Goal: Task Accomplishment & Management: Manage account settings

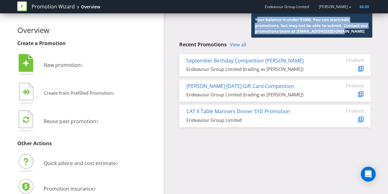
drag, startPoint x: 257, startPoint y: 20, endPoint x: 341, endPoint y: 33, distance: 85.6
click at [341, 33] on span "Your balance is under $1000. You can start/edit promotions, but may not be able…" at bounding box center [311, 25] width 113 height 17
click at [348, 32] on div "Your balance is under $1000. You can start/edit promotions, but may not be able…" at bounding box center [311, 25] width 121 height 24
click at [319, 23] on span "Your balance is under $1000. You can start/edit promotions, but may not be able…" at bounding box center [311, 25] width 113 height 17
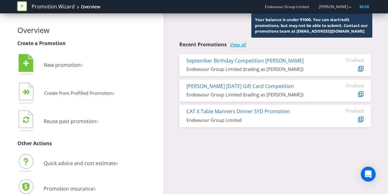
click at [243, 45] on link "View all" at bounding box center [238, 44] width 16 height 5
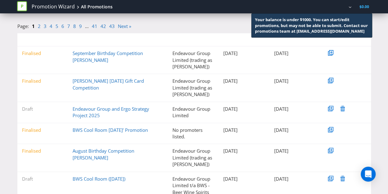
scroll to position [62, 0]
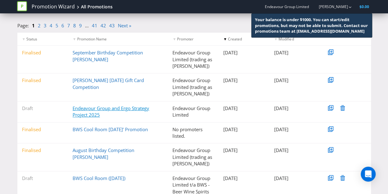
click at [83, 113] on link "Endeavour Group and Ergo Strategy Project 2025" at bounding box center [111, 111] width 77 height 13
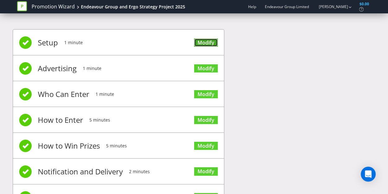
click at [204, 41] on link "Modify" at bounding box center [206, 42] width 24 height 8
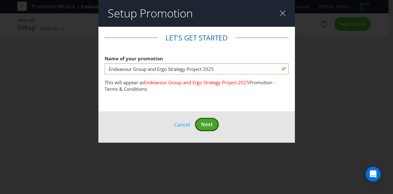
click at [211, 122] on span "Next" at bounding box center [206, 124] width 11 height 7
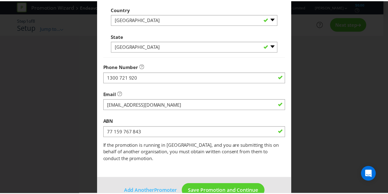
scroll to position [271, 0]
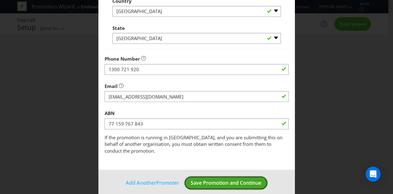
click at [225, 179] on span "Save Promotion and Continue" at bounding box center [226, 182] width 71 height 7
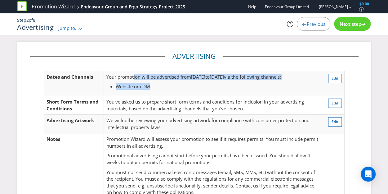
drag, startPoint x: 152, startPoint y: 76, endPoint x: 180, endPoint y: 85, distance: 29.6
click at [180, 85] on td "Your promotion will be advertised from 08 Sep 2025 to 14 Sep 2025 via the follo…" at bounding box center [213, 83] width 218 height 25
click at [180, 85] on li "Website or eDM" at bounding box center [218, 86] width 204 height 7
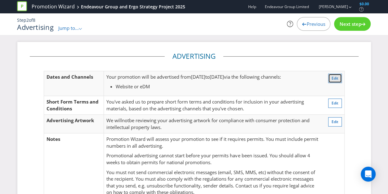
click at [332, 76] on button "Edit" at bounding box center [335, 78] width 14 height 9
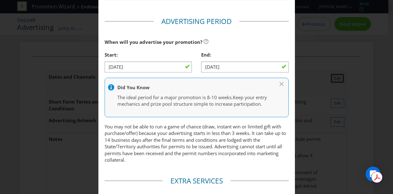
scroll to position [219, 0]
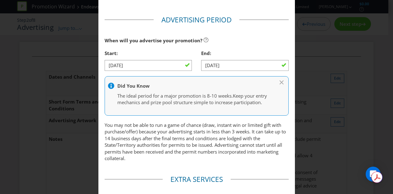
click at [42, 122] on div "Advertising Methods Advertising Methods How will your promotion be advertised? …" at bounding box center [196, 97] width 393 height 194
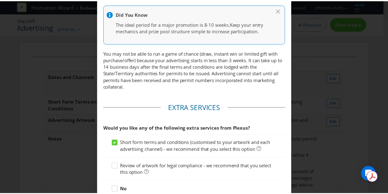
scroll to position [350, 0]
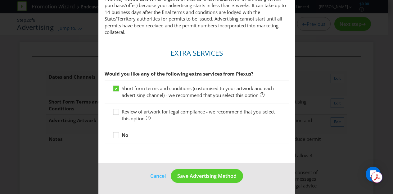
drag, startPoint x: 156, startPoint y: 175, endPoint x: 131, endPoint y: 159, distance: 29.9
click at [156, 175] on link "Cancel" at bounding box center [158, 176] width 16 height 8
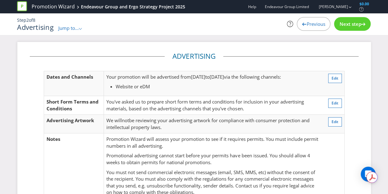
click at [70, 29] on span "Jump to..." at bounding box center [68, 28] width 20 height 6
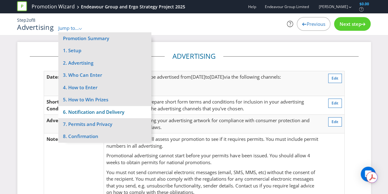
click at [119, 115] on li "6. Notification and Delivery" at bounding box center [104, 112] width 93 height 12
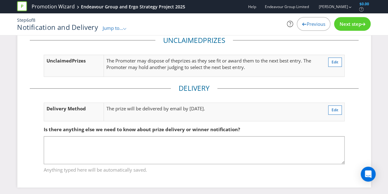
scroll to position [89, 0]
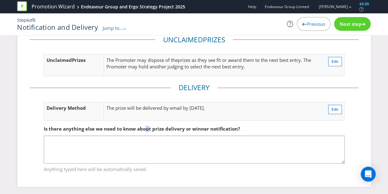
drag, startPoint x: 143, startPoint y: 113, endPoint x: 140, endPoint y: 130, distance: 17.7
click at [148, 116] on fieldset "Is there anything else we need to know about prize delivery or winner notificat…" at bounding box center [194, 145] width 329 height 64
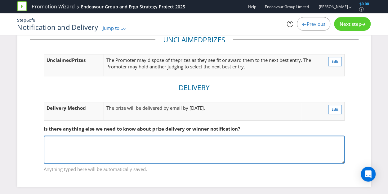
click at [117, 148] on textarea at bounding box center [194, 149] width 301 height 28
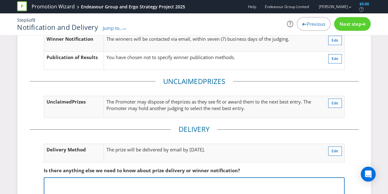
scroll to position [0, 0]
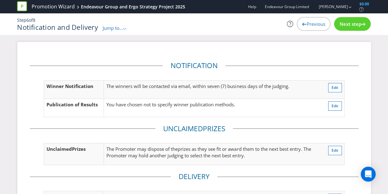
click at [119, 29] on span "Jump to..." at bounding box center [113, 28] width 20 height 6
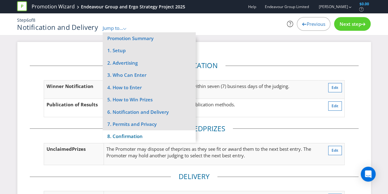
click at [128, 135] on li "8. Confirmation" at bounding box center [149, 136] width 93 height 12
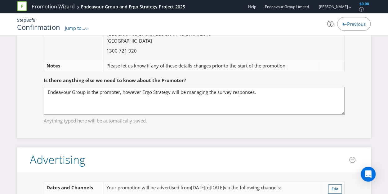
scroll to position [62, 0]
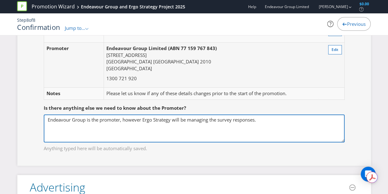
click at [268, 119] on textarea "Endeavour Group is the promoter, however Ergo Strategy will be managing the sur…" at bounding box center [194, 128] width 301 height 28
drag, startPoint x: 269, startPoint y: 118, endPoint x: 26, endPoint y: 119, distance: 242.8
click at [26, 119] on div "Promotion Endeavour Group and Ergo Strategy Project 2025 Edit Promoter Endeavou…" at bounding box center [194, 90] width 354 height 151
click at [184, 124] on textarea "Endeavour Group is the promoter, however Ergo Strategy will be managing the sur…" at bounding box center [194, 128] width 301 height 28
click at [277, 120] on textarea "Endeavour Group is the promoter, however Ergo Strategy will be managing the sur…" at bounding box center [194, 128] width 301 height 28
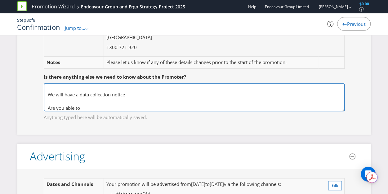
scroll to position [9, 0]
drag, startPoint x: 101, startPoint y: 109, endPoint x: 47, endPoint y: 106, distance: 53.5
click at [47, 106] on textarea "Endeavour Group is the promoter, however Ergo Strategy will be managing the sur…" at bounding box center [194, 97] width 301 height 28
click at [122, 106] on textarea "Endeavour Group is the promoter, however Ergo Strategy will be managing the sur…" at bounding box center [194, 97] width 301 height 28
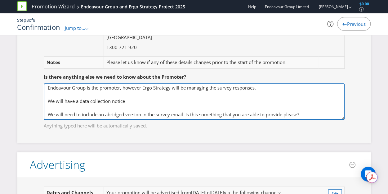
scroll to position [0, 0]
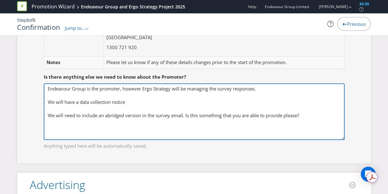
drag, startPoint x: 343, startPoint y: 108, endPoint x: 337, endPoint y: 132, distance: 24.2
click at [354, 136] on fieldset "Is there anything else we need to know about the Promoter? Endeavour Group is t…" at bounding box center [194, 107] width 329 height 93
drag, startPoint x: 305, startPoint y: 114, endPoint x: 187, endPoint y: 115, distance: 118.6
click at [187, 115] on textarea "Endeavour Group is the promoter, however Ergo Strategy will be managing the sur…" at bounding box center [194, 111] width 301 height 56
click at [146, 103] on textarea "Endeavour Group is the promoter, however Ergo Strategy will be managing the sur…" at bounding box center [194, 111] width 301 height 56
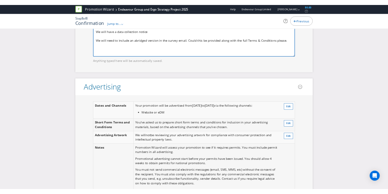
scroll to position [124, 0]
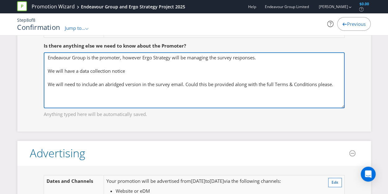
click at [136, 69] on textarea "Endeavour Group is the promoter, however Ergo Strategy will be managing the sur…" at bounding box center [194, 80] width 301 height 56
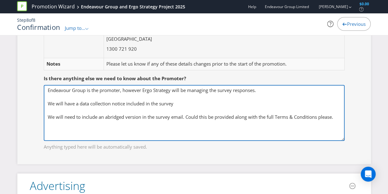
scroll to position [93, 0]
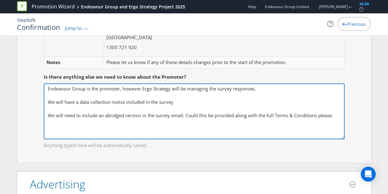
click at [78, 100] on textarea "Endeavour Group is the promoter, however Ergo Strategy will be managing the sur…" at bounding box center [194, 111] width 301 height 56
click at [197, 101] on textarea "Endeavour Group is the promoter, however Ergo Strategy will be managing the sur…" at bounding box center [194, 111] width 301 height 56
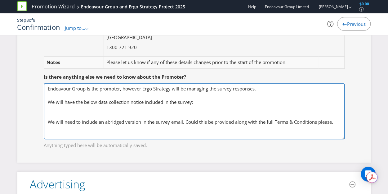
paste textarea "We are collecting the personal information you provide to allow us to identify …"
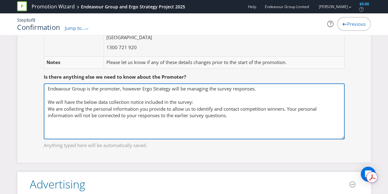
scroll to position [6, 0]
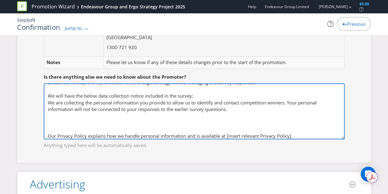
click at [47, 135] on textarea "Endeavour Group is the promoter, however Ergo Strategy will be managing the sur…" at bounding box center [194, 111] width 301 height 56
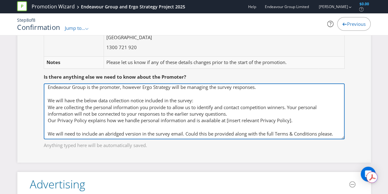
scroll to position [1, 0]
drag, startPoint x: 228, startPoint y: 120, endPoint x: 292, endPoint y: 121, distance: 64.6
click at [292, 121] on textarea "Endeavour Group is the promoter, however Ergo Strategy will be managing the sur…" at bounding box center [194, 111] width 301 height 56
paste textarea "endeavourgroup.com.au/privacy-policy"
click at [323, 119] on textarea "Endeavour Group is the promoter, however Ergo Strategy will be managing the sur…" at bounding box center [194, 111] width 301 height 56
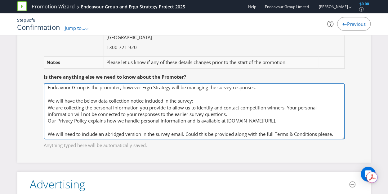
click at [251, 113] on textarea "Endeavour Group is the promoter, however Ergo Strategy will be managing the sur…" at bounding box center [194, 111] width 301 height 56
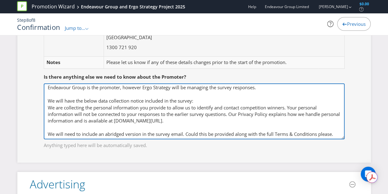
drag, startPoint x: 48, startPoint y: 106, endPoint x: 243, endPoint y: 121, distance: 195.6
click at [243, 121] on textarea "Endeavour Group is the promoter, however Ergo Strategy will be managing the sur…" at bounding box center [194, 111] width 301 height 56
drag, startPoint x: 219, startPoint y: 120, endPoint x: 136, endPoint y: 119, distance: 82.9
click at [136, 119] on textarea "Endeavour Group is the promoter, however Ergo Strategy will be managing the sur…" at bounding box center [194, 111] width 301 height 56
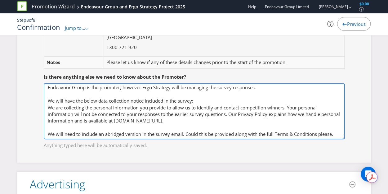
paste textarea "rgostrategy.com.au/privacy."
click at [325, 119] on textarea "Endeavour Group is the promoter, however Ergo Strategy will be managing the sur…" at bounding box center [194, 111] width 301 height 56
paste textarea "endeavourgroup.com.au/privacy-policy"
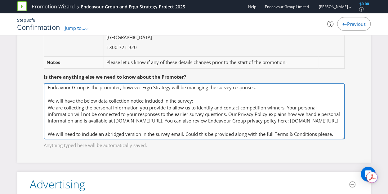
scroll to position [6, 0]
drag, startPoint x: 62, startPoint y: 104, endPoint x: 146, endPoint y: 105, distance: 83.2
click at [146, 105] on textarea "Endeavour Group is the promoter, however Ergo Strategy will be managing the sur…" at bounding box center [194, 111] width 301 height 56
click at [193, 95] on textarea "Endeavour Group is the promoter, however Ergo Strategy will be managing the sur…" at bounding box center [194, 111] width 301 height 56
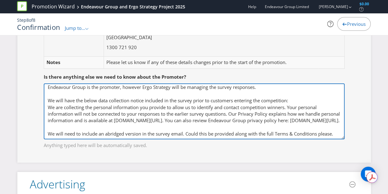
drag, startPoint x: 47, startPoint y: 101, endPoint x: 338, endPoint y: 135, distance: 292.9
click at [338, 135] on textarea "Endeavour Group is the promoter, however Ergo Strategy will be managing the sur…" at bounding box center [194, 111] width 301 height 56
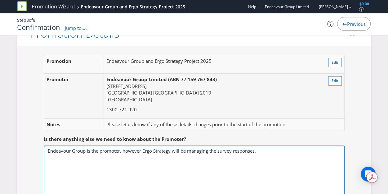
scroll to position [31, 0]
click at [235, 151] on textarea "Endeavour Group is the promoter, however Ergo Strategy will be managing the sur…" at bounding box center [194, 173] width 301 height 56
click at [267, 151] on textarea "Endeavour Group is the promoter, however Ergo Strategy will be managing the sur…" at bounding box center [194, 173] width 301 height 56
drag, startPoint x: 245, startPoint y: 149, endPoint x: 236, endPoint y: 152, distance: 9.0
click at [236, 152] on textarea "Endeavour Group is the promoter, however Ergo Strategy will be managing the sur…" at bounding box center [194, 173] width 301 height 56
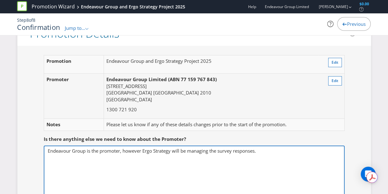
click at [256, 150] on textarea "Endeavour Group is the promoter, however Ergo Strategy will be managing the sur…" at bounding box center [194, 173] width 301 height 56
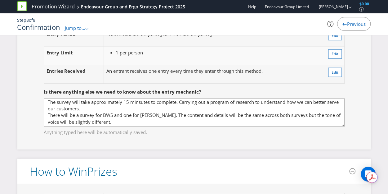
scroll to position [2, 0]
type textarea "Endeavour Group is the promoter, however Ergo Strategy will be managing the sur…"
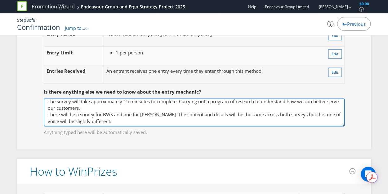
click at [134, 105] on textarea "The survey will take approximately 15 minsutes to complete. Carrying out a prog…" at bounding box center [194, 112] width 301 height 28
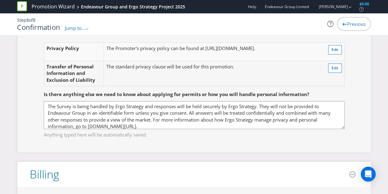
scroll to position [1366, 0]
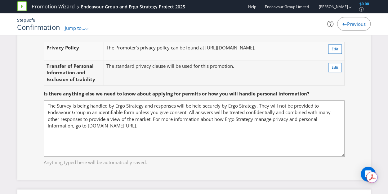
drag, startPoint x: 344, startPoint y: 121, endPoint x: 356, endPoint y: 149, distance: 31.1
click at [356, 149] on fieldset "Is there anything else we need to know about applying for permits or how you wi…" at bounding box center [194, 124] width 329 height 92
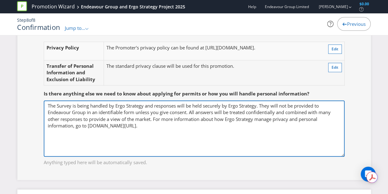
click at [212, 133] on textarea "The Survey is being handled by Ergo Strategy and responses will be held securel…" at bounding box center [194, 128] width 301 height 56
paste textarea "We will have the below data collection notice included in the survey prior to c…"
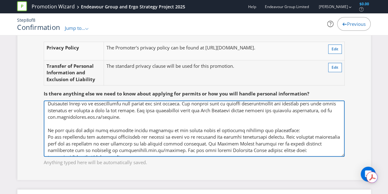
scroll to position [0, 0]
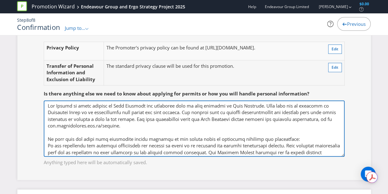
click at [156, 100] on textarea "The Survey is being handled by Ergo Strategy and responses will be held securel…" at bounding box center [194, 128] width 301 height 56
click at [160, 106] on textarea "The Survey is being handled by Ergo Strategy and responses will be held securel…" at bounding box center [194, 128] width 301 height 56
drag, startPoint x: 50, startPoint y: 111, endPoint x: 210, endPoint y: 117, distance: 160.3
click at [210, 117] on textarea "The Survey is being handled by Ergo Strategy and responses will be held securel…" at bounding box center [194, 128] width 301 height 56
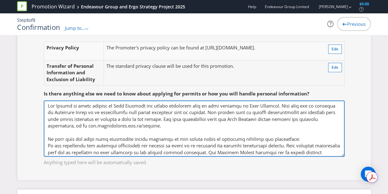
click at [232, 115] on textarea "The Survey is being handled by Ergo Strategy and responses will be held securel…" at bounding box center [194, 128] width 301 height 56
drag, startPoint x: 132, startPoint y: 114, endPoint x: 187, endPoint y: 114, distance: 55.3
click at [187, 114] on textarea "The Survey is being handled by Ergo Strategy and responses will be held securel…" at bounding box center [194, 128] width 301 height 56
click at [193, 114] on textarea "The Survey is being handled by Ergo Strategy and responses will be held securel…" at bounding box center [194, 128] width 301 height 56
drag, startPoint x: 201, startPoint y: 113, endPoint x: 206, endPoint y: 117, distance: 6.7
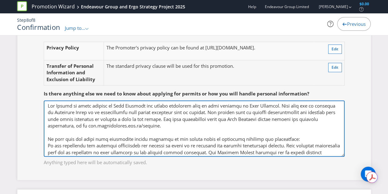
click at [206, 117] on textarea "The Survey is being handled by Ergo Strategy and responses will be held securel…" at bounding box center [194, 128] width 301 height 56
click at [223, 117] on textarea "The Survey is being handled by Ergo Strategy and responses will be held securel…" at bounding box center [194, 128] width 301 height 56
click at [46, 100] on textarea "The Survey is being handled by Ergo Strategy and responses will be held securel…" at bounding box center [194, 128] width 301 height 56
click at [217, 120] on textarea "The Survey is being handled by Ergo Strategy and responses will be held securel…" at bounding box center [194, 128] width 301 height 56
click at [47, 100] on textarea "The Survey is being handled by Ergo Strategy and responses will be held securel…" at bounding box center [194, 128] width 301 height 56
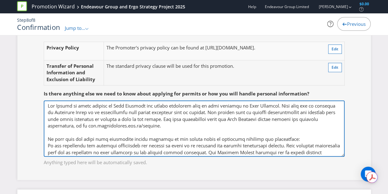
click at [58, 129] on textarea "The Survey is being handled by Ergo Strategy and responses will be held securel…" at bounding box center [194, 128] width 301 height 56
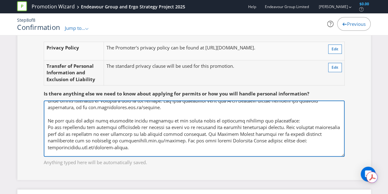
scroll to position [28, 0]
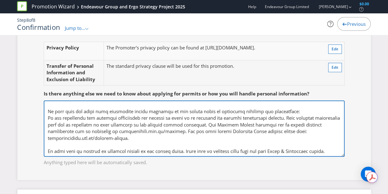
drag, startPoint x: 198, startPoint y: 105, endPoint x: 295, endPoint y: 105, distance: 96.6
click at [295, 105] on textarea "The Survey is being handled by Ergo Strategy and responses will be held securel…" at bounding box center [194, 128] width 301 height 56
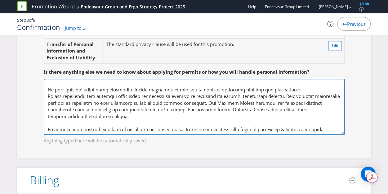
scroll to position [1397, 0]
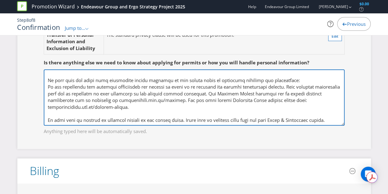
drag, startPoint x: 47, startPoint y: 113, endPoint x: 340, endPoint y: 117, distance: 293.4
click at [340, 117] on textarea "The Survey is being handled by Ergo Strategy and responses will be held securel…" at bounding box center [194, 97] width 301 height 56
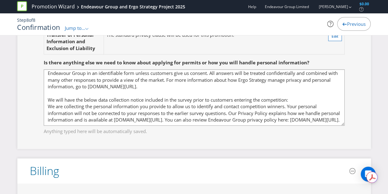
scroll to position [0, 0]
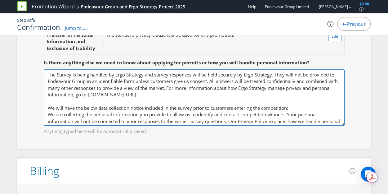
drag, startPoint x: 218, startPoint y: 90, endPoint x: 29, endPoint y: 67, distance: 190.5
click at [29, 67] on div "Permits Permit Requirements Your promotion does not require any permits. Edit P…" at bounding box center [194, 43] width 354 height 211
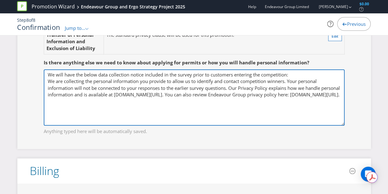
click at [144, 104] on textarea "The Survey is being handled by Ergo Strategy and responses will be held securel…" at bounding box center [194, 97] width 301 height 56
paste textarea "The Survey is being handled by Ergo Strategy and survey responses will be held …"
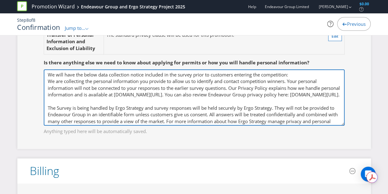
drag, startPoint x: 47, startPoint y: 67, endPoint x: 54, endPoint y: 68, distance: 7.3
click at [54, 69] on textarea "The Survey is being handled by Ergo Strategy and responses will be held securel…" at bounding box center [194, 97] width 301 height 56
click at [70, 69] on textarea "The Survey is being handled by Ergo Strategy and responses will be held securel…" at bounding box center [194, 97] width 301 height 56
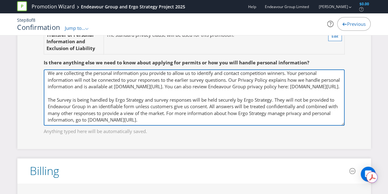
scroll to position [21, 0]
click at [49, 88] on textarea "The Survey is being handled by Ergo Strategy and responses will be held securel…" at bounding box center [194, 97] width 301 height 56
click at [57, 86] on textarea "The Survey is being handled by Ergo Strategy and responses will be held securel…" at bounding box center [194, 97] width 301 height 56
drag, startPoint x: 51, startPoint y: 87, endPoint x: 231, endPoint y: 98, distance: 180.1
click at [231, 98] on textarea "The Survey is being handled by Ergo Strategy and responses will be held securel…" at bounding box center [194, 97] width 301 height 56
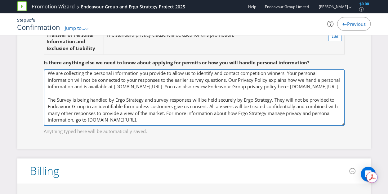
click at [231, 98] on textarea "The Survey is being handled by Ergo Strategy and responses will be held securel…" at bounding box center [194, 97] width 301 height 56
drag, startPoint x: 215, startPoint y: 109, endPoint x: 278, endPoint y: 86, distance: 66.5
click at [278, 86] on textarea "The Survey is being handled by Ergo Strategy and responses will be held securel…" at bounding box center [194, 97] width 301 height 56
paste textarea "Your answers are safe with Ergo Strategy. Survey responses are confidential and…"
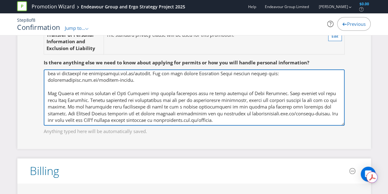
scroll to position [26, 0]
drag, startPoint x: 278, startPoint y: 82, endPoint x: 79, endPoint y: 88, distance: 198.5
click at [79, 88] on textarea "The Survey is being handled by Ergo Strategy and responses will be held securel…" at bounding box center [194, 97] width 301 height 56
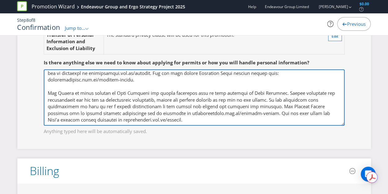
drag, startPoint x: 269, startPoint y: 87, endPoint x: 282, endPoint y: 102, distance: 20.1
click at [282, 102] on textarea "The Survey is being handled by Ergo Strategy and responses will be held securel…" at bounding box center [194, 97] width 301 height 56
click at [130, 104] on textarea "The Survey is being handled by Ergo Strategy and responses will be held securel…" at bounding box center [194, 97] width 301 height 56
click at [172, 111] on textarea "The Survey is being handled by Ergo Strategy and responses will be held securel…" at bounding box center [194, 97] width 301 height 56
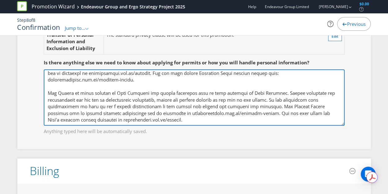
click at [253, 108] on textarea "The Survey is being handled by Ergo Strategy and responses will be held securel…" at bounding box center [194, 97] width 301 height 56
click at [276, 97] on textarea "The Survey is being handled by Ergo Strategy and responses will be held securel…" at bounding box center [194, 97] width 301 height 56
drag, startPoint x: 275, startPoint y: 95, endPoint x: 283, endPoint y: 97, distance: 8.5
click at [283, 97] on textarea "The Survey is being handled by Ergo Strategy and responses will be held securel…" at bounding box center [194, 97] width 301 height 56
type textarea "There will be the below data collection notice included in the survey prior to …"
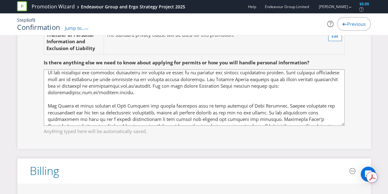
scroll to position [0, 0]
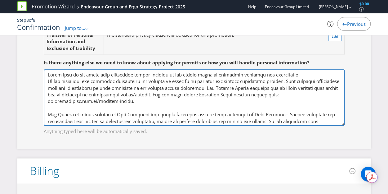
click at [48, 107] on textarea "The Survey is being handled by Ergo Strategy and responses will be held securel…" at bounding box center [194, 97] width 301 height 56
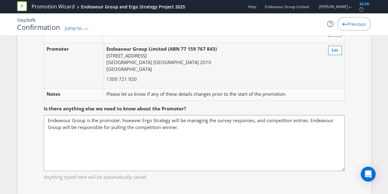
scroll to position [62, 0]
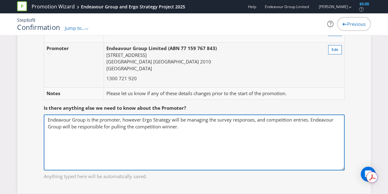
click at [51, 138] on textarea "Endeavour Group is the promoter, however Ergo Strategy will be managing the sur…" at bounding box center [194, 142] width 301 height 56
paste textarea "Your answers are safe with Ergo Strategy. Survey responses are confidential and…"
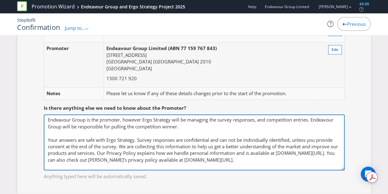
drag, startPoint x: 327, startPoint y: 161, endPoint x: 22, endPoint y: 135, distance: 306.5
click at [22, 135] on div "Promotion Endeavour Group and Ergo Strategy Project 2025 Edit Promoter Endeavou…" at bounding box center [194, 104] width 354 height 179
paste textarea "We will need to include an abridged version in the survey email. Could this be …"
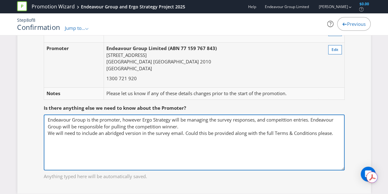
click at [196, 123] on textarea "Endeavour Group is the promoter, however Ergo Strategy will be managing the sur…" at bounding box center [194, 142] width 301 height 56
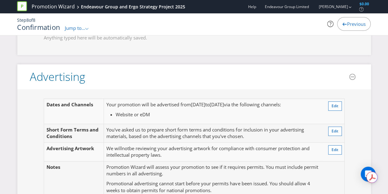
scroll to position [217, 0]
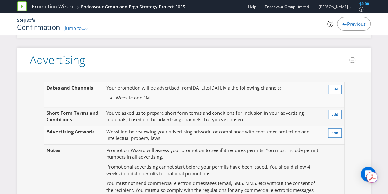
type textarea "Endeavour Group is the promoter, however Ergo Strategy will be managing the sur…"
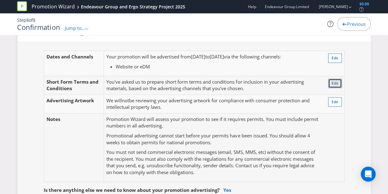
click at [335, 80] on span "Edit" at bounding box center [335, 82] width 7 height 5
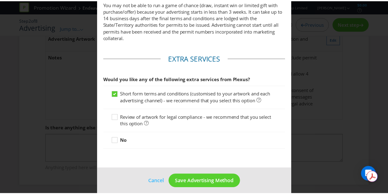
scroll to position [341, 0]
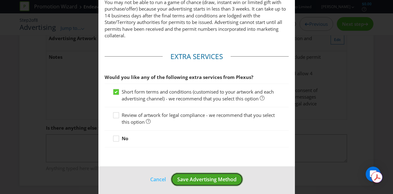
click at [193, 183] on span "Save Advertising Method" at bounding box center [206, 179] width 59 height 7
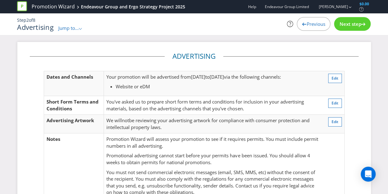
click at [354, 25] on span "Next step" at bounding box center [351, 24] width 22 height 6
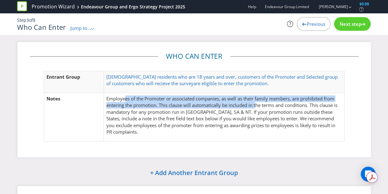
drag, startPoint x: 125, startPoint y: 99, endPoint x: 256, endPoint y: 104, distance: 130.5
click at [256, 104] on p "Employees of the Promoter or associated companies, as well as their family memb…" at bounding box center [223, 115] width 235 height 40
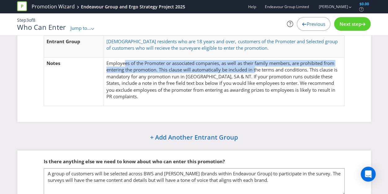
scroll to position [69, 0]
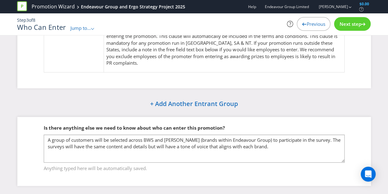
click at [356, 26] on span "Next step" at bounding box center [351, 24] width 22 height 6
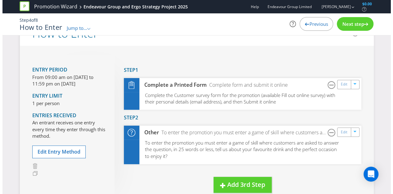
scroll to position [7, 0]
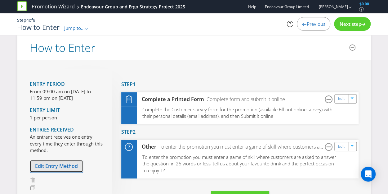
click at [59, 167] on span "Edit Entry Method" at bounding box center [56, 165] width 43 height 7
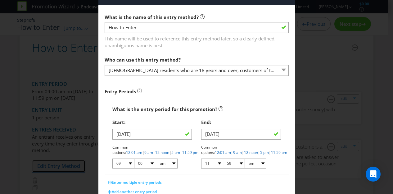
scroll to position [31, 0]
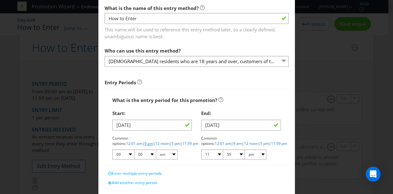
click at [153, 141] on link "9 am" at bounding box center [148, 143] width 9 height 5
click at [271, 143] on link "11:59 pm" at bounding box center [279, 143] width 16 height 5
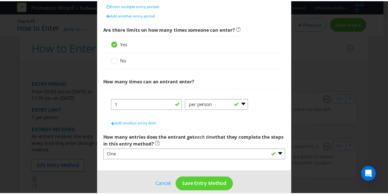
scroll to position [206, 0]
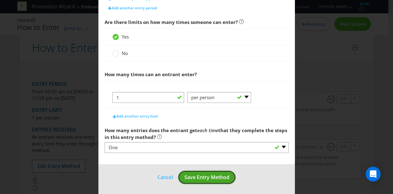
click at [215, 177] on span "Save Entry Method" at bounding box center [206, 177] width 45 height 7
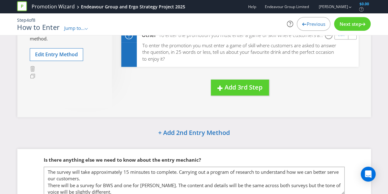
scroll to position [158, 0]
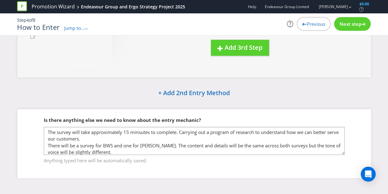
click at [356, 27] on span "Next step" at bounding box center [351, 24] width 22 height 6
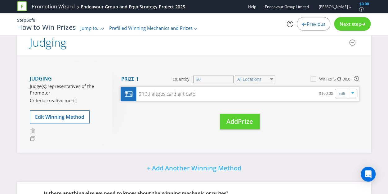
scroll to position [92, 0]
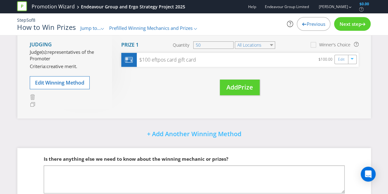
click at [347, 26] on span "Next step" at bounding box center [351, 24] width 22 height 6
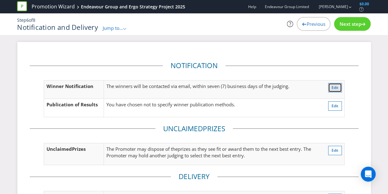
click at [335, 85] on span "Edit" at bounding box center [335, 87] width 7 height 5
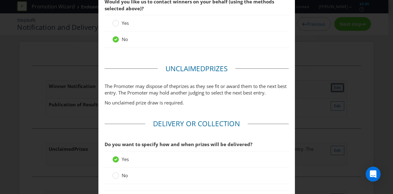
scroll to position [284, 0]
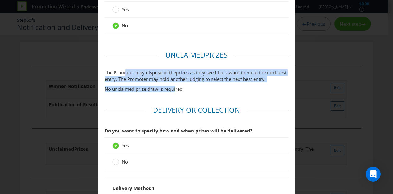
drag, startPoint x: 157, startPoint y: 80, endPoint x: 174, endPoint y: 87, distance: 19.0
click at [174, 87] on span "The Promoter may dispose of the prize s as they see fit or award them to the ne…" at bounding box center [197, 80] width 184 height 23
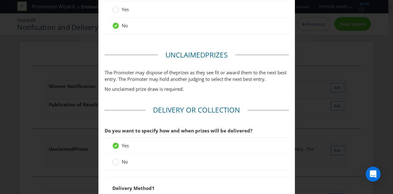
click at [194, 88] on p "No unclaimed prize draw is required." at bounding box center [197, 89] width 184 height 7
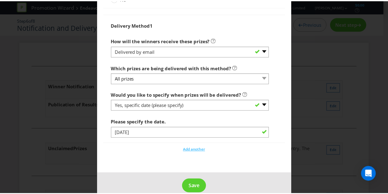
scroll to position [455, 0]
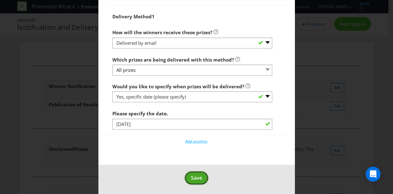
click at [199, 174] on span "Save" at bounding box center [196, 177] width 11 height 7
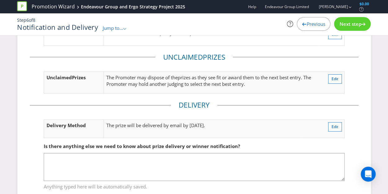
scroll to position [89, 0]
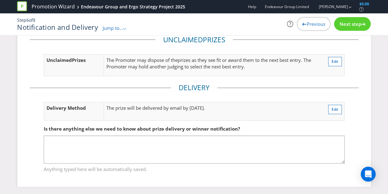
click at [350, 25] on span "Next step" at bounding box center [351, 24] width 22 height 6
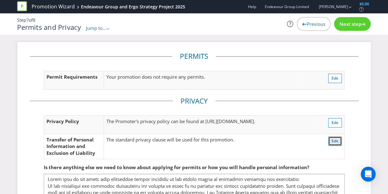
click at [335, 138] on span "Edit" at bounding box center [335, 140] width 7 height 5
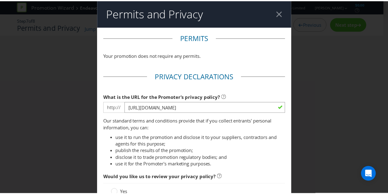
scroll to position [71, 0]
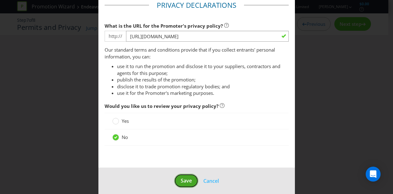
click at [188, 181] on span "Save" at bounding box center [186, 180] width 11 height 7
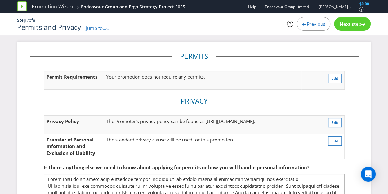
click at [353, 26] on span "Next step" at bounding box center [351, 24] width 22 height 6
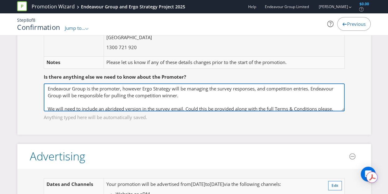
scroll to position [3, 0]
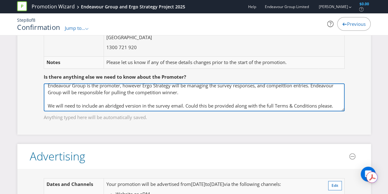
drag, startPoint x: 47, startPoint y: 106, endPoint x: 341, endPoint y: 104, distance: 294.3
click at [341, 104] on textarea "Endeavour Group is the promoter, however Ergo Strategy will be managing the sur…" at bounding box center [194, 97] width 301 height 28
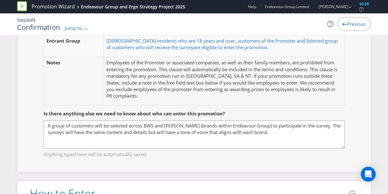
scroll to position [404, 0]
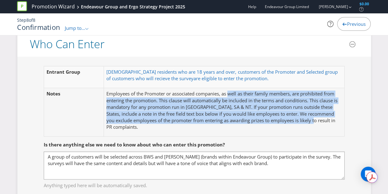
drag, startPoint x: 229, startPoint y: 93, endPoint x: 334, endPoint y: 121, distance: 109.2
click at [334, 121] on p "Employees of the Promoter or associated companies, as well as their family memb…" at bounding box center [223, 110] width 235 height 40
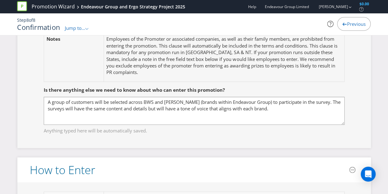
scroll to position [497, 0]
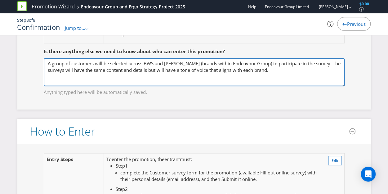
click at [271, 69] on textarea "A group of customers will be selected across BWS and Dan Murphy's (brands withi…" at bounding box center [194, 72] width 301 height 28
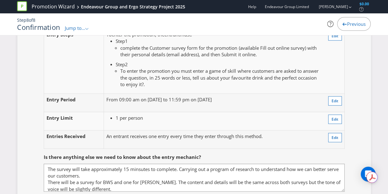
scroll to position [652, 0]
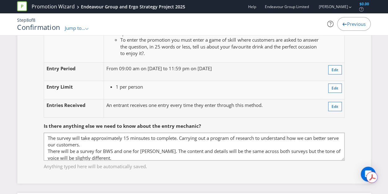
type textarea "A group of customers will be selected across BWS and [PERSON_NAME] (brands with…"
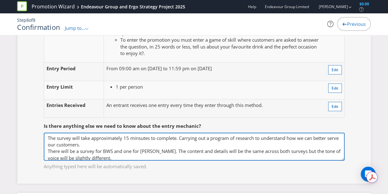
click at [150, 142] on textarea "The survey will take approximately 15 minsutes to complete. Carrying out a prog…" at bounding box center [194, 147] width 301 height 28
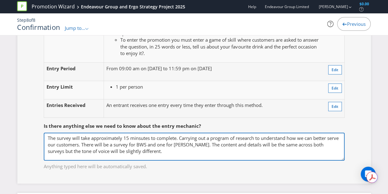
drag, startPoint x: 174, startPoint y: 147, endPoint x: 165, endPoint y: 151, distance: 9.5
click at [165, 151] on textarea "The survey will take approximately 15 minsutes to complete. Carrying out a prog…" at bounding box center [194, 147] width 301 height 28
click at [186, 155] on textarea "The survey will take approximately 15 minsutes to complete. Carrying out a prog…" at bounding box center [194, 147] width 301 height 28
click at [165, 147] on textarea "The survey will take approximately 15 minsutes to complete. Carrying out a prog…" at bounding box center [194, 147] width 301 height 28
click at [311, 146] on textarea "The survey will take approximately 15 minsutes to complete. Carrying out a prog…" at bounding box center [194, 147] width 301 height 28
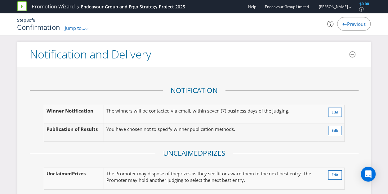
scroll to position [1024, 0]
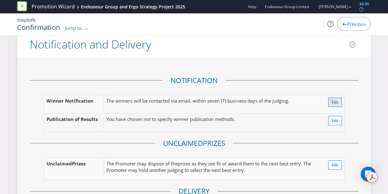
type textarea "The survey will take approximately 15 minsutes to complete. Carrying out a prog…"
click at [339, 99] on button "Edit" at bounding box center [335, 101] width 14 height 9
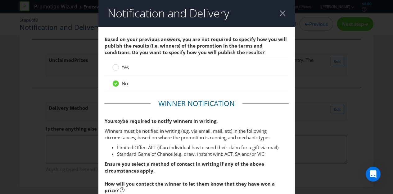
scroll to position [31, 0]
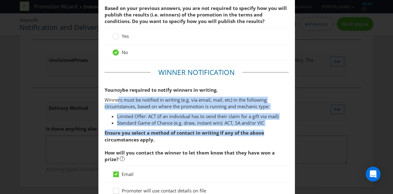
drag, startPoint x: 117, startPoint y: 99, endPoint x: 273, endPoint y: 129, distance: 159.0
click at [273, 129] on div "You may be required to notify winners in writing. Winners must be notified in w…" at bounding box center [197, 115] width 184 height 56
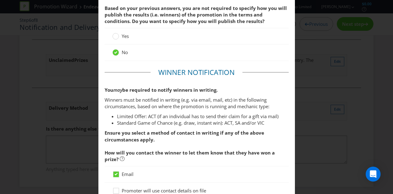
click at [120, 87] on em "may" at bounding box center [117, 90] width 9 height 6
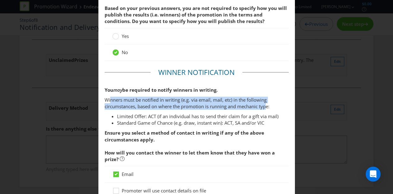
drag, startPoint x: 110, startPoint y: 98, endPoint x: 267, endPoint y: 107, distance: 157.0
click at [267, 107] on p "Winners must be notified in writing (e.g. via email, mail, etc) in the followin…" at bounding box center [197, 103] width 184 height 13
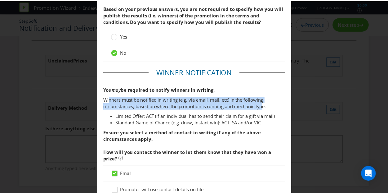
scroll to position [0, 0]
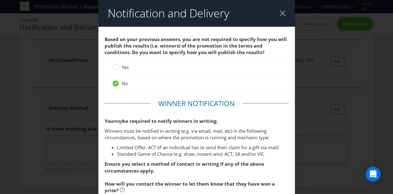
click at [280, 12] on div at bounding box center [283, 13] width 6 height 6
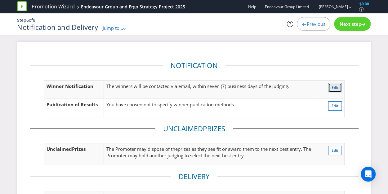
click at [338, 87] on span "Edit" at bounding box center [335, 87] width 7 height 5
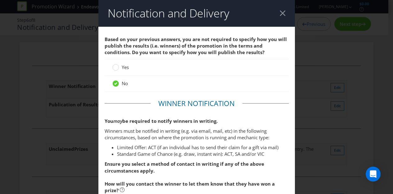
click at [275, 9] on header "Notification and Delivery" at bounding box center [196, 13] width 197 height 27
click at [280, 13] on div at bounding box center [283, 13] width 6 height 6
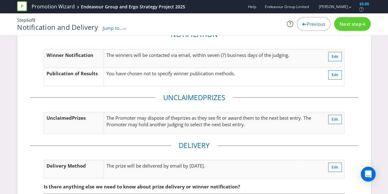
scroll to position [89, 0]
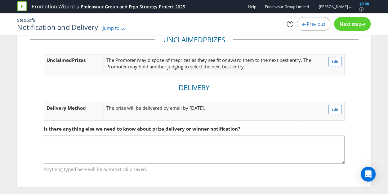
click at [346, 23] on span "Next step" at bounding box center [351, 24] width 22 height 6
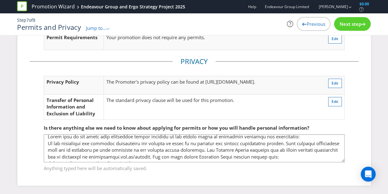
scroll to position [1, 0]
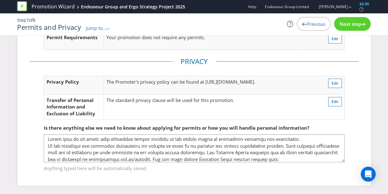
click at [354, 22] on span "Next step" at bounding box center [351, 24] width 22 height 6
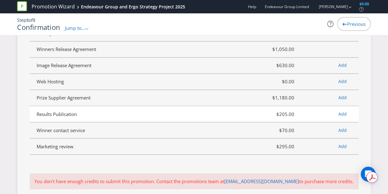
scroll to position [1654, 0]
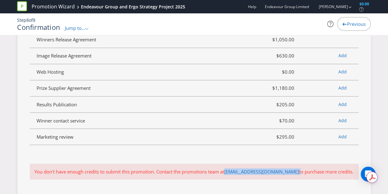
drag, startPoint x: 228, startPoint y: 164, endPoint x: 280, endPoint y: 165, distance: 52.2
click at [280, 168] on p "You don't have enough credits to submit this promotion. Contact the promotions …" at bounding box center [194, 171] width 320 height 7
copy p "promotions@plexus.co"
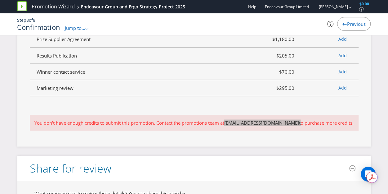
scroll to position [1702, 0]
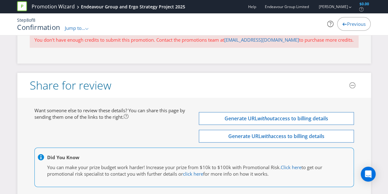
scroll to position [1795, 0]
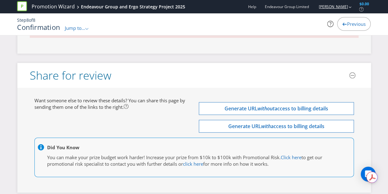
click at [346, 7] on link "Meaghan Gall" at bounding box center [330, 6] width 35 height 5
click at [284, 7] on span "Endeavour Group Limited" at bounding box center [287, 6] width 44 height 5
click at [296, 7] on span "Endeavour Group Limited" at bounding box center [287, 6] width 44 height 5
click at [345, 7] on link "Meaghan Gall" at bounding box center [330, 6] width 35 height 5
click at [244, 25] on div "Confirmation Jump to... .st0{fill-rule:evenodd;clip-rule:evenodd;} Promotion Su…" at bounding box center [133, 27] width 233 height 8
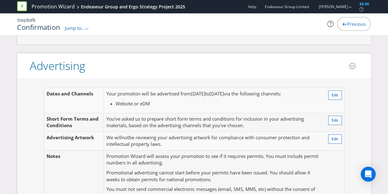
scroll to position [181, 0]
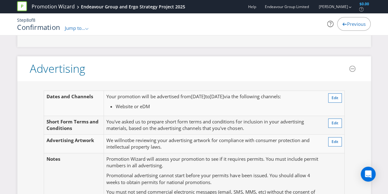
click at [20, 4] on icon at bounding box center [22, 6] width 10 height 10
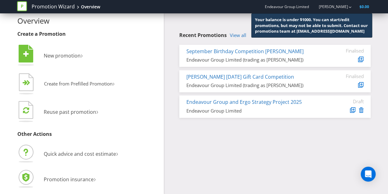
scroll to position [9, 0]
click at [289, 8] on span "Endeavour Group Limited" at bounding box center [287, 6] width 44 height 5
click at [237, 145] on div "Overview Create a Promotion  New promotion ›   Create from Prefilled Promoti…" at bounding box center [194, 99] width 363 height 190
click at [224, 22] on div "Recent Promotions View all September Birthday Competition Dan Murphy's Endeavou…" at bounding box center [270, 62] width 212 height 117
click at [340, 6] on link "Meaghan Gall" at bounding box center [330, 6] width 35 height 5
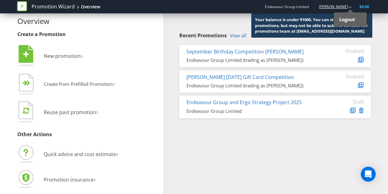
click at [340, 6] on link "Meaghan Gall" at bounding box center [330, 6] width 35 height 5
click at [218, 23] on div "Recent Promotions View all September Birthday Competition Dan Murphy's Endeavou…" at bounding box center [270, 62] width 212 height 117
click at [252, 180] on div "Overview Create a Promotion  New promotion ›   Create from Prefilled Promoti…" at bounding box center [194, 99] width 363 height 190
click at [56, 6] on link "Promotion Wizard" at bounding box center [53, 6] width 43 height 7
click at [343, 9] on link "Meaghan Gall" at bounding box center [330, 6] width 35 height 5
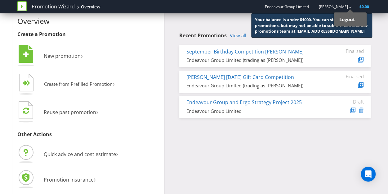
click at [298, 6] on span "Endeavour Group Limited" at bounding box center [287, 6] width 44 height 5
click at [31, 11] on div at bounding box center [24, 6] width 15 height 12
click at [19, 7] on icon at bounding box center [22, 6] width 10 height 10
click at [104, 48] on li " New promotion ›" at bounding box center [88, 56] width 142 height 25
click at [182, 169] on div "Overview Create a Promotion  New promotion ›   Create from Prefilled Promoti…" at bounding box center [194, 99] width 363 height 190
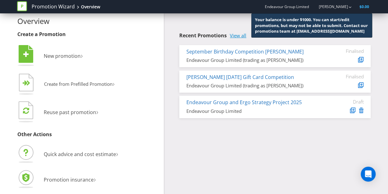
click at [239, 35] on link "View all" at bounding box center [238, 35] width 16 height 5
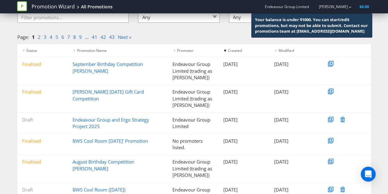
scroll to position [31, 0]
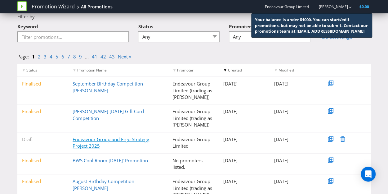
click at [89, 142] on link "Endeavour Group and Ergo Strategy Project 2025" at bounding box center [111, 142] width 77 height 13
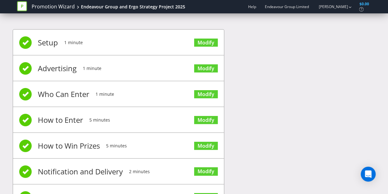
click at [289, 9] on span "Endeavour Group Limited" at bounding box center [287, 6] width 44 height 5
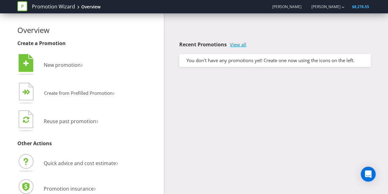
click at [240, 45] on link "View all" at bounding box center [238, 44] width 16 height 5
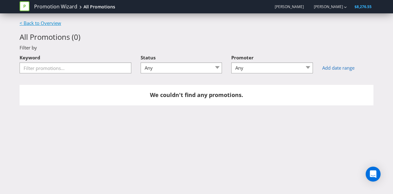
click at [28, 22] on link "< Back to Overview" at bounding box center [41, 23] width 42 height 6
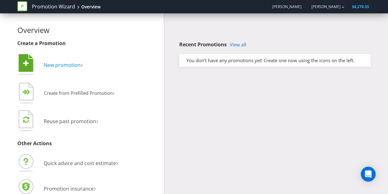
click at [62, 66] on span "New promotion" at bounding box center [62, 64] width 37 height 7
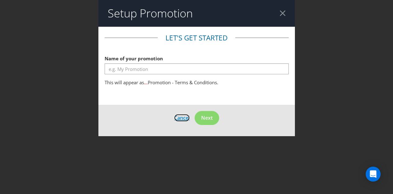
click at [183, 115] on span "Cancel" at bounding box center [182, 117] width 16 height 7
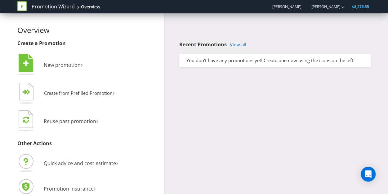
click at [297, 9] on span "[PERSON_NAME]" at bounding box center [286, 6] width 29 height 5
click at [338, 8] on link "[PERSON_NAME]" at bounding box center [322, 6] width 35 height 5
click at [278, 41] on div "Recent Promotions View all You don't have any promotions yet! Create one now us…" at bounding box center [270, 41] width 212 height 57
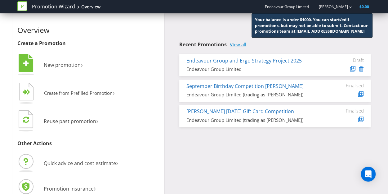
click at [237, 47] on link "View all" at bounding box center [238, 44] width 16 height 5
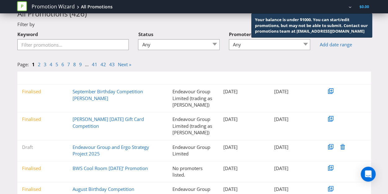
scroll to position [93, 0]
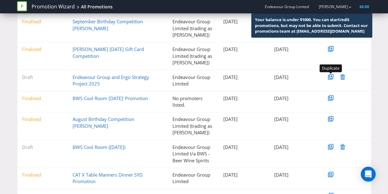
click at [330, 76] on icon at bounding box center [331, 76] width 3 height 3
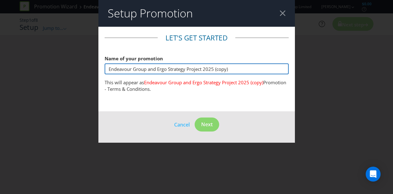
click at [233, 70] on input "Endeavour Group and Ergo Strategy Project 2025 (copy)" at bounding box center [197, 68] width 184 height 11
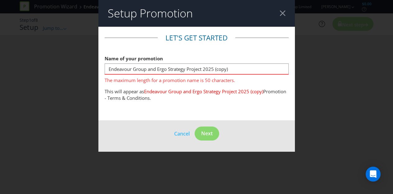
click at [285, 15] on div at bounding box center [283, 13] width 6 height 6
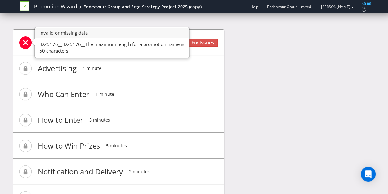
click at [277, 92] on div "Setup 1 minute Fix Issues Advertising 1 minute Who Can Enter 1 minute How to En…" at bounding box center [194, 136] width 363 height 232
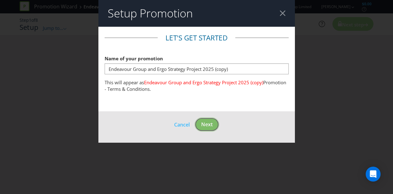
click at [195, 124] on button "Next" at bounding box center [207, 124] width 25 height 14
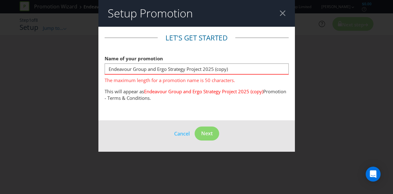
drag, startPoint x: 280, startPoint y: 18, endPoint x: 279, endPoint y: 15, distance: 3.5
click at [280, 16] on header "Setup Promotion" at bounding box center [196, 13] width 197 height 27
drag, startPoint x: 278, startPoint y: 14, endPoint x: 257, endPoint y: 11, distance: 21.7
click at [278, 13] on header "Setup Promotion" at bounding box center [196, 13] width 197 height 27
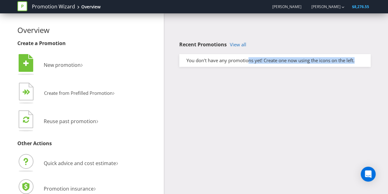
drag, startPoint x: 249, startPoint y: 61, endPoint x: 361, endPoint y: 61, distance: 112.4
click at [361, 61] on div "You don't have any promotions yet! Create one now using the icons on the left." at bounding box center [275, 60] width 187 height 7
click at [337, 83] on div "Overview Create a Promotion  New promotion ›   Create from Prefilled Promoti…" at bounding box center [194, 108] width 363 height 190
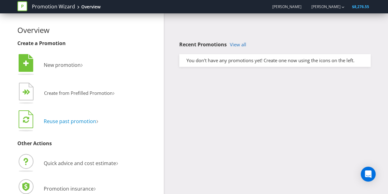
click at [75, 122] on span "Reuse past promotion" at bounding box center [70, 121] width 52 height 7
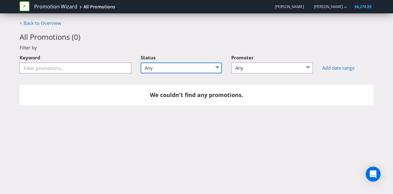
click at [163, 64] on select "Any Draft Under review Unlocked for amendments Amendments submitted Finalised" at bounding box center [182, 67] width 82 height 11
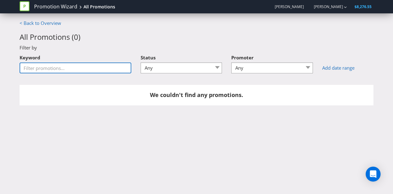
click at [82, 70] on input "Keyword" at bounding box center [76, 67] width 112 height 11
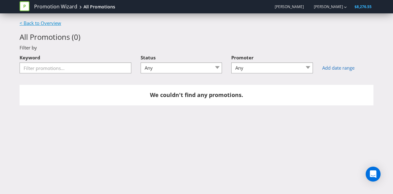
click at [41, 22] on link "< Back to Overview" at bounding box center [41, 23] width 42 height 6
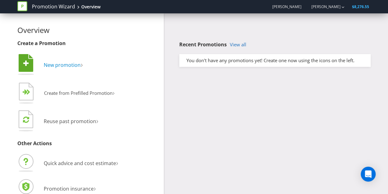
click at [65, 65] on span "New promotion" at bounding box center [62, 64] width 37 height 7
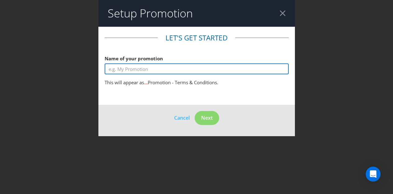
click at [178, 68] on input "text" at bounding box center [197, 68] width 184 height 11
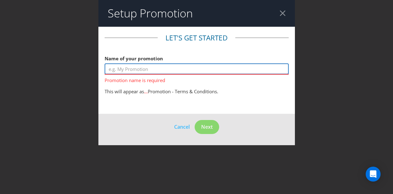
click at [135, 74] on input "text" at bounding box center [197, 68] width 184 height 11
paste input "Endeavour Group and Ergo Strategy Project 2025"
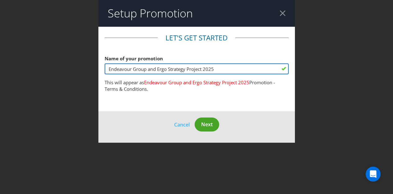
type input "Endeavour Group and Ergo Strategy Project 2025"
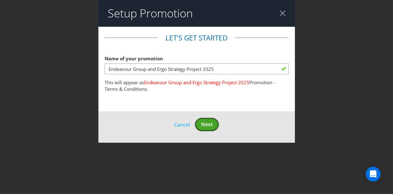
click at [209, 126] on span "Next" at bounding box center [206, 124] width 11 height 7
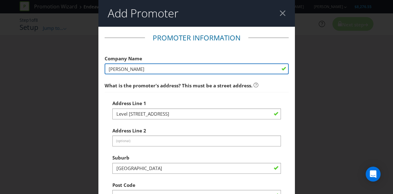
drag, startPoint x: 138, startPoint y: 68, endPoint x: 66, endPoint y: 70, distance: 72.4
click at [66, 70] on div "Add Promoter Promoter Information Company Name [PERSON_NAME] What is the promot…" at bounding box center [196, 97] width 393 height 194
type input "Endeavour Group Limited"
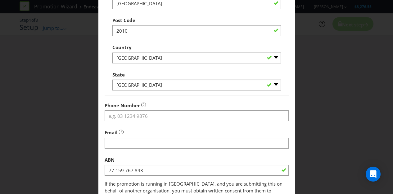
scroll to position [186, 0]
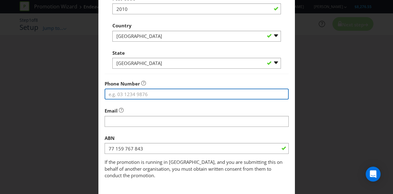
click at [145, 92] on input "tel" at bounding box center [197, 93] width 184 height 11
paste input "1300 721 920"
type input "1300 721 920"
drag, startPoint x: 146, startPoint y: 92, endPoint x: 69, endPoint y: 98, distance: 77.3
click at [69, 98] on div "Add Promoter Promoter Information Company Name Endeavour Group Limited What is …" at bounding box center [196, 97] width 393 height 194
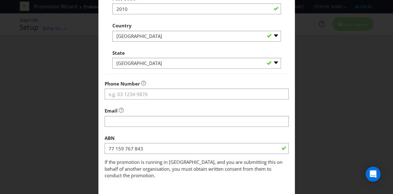
click at [193, 111] on fieldset "Promoter Information Company Name Endeavour Group Limited What is the promoter'…" at bounding box center [197, 13] width 184 height 332
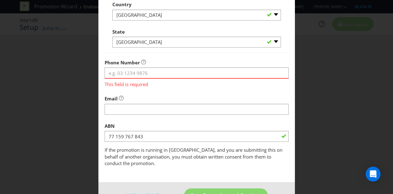
scroll to position [217, 0]
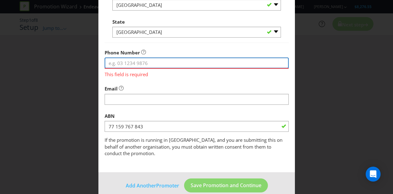
click at [144, 64] on input "tel" at bounding box center [197, 62] width 184 height 11
paste input "1300 721 920"
type input "1300 721 920"
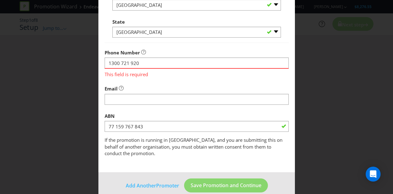
scroll to position [211, 0]
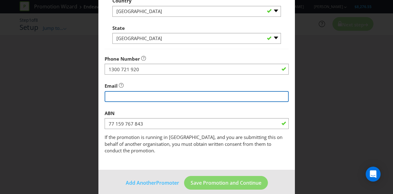
click at [137, 93] on input "string" at bounding box center [197, 96] width 184 height 11
paste input "[EMAIL_ADDRESS][DOMAIN_NAME]"
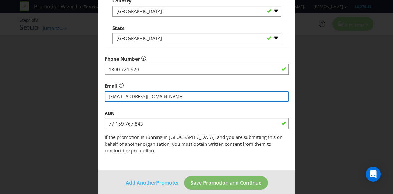
type input "[EMAIL_ADDRESS][DOMAIN_NAME]"
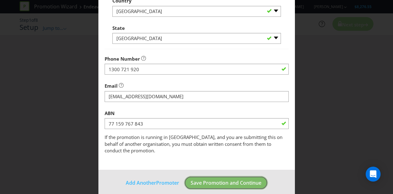
click at [241, 179] on span "Save Promotion and Continue" at bounding box center [226, 182] width 71 height 7
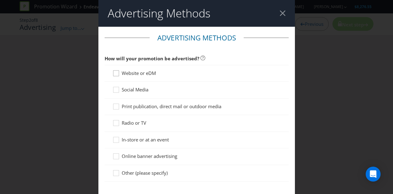
click at [117, 74] on icon at bounding box center [116, 74] width 9 height 9
click at [0, 0] on input "Website or eDM" at bounding box center [0, 0] width 0 height 0
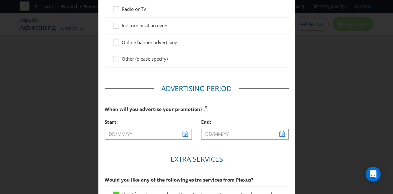
scroll to position [186, 0]
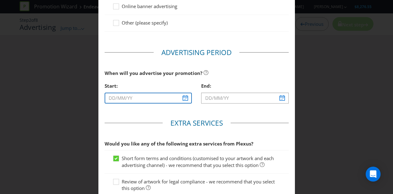
click at [185, 97] on input "text" at bounding box center [149, 98] width 88 height 11
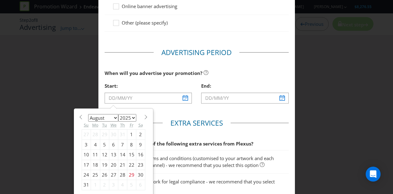
click at [104, 116] on select "January February March April May June July August September October November De…" at bounding box center [103, 117] width 30 height 7
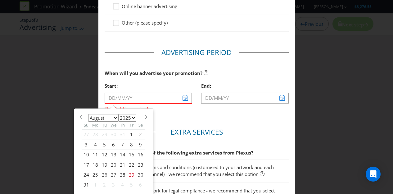
select select "8"
click at [88, 114] on select "January February March April May June July August September October November De…" at bounding box center [103, 117] width 30 height 7
click at [92, 142] on div "8" at bounding box center [95, 144] width 9 height 10
type input "08/09/25"
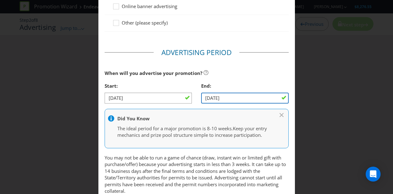
click at [242, 96] on input "09/09/25" at bounding box center [245, 98] width 88 height 11
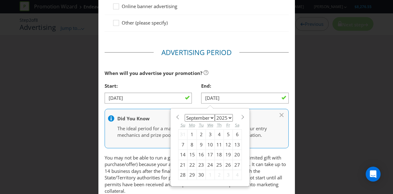
click at [180, 152] on div "14" at bounding box center [183, 155] width 9 height 10
type input "14/09/25"
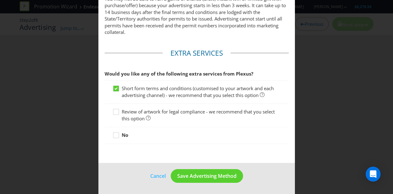
scroll to position [226, 0]
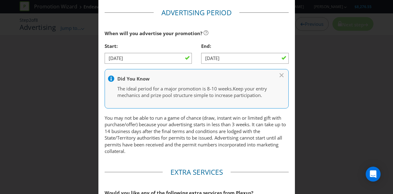
click at [177, 126] on p "You may not be able to run a game of chance (draw, instant win or limited gift …" at bounding box center [197, 135] width 184 height 40
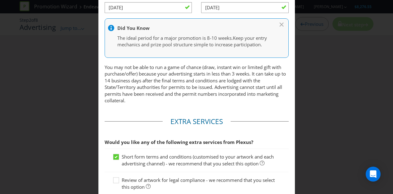
scroll to position [350, 0]
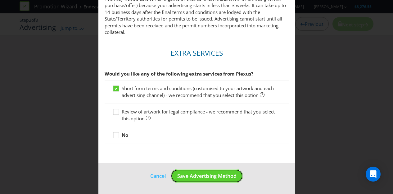
drag, startPoint x: 196, startPoint y: 175, endPoint x: 151, endPoint y: 59, distance: 124.5
click at [194, 174] on span "Save Advertising Method" at bounding box center [206, 175] width 59 height 7
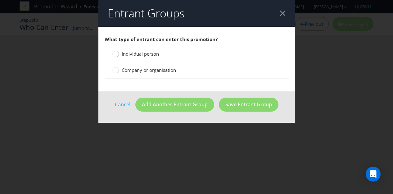
click at [116, 53] on circle at bounding box center [115, 54] width 6 height 6
click at [0, 0] on input "Individual person" at bounding box center [0, 0] width 0 height 0
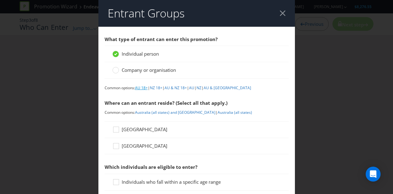
click at [141, 88] on link "AU 18+" at bounding box center [141, 87] width 13 height 5
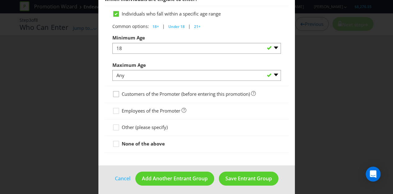
click at [117, 92] on icon at bounding box center [116, 95] width 9 height 9
click at [0, 0] on input "Customers of the Promoter (before entering this promotion)" at bounding box center [0, 0] width 0 height 0
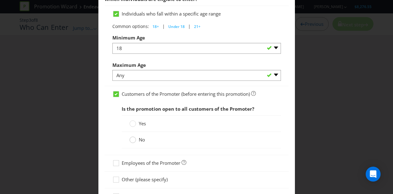
click at [132, 137] on circle at bounding box center [132, 140] width 6 height 6
click at [0, 0] on input "No" at bounding box center [0, 0] width 0 height 0
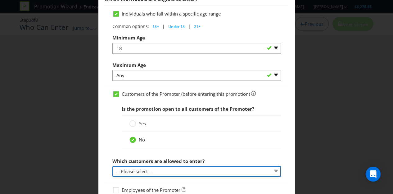
click at [157, 173] on select "-- Please select -- Have a certain type of account Purchased a particular produ…" at bounding box center [196, 171] width 169 height 11
select select "OTHER"
click at [112, 166] on select "-- Please select -- Have a certain type of account Purchased a particular produ…" at bounding box center [196, 171] width 169 height 11
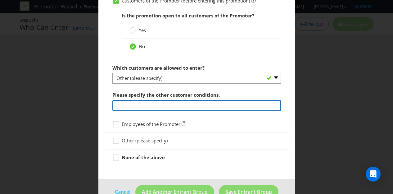
click at [129, 103] on input "text" at bounding box center [196, 105] width 169 height 11
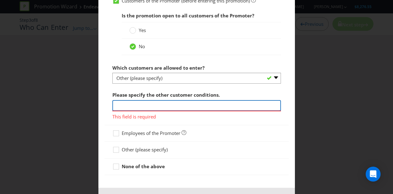
click at [160, 101] on input "text" at bounding box center [196, 105] width 169 height 11
paste input "Selected group of customers who will recieve the survey"
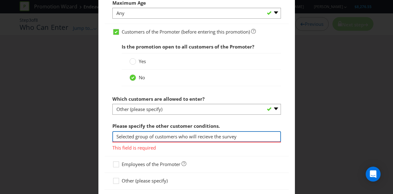
scroll to position [449, 0]
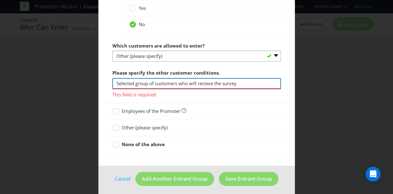
type input "Selected group of customers who will recieve the survey"
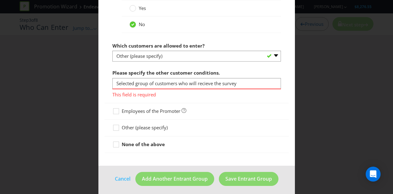
scroll to position [440, 0]
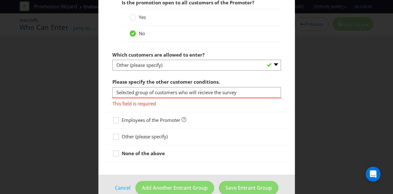
click at [206, 96] on div "Customers of the Promoter (before entering this promotion) Is the promotion ope…" at bounding box center [197, 46] width 184 height 132
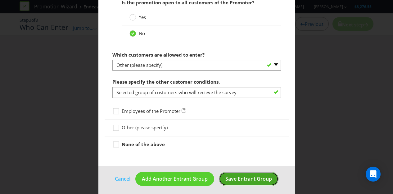
click at [242, 177] on span "Save Entrant Group" at bounding box center [248, 178] width 47 height 7
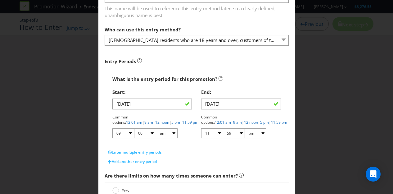
scroll to position [62, 0]
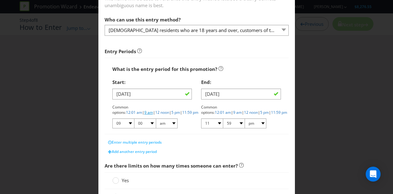
click at [153, 110] on link "9 am" at bounding box center [148, 112] width 9 height 5
click at [271, 112] on link "11:59 pm" at bounding box center [279, 112] width 16 height 5
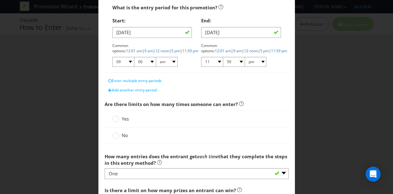
scroll to position [124, 0]
click at [114, 120] on circle at bounding box center [115, 118] width 6 height 6
click at [0, 0] on input "Yes" at bounding box center [0, 0] width 0 height 0
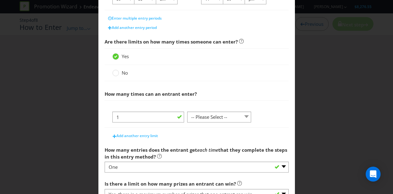
scroll to position [186, 0]
click at [221, 115] on select "-- Please Select -- per person per day per purchase per transaction Other (plea…" at bounding box center [219, 116] width 64 height 11
select select "PER_PERSON"
click at [187, 111] on select "-- Please Select -- per person per day per purchase per transaction Other (plea…" at bounding box center [219, 116] width 64 height 11
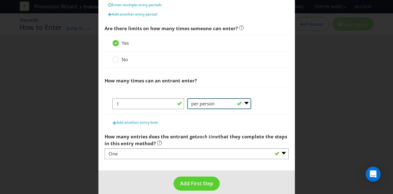
scroll to position [206, 0]
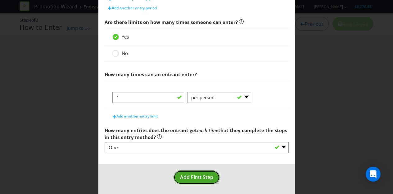
click at [195, 177] on span "Add First Step" at bounding box center [196, 177] width 33 height 7
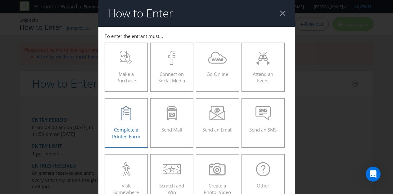
click at [119, 124] on div "Complete a Printed Form" at bounding box center [126, 120] width 30 height 28
click at [0, 0] on input "Complete a Printed Form" at bounding box center [0, 0] width 0 height 0
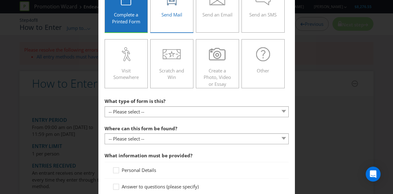
scroll to position [124, 0]
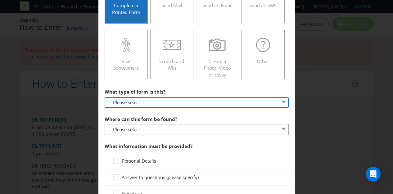
click at [154, 104] on select "-- Please select -- Entry form for a competition Claim form for a gift with pur…" at bounding box center [197, 102] width 184 height 11
select select "OTHER"
click at [105, 97] on select "-- Please select -- Entry form for a competition Claim form for a gift with pur…" at bounding box center [197, 102] width 184 height 11
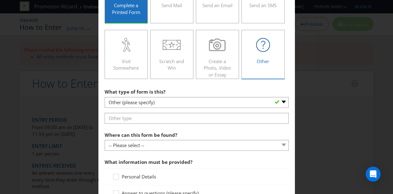
click at [276, 55] on div "Other" at bounding box center [263, 52] width 30 height 28
click at [0, 0] on input "Other" at bounding box center [0, 0] width 0 height 0
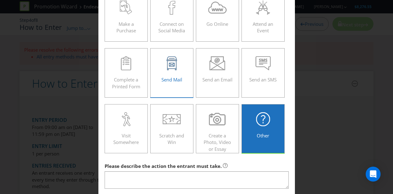
scroll to position [62, 0]
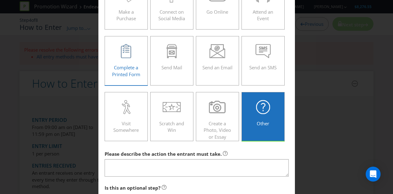
click at [129, 79] on label "Complete a Printed Form" at bounding box center [126, 60] width 43 height 49
click at [0, 0] on input "Complete a Printed Form" at bounding box center [0, 0] width 0 height 0
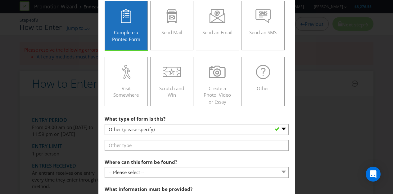
scroll to position [155, 0]
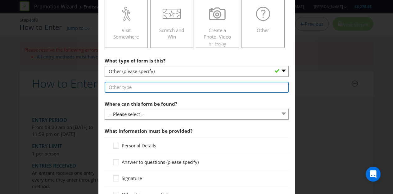
click at [138, 84] on input "text" at bounding box center [197, 87] width 184 height 11
click at [122, 87] on input "Online Survey" at bounding box center [197, 87] width 184 height 11
type input "Online Customer Survey"
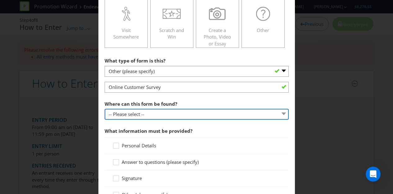
click at [147, 111] on select "-- Please select -- In-store Online (download and print) On back of game card O…" at bounding box center [197, 114] width 184 height 11
select select "OTHER"
click at [105, 109] on select "-- Please select -- In-store Online (download and print) On back of game card O…" at bounding box center [197, 114] width 184 height 11
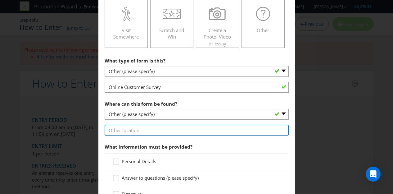
click at [152, 131] on input "text" at bounding box center [197, 129] width 184 height 11
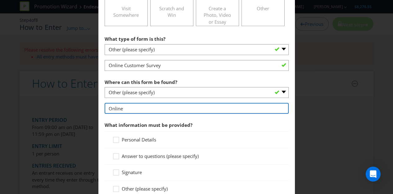
scroll to position [217, 0]
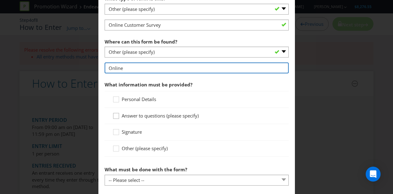
type input "Online"
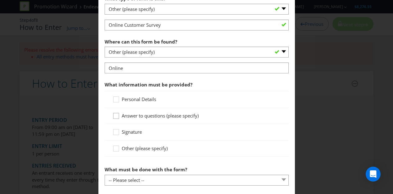
click at [115, 116] on icon at bounding box center [116, 116] width 9 height 9
click at [0, 0] on input "Answer to questions (please specify)" at bounding box center [0, 0] width 0 height 0
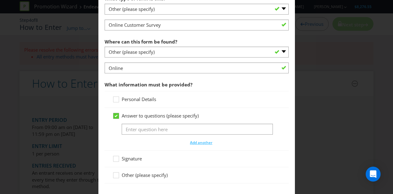
click at [115, 116] on icon at bounding box center [116, 116] width 3 height 2
click at [0, 0] on input "Answer to questions (please specify)" at bounding box center [0, 0] width 0 height 0
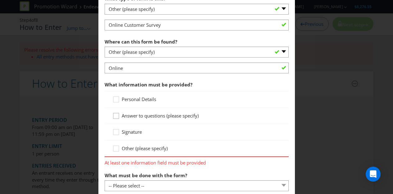
click at [117, 113] on icon at bounding box center [116, 116] width 9 height 9
click at [0, 0] on input "Answer to questions (please specify)" at bounding box center [0, 0] width 0 height 0
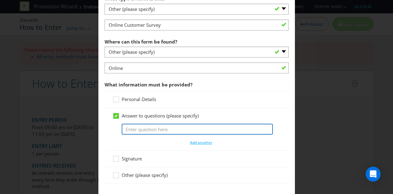
click at [140, 126] on input "text" at bounding box center [197, 129] width 151 height 11
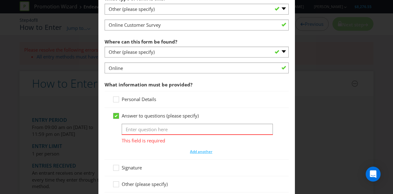
click at [116, 114] on icon at bounding box center [116, 116] width 6 height 6
click at [0, 0] on input "Answer to questions (please specify)" at bounding box center [0, 0] width 0 height 0
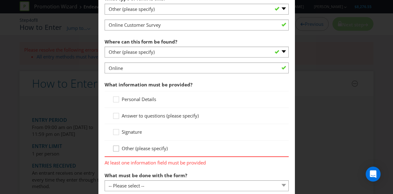
click at [112, 147] on icon at bounding box center [116, 149] width 9 height 9
click at [0, 0] on input "Other (please specify)" at bounding box center [0, 0] width 0 height 0
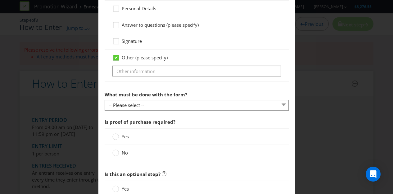
scroll to position [310, 0]
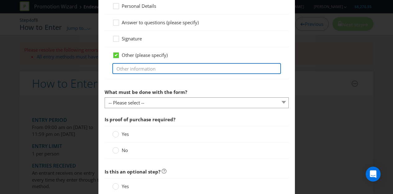
click at [143, 69] on input "text" at bounding box center [196, 68] width 169 height 11
type input "Complete questions in the survey"
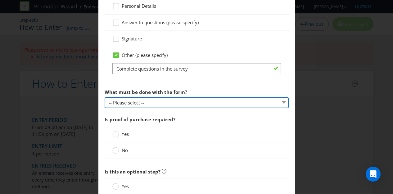
click at [185, 103] on select "-- Please select -- Send it by mail Submit it in person Scan it and send by ema…" at bounding box center [197, 102] width 184 height 11
select select "OTHER"
click at [105, 97] on select "-- Please select -- Send it by mail Submit it in person Scan it and send by ema…" at bounding box center [197, 102] width 184 height 11
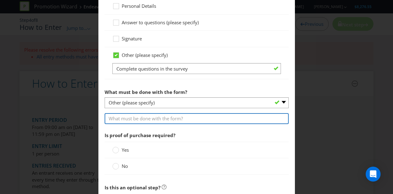
click at [158, 119] on input "text" at bounding box center [197, 118] width 184 height 11
type input "Submit the form online"
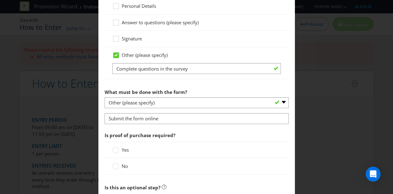
click at [138, 163] on div "No" at bounding box center [196, 166] width 169 height 7
drag, startPoint x: 108, startPoint y: 159, endPoint x: 114, endPoint y: 165, distance: 8.6
click at [111, 162] on div "No" at bounding box center [197, 166] width 184 height 16
click at [116, 166] on icon at bounding box center [115, 166] width 7 height 7
click at [0, 0] on input "No" at bounding box center [0, 0] width 0 height 0
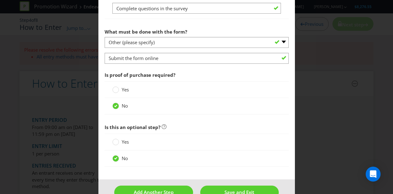
scroll to position [373, 0]
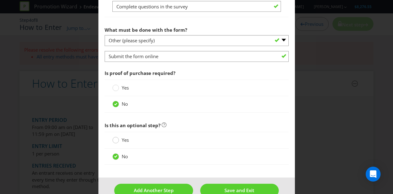
click at [115, 138] on div at bounding box center [115, 137] width 3 height 3
click at [0, 0] on input "Yes" at bounding box center [0, 0] width 0 height 0
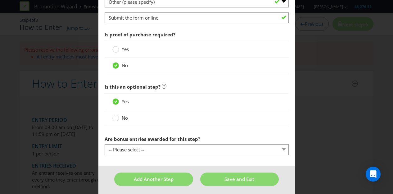
scroll to position [412, 0]
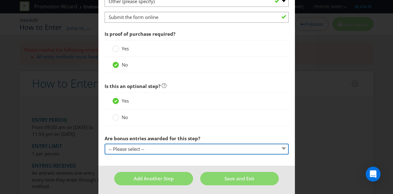
click at [151, 145] on select "-- Please select -- Yes, entrant gets additional entries every time that this s…" at bounding box center [197, 148] width 184 height 11
select select "NO"
click at [105, 143] on select "-- Please select -- Yes, entrant gets additional entries every time that this s…" at bounding box center [197, 148] width 184 height 11
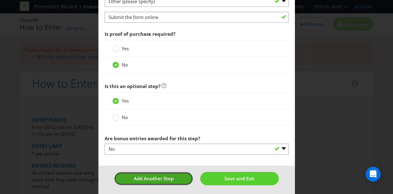
click at [159, 176] on span "Add Another Step" at bounding box center [154, 178] width 40 height 6
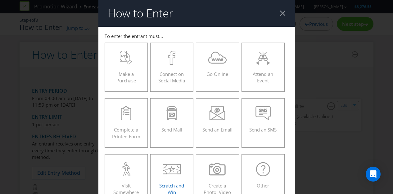
scroll to position [26, 0]
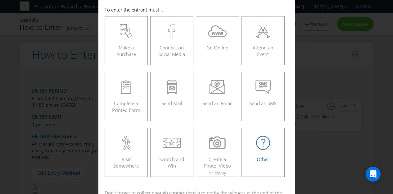
click at [248, 149] on div "Other" at bounding box center [263, 150] width 30 height 28
click at [0, 0] on input "Other" at bounding box center [0, 0] width 0 height 0
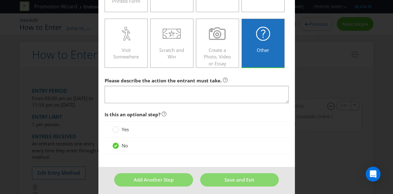
scroll to position [137, 0]
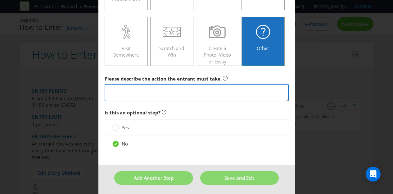
click at [133, 91] on textarea at bounding box center [197, 93] width 184 height 18
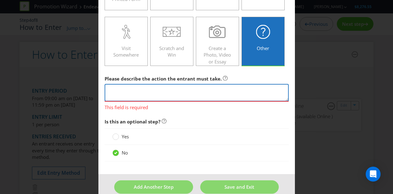
click at [126, 91] on textarea at bounding box center [197, 93] width 184 height 18
paste textarea "To enter the promotion you must enter a game of skill where customers are asked…"
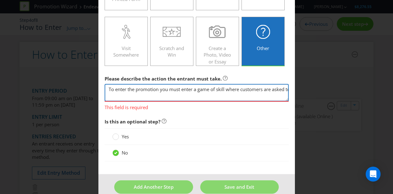
scroll to position [0, 246]
click at [196, 92] on textarea "To enter the promotion you must enter a game of skill where customers are asked…" at bounding box center [197, 93] width 184 height 18
drag, startPoint x: 150, startPoint y: 91, endPoint x: 138, endPoint y: 92, distance: 12.8
click at [150, 91] on textarea "To enter the promotion you must enter a game of skill where customers are asked…" at bounding box center [197, 93] width 184 height 18
click at [200, 92] on textarea "To enter the promotion you must enter a game of skill where customers are asked…" at bounding box center [197, 93] width 184 height 18
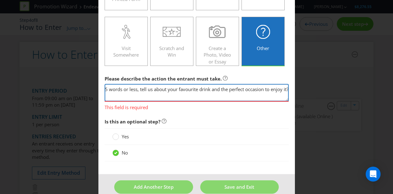
click at [211, 93] on textarea "To enter the promotion you must enter a game of skill where customers are asked…" at bounding box center [197, 93] width 184 height 18
type textarea "To enter the promotion you must enter a game of skill where customers are asked…"
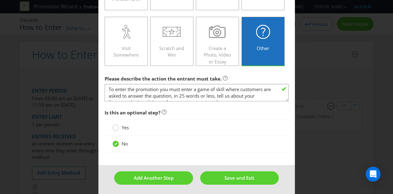
click at [115, 137] on div "Yes No" at bounding box center [197, 135] width 184 height 33
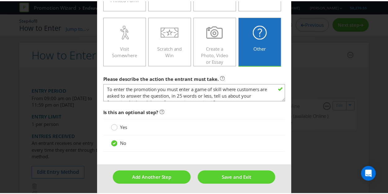
scroll to position [0, 0]
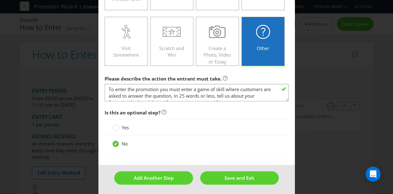
click at [115, 142] on icon at bounding box center [115, 143] width 3 height 2
click at [0, 0] on input "No" at bounding box center [0, 0] width 0 height 0
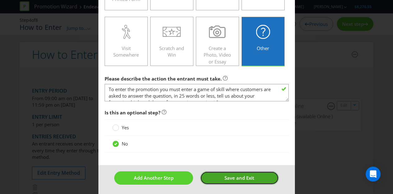
click at [217, 174] on button "Save and Exit" at bounding box center [239, 177] width 79 height 13
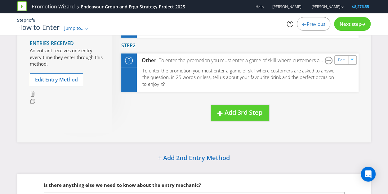
scroll to position [155, 0]
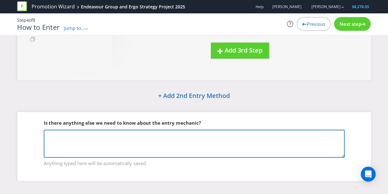
click at [92, 138] on textarea at bounding box center [194, 143] width 301 height 28
paste textarea "The survey will take approximately 15 minsutes to complete. Carrying out a prog…"
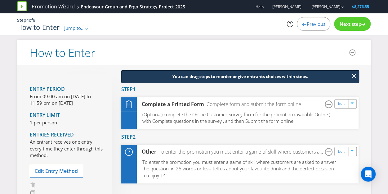
scroll to position [0, 0]
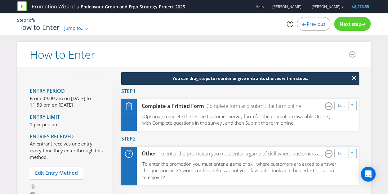
type textarea "The survey will take approximately 15 minsutes to complete. Carrying out a prog…"
click at [314, 24] on span "Previous" at bounding box center [316, 24] width 19 height 6
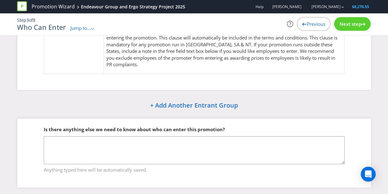
scroll to position [69, 0]
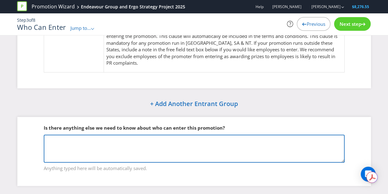
click at [148, 143] on textarea at bounding box center [194, 148] width 301 height 28
paste textarea "A group of customers will be selected across BWS and [PERSON_NAME] (brands with…"
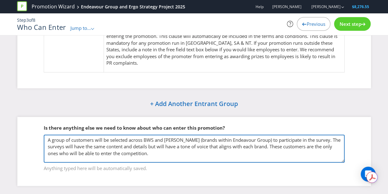
type textarea "A group of customers will be selected across BWS and [PERSON_NAME] (brands with…"
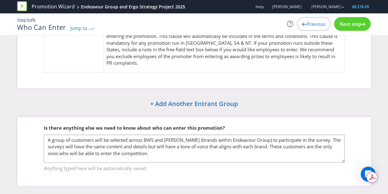
click at [346, 22] on span "Next step" at bounding box center [351, 24] width 22 height 6
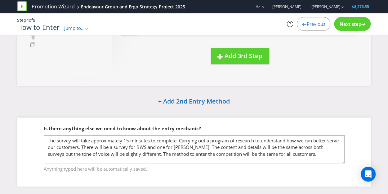
scroll to position [158, 0]
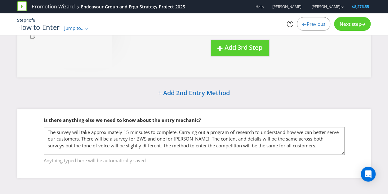
click at [353, 24] on span "Next step" at bounding box center [351, 24] width 22 height 6
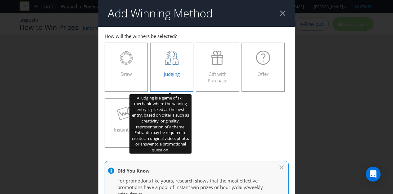
click at [175, 61] on icon at bounding box center [171, 58] width 13 height 14
click at [0, 0] on input "Judging" at bounding box center [0, 0] width 0 height 0
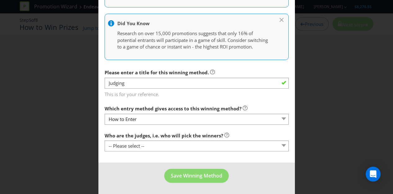
scroll to position [198, 0]
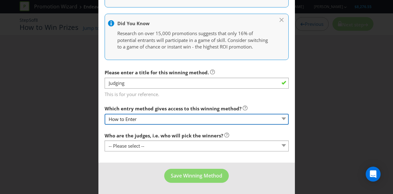
click at [161, 115] on select "How to Enter" at bounding box center [197, 119] width 184 height 11
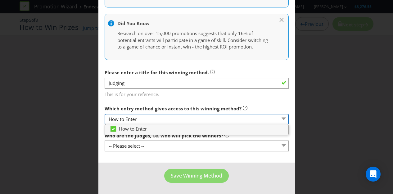
click at [161, 117] on select "How to Enter" at bounding box center [197, 119] width 184 height 11
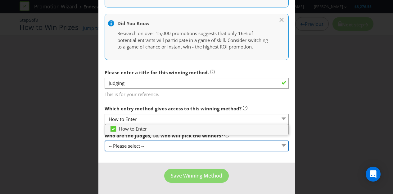
click at [142, 147] on select "-- Please select -- Representatives of the Promoter A specific person (please s…" at bounding box center [197, 145] width 184 height 11
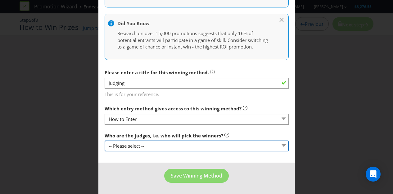
select select "PROMOTER_REPS"
click at [105, 140] on select "-- Please select -- Representatives of the Promoter A specific person (please s…" at bounding box center [197, 145] width 184 height 11
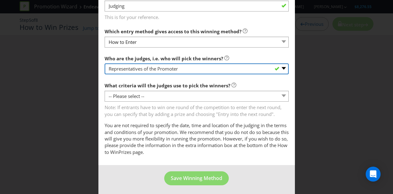
scroll to position [278, 0]
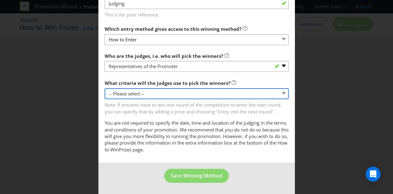
click at [160, 92] on select "-- Please select -- Creative Merit Originality Literary Merit Originality, crea…" at bounding box center [197, 93] width 184 height 11
select select "CREATIVE_MERIT"
click at [105, 88] on select "-- Please select -- Creative Merit Originality Literary Merit Originality, crea…" at bounding box center [197, 93] width 184 height 11
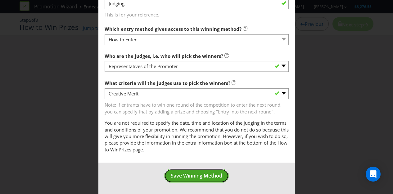
click at [191, 178] on span "Save Winning Method" at bounding box center [197, 175] width 52 height 7
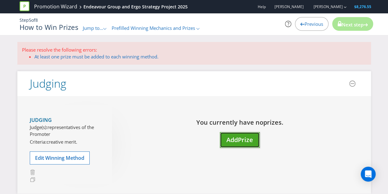
click at [232, 137] on span "Add" at bounding box center [232, 139] width 11 height 8
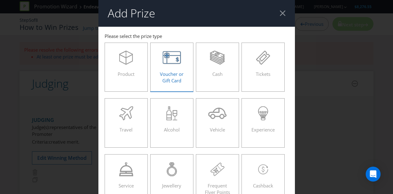
click at [179, 81] on span "Voucher or Gift Card" at bounding box center [172, 77] width 24 height 13
click at [0, 0] on input "Voucher or Gift Card" at bounding box center [0, 0] width 0 height 0
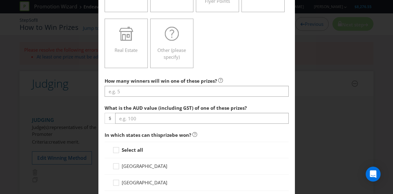
scroll to position [217, 0]
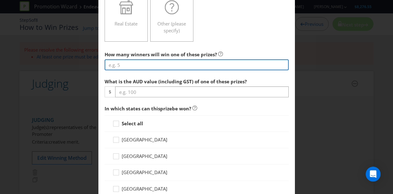
click at [135, 64] on input "number" at bounding box center [197, 64] width 184 height 11
type input "50"
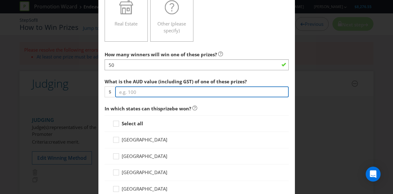
click at [142, 89] on input "number" at bounding box center [202, 91] width 174 height 11
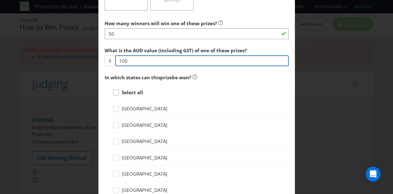
type input "100"
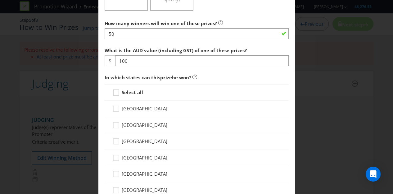
click at [115, 90] on div at bounding box center [116, 90] width 3 height 3
click at [0, 0] on input "Select all" at bounding box center [0, 0] width 0 height 0
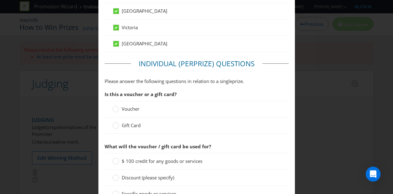
scroll to position [435, 0]
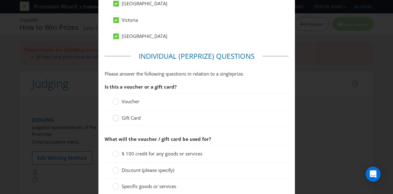
click at [114, 116] on circle at bounding box center [115, 118] width 6 height 6
click at [0, 0] on input "Gift Card" at bounding box center [0, 0] width 0 height 0
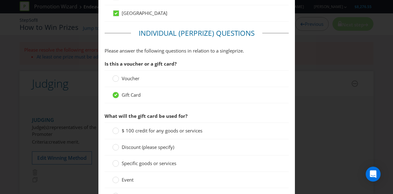
scroll to position [497, 0]
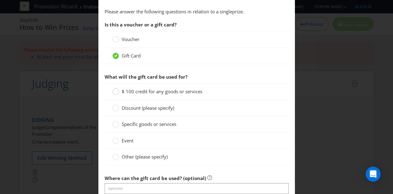
click at [114, 89] on circle at bounding box center [115, 91] width 6 height 6
click at [0, 0] on input "$ 100 credit for any goods or services" at bounding box center [0, 0] width 0 height 0
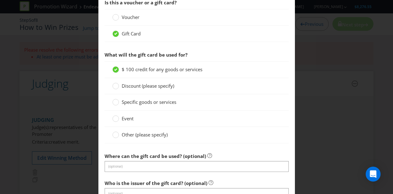
scroll to position [559, 0]
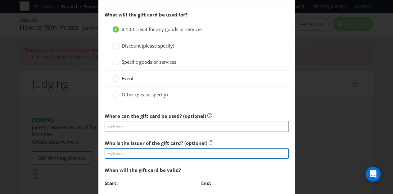
click at [131, 148] on input "text" at bounding box center [197, 153] width 184 height 11
paste input "eftpos card"
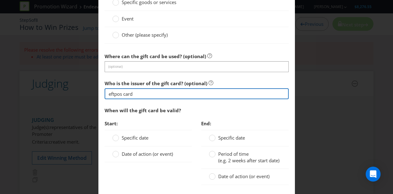
scroll to position [621, 0]
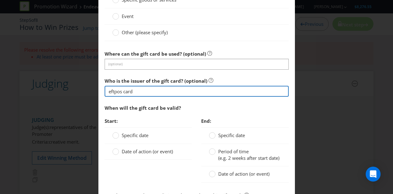
drag, startPoint x: 138, startPoint y: 88, endPoint x: 119, endPoint y: 90, distance: 19.3
click at [119, 90] on input "eftpos card" at bounding box center [197, 91] width 184 height 11
type input "eftpos card"
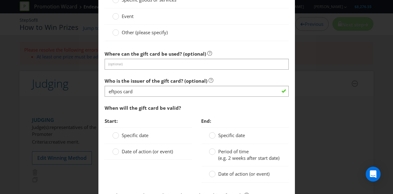
click at [158, 105] on span "When will the gift card be valid?" at bounding box center [143, 108] width 76 height 6
click at [114, 148] on div at bounding box center [115, 149] width 3 height 3
click at [0, 0] on input "Date of action (or event)" at bounding box center [0, 0] width 0 height 0
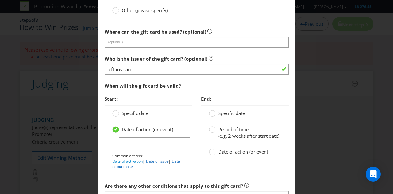
scroll to position [652, 0]
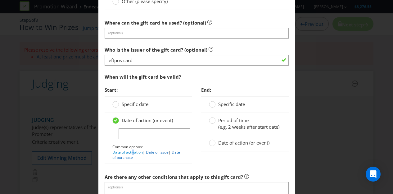
click at [131, 150] on link "Date of activation" at bounding box center [127, 151] width 30 height 5
type input "Date of activation"
click at [211, 146] on circle at bounding box center [212, 143] width 6 height 6
click at [0, 0] on input "Date of action (or event)" at bounding box center [0, 0] width 0 height 0
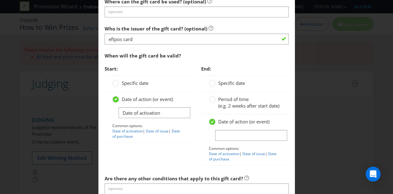
scroll to position [683, 0]
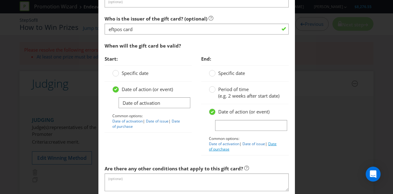
click at [220, 152] on link "Date of purchase" at bounding box center [243, 146] width 68 height 11
type input "Date of purchase"
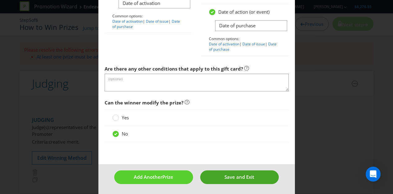
scroll to position [786, 0]
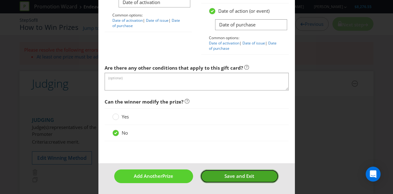
click at [231, 177] on span "Save and Exit" at bounding box center [239, 176] width 30 height 6
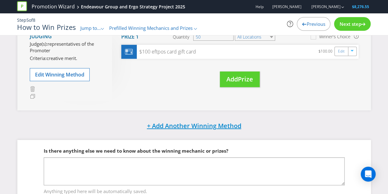
scroll to position [92, 0]
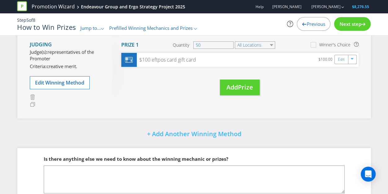
click at [347, 24] on span "Next step" at bounding box center [351, 24] width 22 height 6
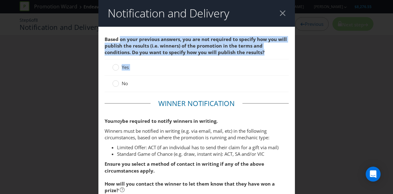
drag, startPoint x: 117, startPoint y: 37, endPoint x: 229, endPoint y: 61, distance: 114.9
click at [229, 61] on div "Based on your previous answers, you are not required to specify how you will pu…" at bounding box center [197, 64] width 184 height 62
click at [169, 49] on span "Based on your previous answers, you are not required to specify how you will pu…" at bounding box center [196, 46] width 182 height 20
drag, startPoint x: 124, startPoint y: 40, endPoint x: 238, endPoint y: 51, distance: 114.2
click at [238, 51] on span "Based on your previous answers, you are not required to specify how you will pu…" at bounding box center [197, 46] width 184 height 26
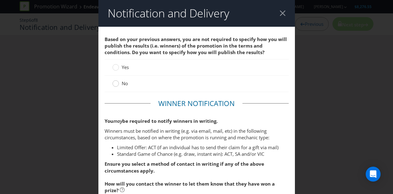
click at [114, 84] on circle at bounding box center [115, 83] width 6 height 6
click at [0, 0] on input "No" at bounding box center [0, 0] width 0 height 0
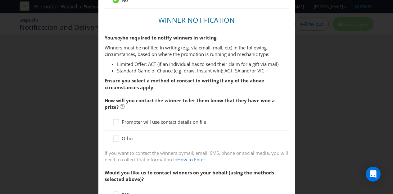
scroll to position [93, 0]
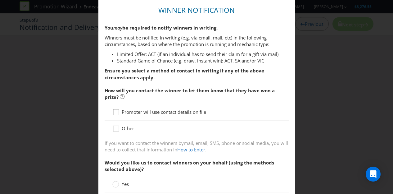
click at [115, 111] on div at bounding box center [116, 109] width 3 height 3
click at [0, 0] on input "Promoter will use contact details on file" at bounding box center [0, 0] width 0 height 0
click at [115, 111] on icon at bounding box center [116, 112] width 3 height 2
click at [0, 0] on input "Promoter will use contact details on file" at bounding box center [0, 0] width 0 height 0
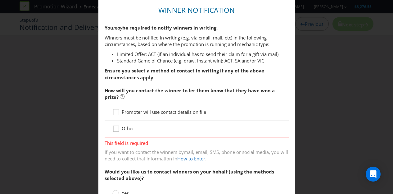
click at [113, 129] on icon at bounding box center [116, 129] width 9 height 9
click at [0, 0] on input "Other" at bounding box center [0, 0] width 0 height 0
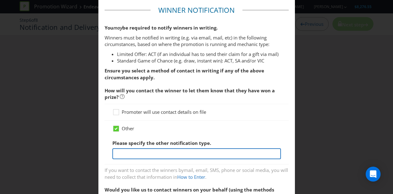
click at [150, 154] on input "text" at bounding box center [196, 153] width 169 height 11
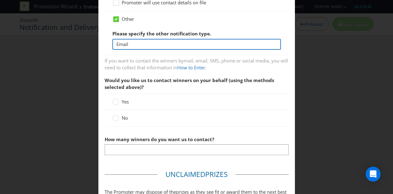
scroll to position [217, 0]
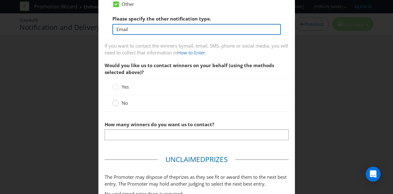
type input "Email"
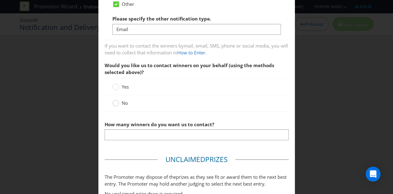
click at [116, 104] on icon at bounding box center [115, 103] width 7 height 7
click at [0, 0] on input "No" at bounding box center [0, 0] width 0 height 0
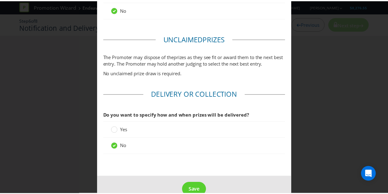
scroll to position [323, 0]
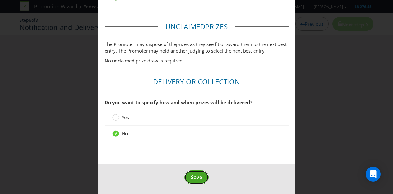
click at [201, 177] on button "Save" at bounding box center [196, 177] width 24 height 14
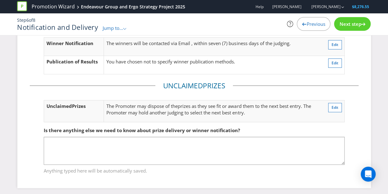
scroll to position [45, 0]
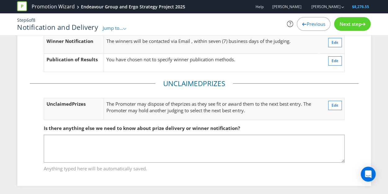
click at [353, 23] on span "Next step" at bounding box center [351, 24] width 22 height 6
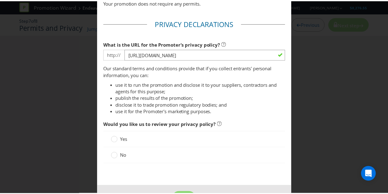
scroll to position [75, 0]
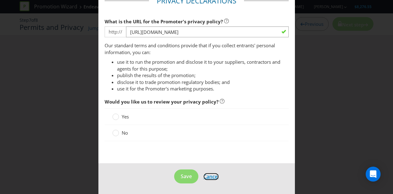
click at [207, 178] on span "Cancel" at bounding box center [211, 176] width 16 height 7
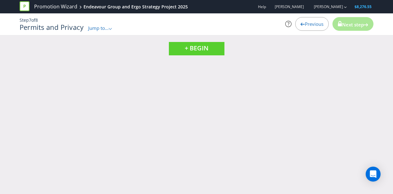
click at [310, 22] on span "Previous" at bounding box center [314, 24] width 19 height 6
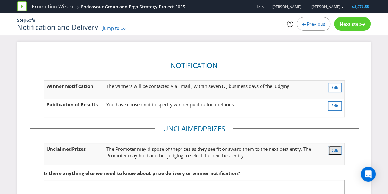
click at [334, 149] on span "Edit" at bounding box center [335, 149] width 7 height 5
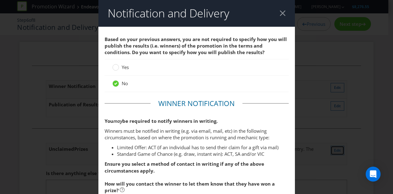
scroll to position [323, 0]
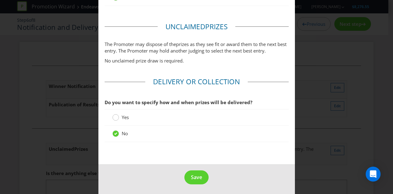
click at [112, 116] on circle at bounding box center [115, 117] width 6 height 6
click at [0, 0] on input "Yes" at bounding box center [0, 0] width 0 height 0
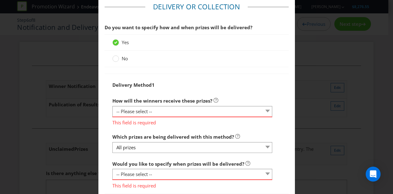
scroll to position [457, 0]
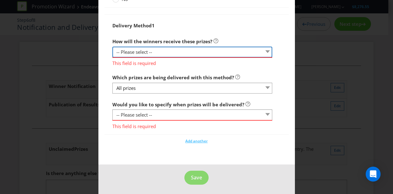
click at [195, 51] on select "-- Please select -- Delivered by mail Delivered by email Delivered in-person Co…" at bounding box center [192, 52] width 160 height 11
select select "EMAIL"
click at [112, 54] on select "-- Please select -- Delivered by mail Delivered by email Delivered in-person Co…" at bounding box center [192, 52] width 160 height 11
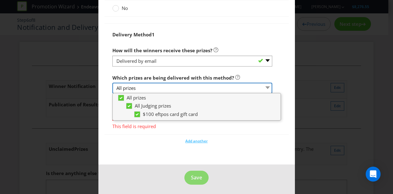
click at [170, 83] on select "All prizes" at bounding box center [192, 88] width 160 height 11
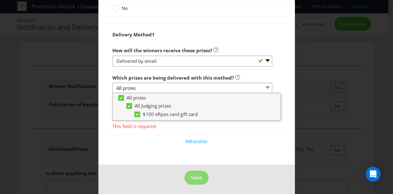
click at [125, 147] on fieldset "Delivery or Collection Do you want to specify how and when prizes will be deliv…" at bounding box center [197, 50] width 184 height 197
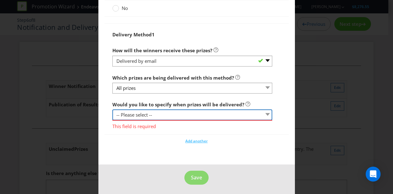
click at [151, 109] on select "-- Please select -- Yes, specific date (please specify) Yes, within a certain p…" at bounding box center [192, 114] width 160 height 11
select select "YES_SPECIFIC"
click at [112, 109] on select "-- Please select -- Yes, specific date (please specify) Yes, within a certain p…" at bounding box center [192, 114] width 160 height 11
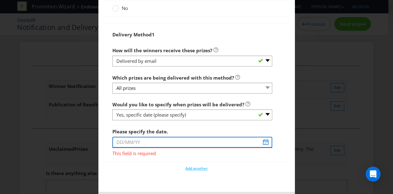
click at [264, 141] on input "text" at bounding box center [192, 142] width 160 height 11
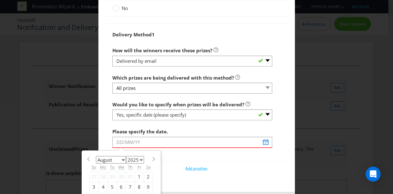
click at [118, 157] on select "January February March April May June July August September October November De…" at bounding box center [111, 159] width 30 height 7
select select "9"
click at [96, 156] on select "January February March April May June July August September October November De…" at bounding box center [111, 159] width 30 height 7
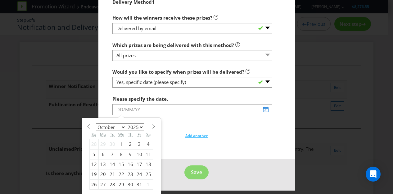
click at [119, 163] on div "15" at bounding box center [121, 164] width 9 height 10
type input "15/10/25"
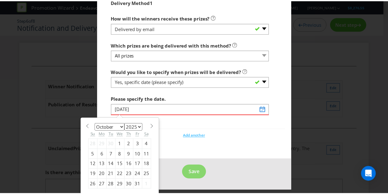
scroll to position [466, 0]
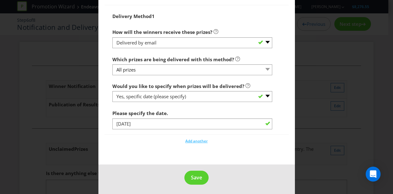
click at [193, 174] on span "Save" at bounding box center [196, 177] width 11 height 7
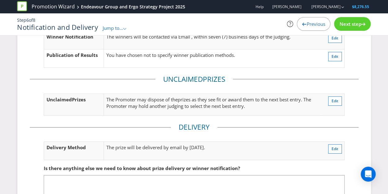
scroll to position [89, 0]
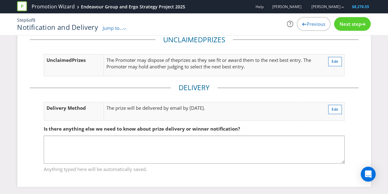
click at [345, 23] on span "Next step" at bounding box center [351, 24] width 22 height 6
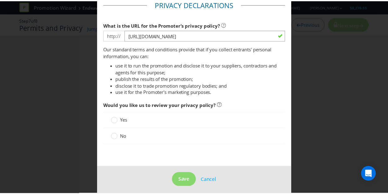
scroll to position [75, 0]
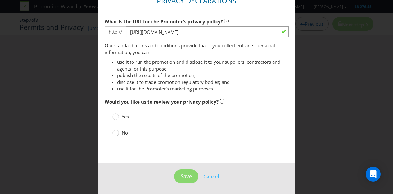
click at [113, 135] on circle at bounding box center [115, 133] width 6 height 6
click at [0, 0] on input "No" at bounding box center [0, 0] width 0 height 0
click at [186, 177] on span "Save" at bounding box center [186, 176] width 11 height 7
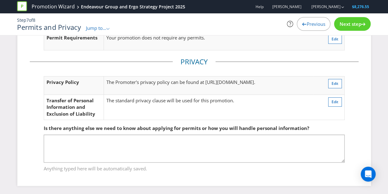
scroll to position [39, 0]
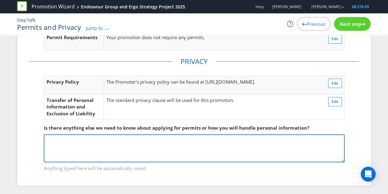
click at [111, 149] on textarea at bounding box center [194, 148] width 301 height 28
paste textarea "There will be the below data collection notice included in the survey prior to …"
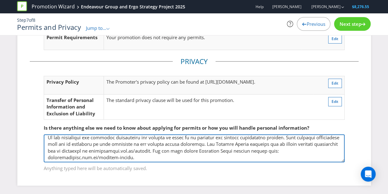
scroll to position [0, 0]
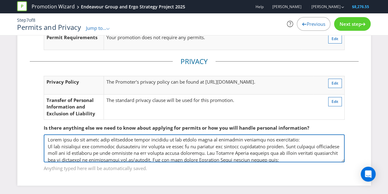
type textarea "There will be the below data collection notice included in the survey prior to …"
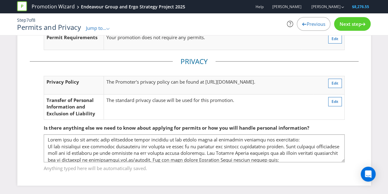
click at [356, 23] on span "Next step" at bounding box center [351, 24] width 22 height 6
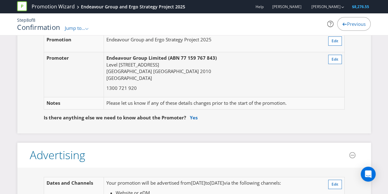
scroll to position [62, 0]
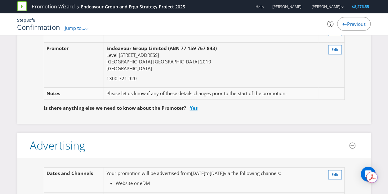
click at [190, 106] on link "Yes" at bounding box center [194, 108] width 8 height 6
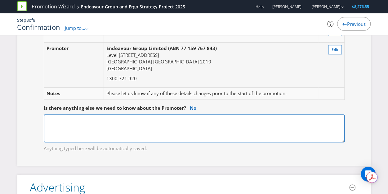
click at [145, 122] on textarea at bounding box center [194, 128] width 301 height 28
paste textarea "Endeavour Group is the promoter, however Ergo Strategy will be managing the sur…"
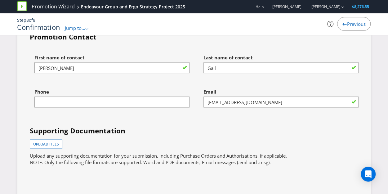
scroll to position [1801, 0]
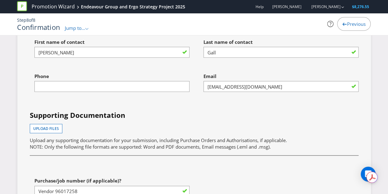
type textarea "Endeavour Group is the promoter, however Ergo Strategy will be managing the sur…"
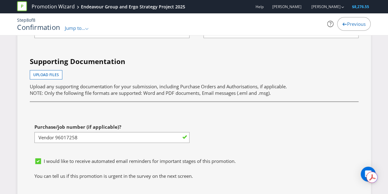
scroll to position [1863, 0]
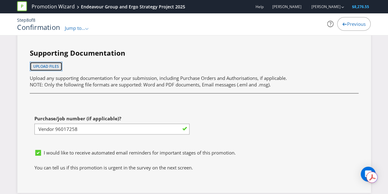
click at [55, 62] on button "Upload files" at bounding box center [46, 66] width 33 height 9
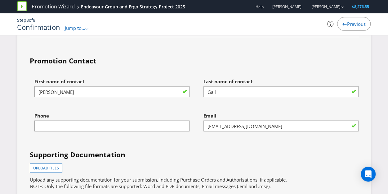
scroll to position [1792, 0]
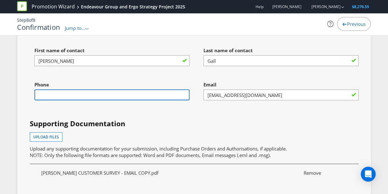
click at [167, 89] on input "text" at bounding box center [111, 94] width 155 height 11
type input "0424011313"
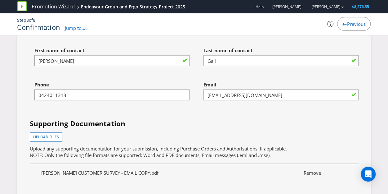
click at [163, 104] on div "Phone 0424011313" at bounding box center [109, 95] width 169 height 34
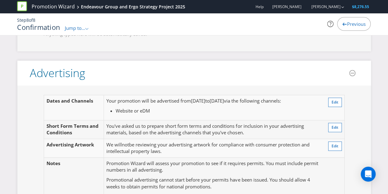
scroll to position [186, 0]
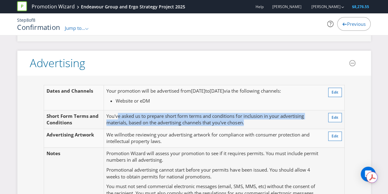
drag, startPoint x: 119, startPoint y: 115, endPoint x: 251, endPoint y: 124, distance: 132.9
click at [251, 124] on td "You've asked us to prepare short form terms and conditions for inclusion in you…" at bounding box center [213, 119] width 218 height 19
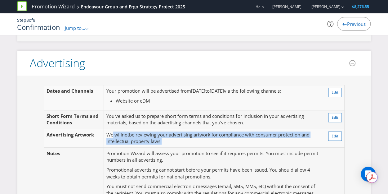
drag, startPoint x: 113, startPoint y: 133, endPoint x: 179, endPoint y: 140, distance: 66.5
click at [179, 140] on td "We will not be reviewing your advertising artwork for compliance with consumer …" at bounding box center [213, 138] width 218 height 19
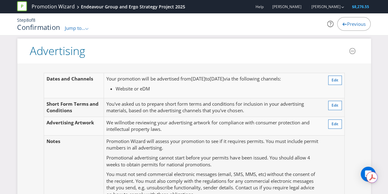
scroll to position [217, 0]
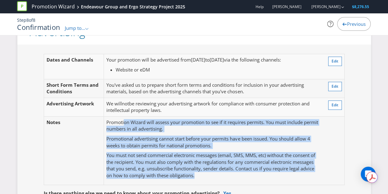
drag, startPoint x: 161, startPoint y: 121, endPoint x: 224, endPoint y: 172, distance: 80.5
click at [224, 172] on td "Promotion Wizard will assess your promotion to see if it requires permits. You …" at bounding box center [213, 150] width 218 height 68
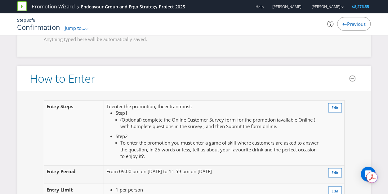
scroll to position [590, 0]
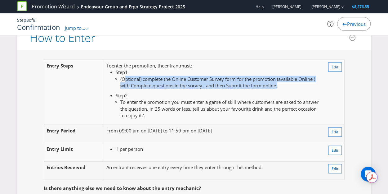
drag, startPoint x: 124, startPoint y: 79, endPoint x: 277, endPoint y: 85, distance: 152.9
click at [286, 87] on li "(Optional) complete the Online Customer Survey form for the promotion (availabl…" at bounding box center [219, 82] width 199 height 13
click at [241, 86] on span "(Optional) complete the Online Customer Survey form for the promotion (availabl…" at bounding box center [217, 82] width 195 height 13
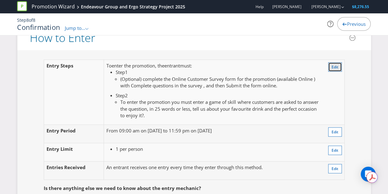
click at [332, 64] on span "Edit" at bounding box center [335, 66] width 7 height 5
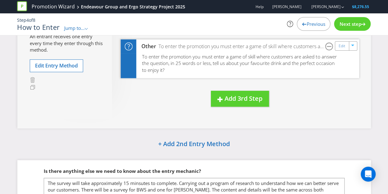
scroll to position [65, 0]
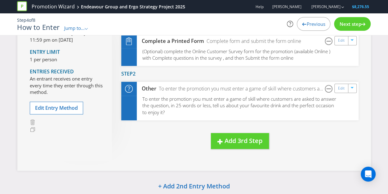
click at [343, 38] on div "Promotion Wizard Endeavour Group and Ergo Strategy Project 2025 Help Dan Murphy…" at bounding box center [194, 21] width 388 height 42
click at [342, 44] on div "Edit" at bounding box center [342, 40] width 14 height 9
click at [341, 40] on div "Promotion Wizard Endeavour Group and Ergo Strategy Project 2025 Help Dan Murphy…" at bounding box center [194, 21] width 388 height 42
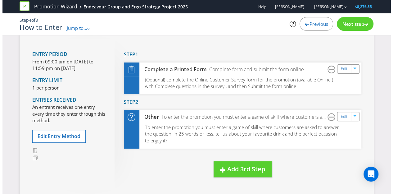
scroll to position [3, 0]
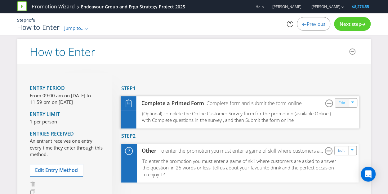
click at [340, 100] on link "Edit" at bounding box center [342, 102] width 7 height 7
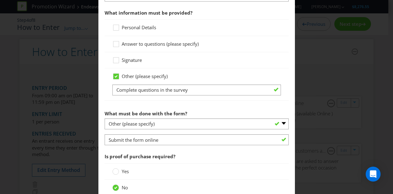
scroll to position [464, 0]
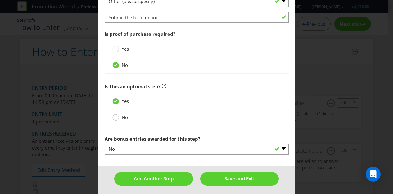
click at [115, 114] on div at bounding box center [115, 115] width 3 height 3
click at [0, 0] on input "No" at bounding box center [0, 0] width 0 height 0
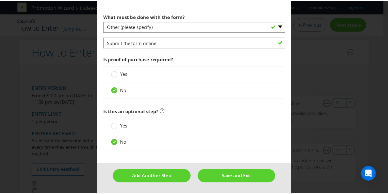
scroll to position [437, 0]
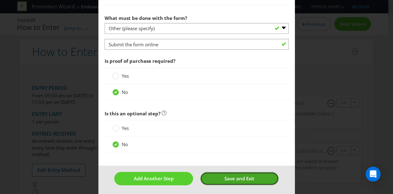
click at [247, 175] on span "Save and Exit" at bounding box center [239, 178] width 30 height 6
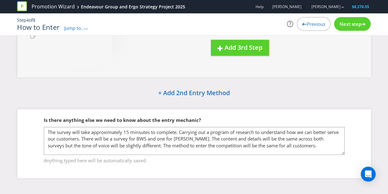
click at [350, 29] on div "Next step" at bounding box center [352, 24] width 37 height 14
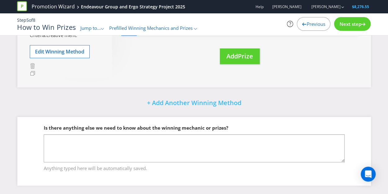
click at [101, 28] on span "Jump to..." at bounding box center [90, 28] width 20 height 6
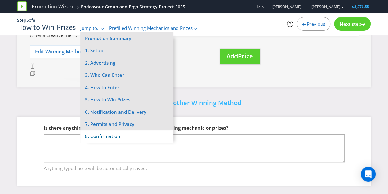
click at [112, 137] on li "8. Confirmation" at bounding box center [126, 136] width 93 height 12
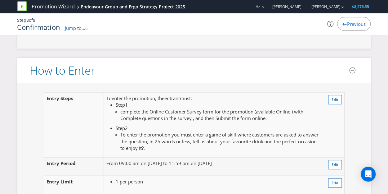
scroll to position [589, 0]
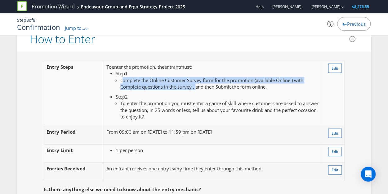
drag, startPoint x: 124, startPoint y: 79, endPoint x: 206, endPoint y: 84, distance: 82.7
click at [206, 84] on span "complete the Online Customer Survey form for the promotion (available Online ) …" at bounding box center [211, 83] width 183 height 13
click at [334, 64] on button "Edit" at bounding box center [335, 68] width 14 height 9
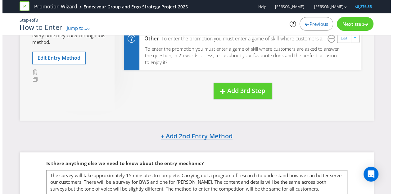
scroll to position [34, 0]
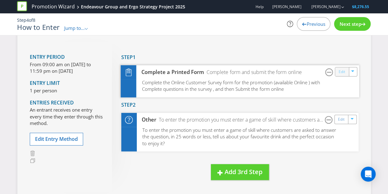
click at [345, 70] on link "Edit" at bounding box center [342, 71] width 7 height 7
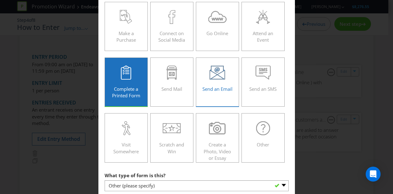
scroll to position [186, 0]
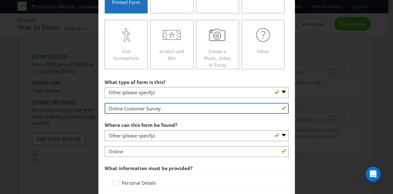
click at [167, 106] on input "Online Customer Survey" at bounding box center [197, 108] width 184 height 11
drag, startPoint x: 123, startPoint y: 108, endPoint x: 100, endPoint y: 109, distance: 22.7
click at [100, 109] on main "Did You Know IMI research shows that ease of participation is one of the most i…" at bounding box center [196, 128] width 197 height 576
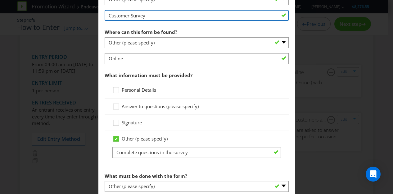
scroll to position [279, 0]
type input "Customer Survey"
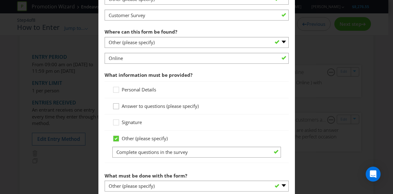
click at [113, 106] on icon at bounding box center [116, 107] width 9 height 9
click at [0, 0] on input "Answer to questions (please specify)" at bounding box center [0, 0] width 0 height 0
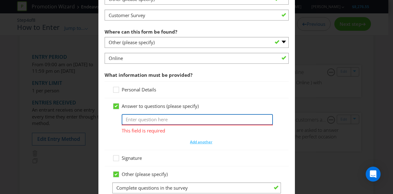
click at [149, 119] on input "text" at bounding box center [197, 119] width 151 height 11
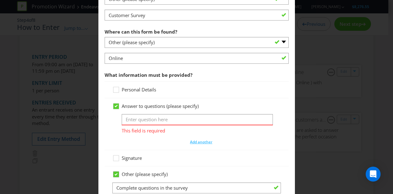
click at [115, 173] on icon at bounding box center [116, 174] width 3 height 2
click at [0, 0] on input "Other (please specify)" at bounding box center [0, 0] width 0 height 0
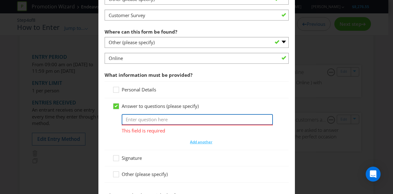
click at [143, 119] on input "text" at bounding box center [197, 119] width 151 height 11
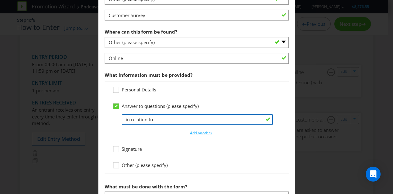
click at [166, 121] on input "in relation to" at bounding box center [197, 119] width 151 height 11
drag, startPoint x: 165, startPoint y: 116, endPoint x: 102, endPoint y: 119, distance: 62.8
click at [105, 119] on div "Answer to questions (please specify) in relation to Add another" at bounding box center [197, 119] width 184 height 43
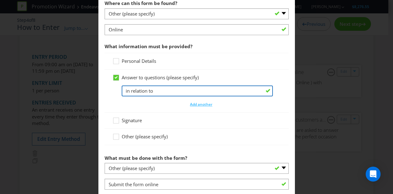
scroll to position [310, 0]
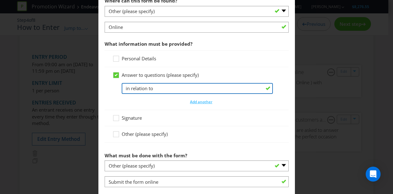
click at [155, 87] on input "in relation to" at bounding box center [197, 88] width 151 height 11
click at [148, 86] on input "in relation to" at bounding box center [197, 88] width 151 height 11
drag, startPoint x: 151, startPoint y: 87, endPoint x: 112, endPoint y: 89, distance: 38.6
click at [112, 89] on div "Answer to questions (please specify) in relation to Add another" at bounding box center [196, 88] width 169 height 33
click at [150, 87] on input "in relation to" at bounding box center [197, 88] width 151 height 11
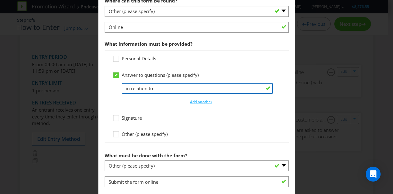
click at [153, 88] on input "in relation to" at bounding box center [197, 88] width 151 height 11
click at [178, 88] on input "in relation to" at bounding box center [197, 88] width 151 height 11
drag, startPoint x: 127, startPoint y: 89, endPoint x: 270, endPoint y: 90, distance: 143.1
click at [270, 90] on div "in relation to customer behaviour, brand perception, growth opportunities, cust…" at bounding box center [201, 88] width 159 height 11
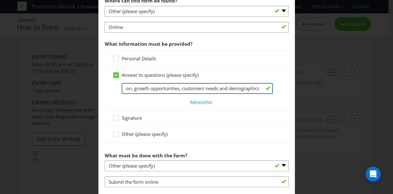
click at [199, 89] on input "in relation to customer behaviour, brand perception, growth opportunities, cust…" at bounding box center [197, 88] width 151 height 11
drag, startPoint x: 227, startPoint y: 87, endPoint x: 7, endPoint y: 97, distance: 221.0
click at [7, 97] on div "How to Enter Did You Know IMI research shows that ease of participation is one …" at bounding box center [196, 97] width 393 height 194
click at [146, 86] on input "in relation to customer behaviour, brand perception, growth opportunities, cust…" at bounding box center [197, 88] width 151 height 11
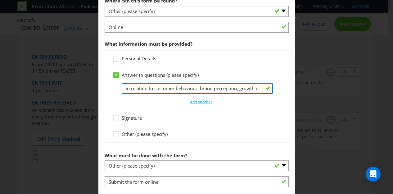
click at [154, 88] on input "in relation to customer behaviour, brand perception, growth opportunities, cust…" at bounding box center [197, 88] width 151 height 11
drag, startPoint x: 188, startPoint y: 84, endPoint x: 286, endPoint y: 85, distance: 97.8
click at [286, 85] on main "Did You Know IMI research shows that ease of participation is one of the most i…" at bounding box center [196, 9] width 197 height 586
click at [257, 87] on input "in relation to the survey (could cover customer behaviour, brand perception, gr…" at bounding box center [197, 88] width 151 height 11
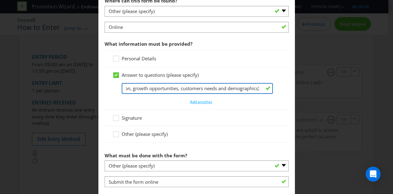
scroll to position [0, 163]
type input "in relation to the survey (could cover customer behaviour, brand perception, gr…"
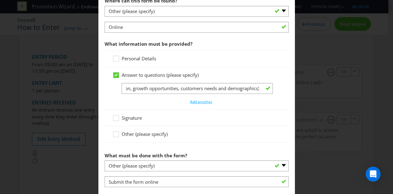
scroll to position [0, 0]
click at [115, 101] on div "Answer to questions (please specify) in relation to the survey (could cover cus…" at bounding box center [196, 88] width 169 height 33
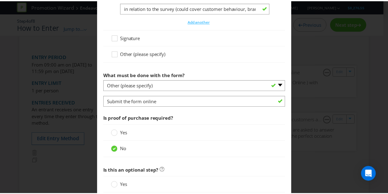
scroll to position [447, 0]
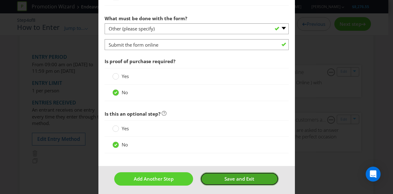
click at [232, 175] on span "Save and Exit" at bounding box center [239, 178] width 30 height 6
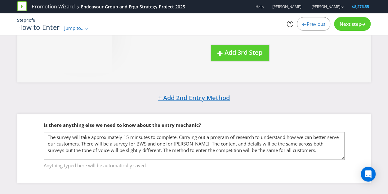
scroll to position [171, 0]
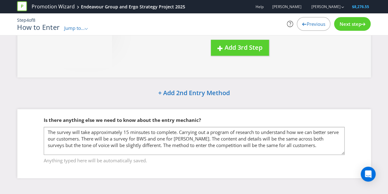
click at [359, 23] on span "Next step" at bounding box center [351, 24] width 22 height 6
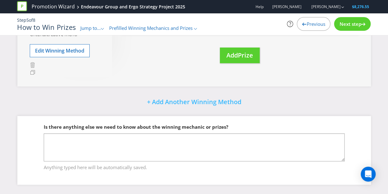
scroll to position [123, 0]
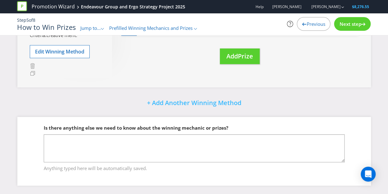
click at [353, 25] on span "Next step" at bounding box center [351, 24] width 22 height 6
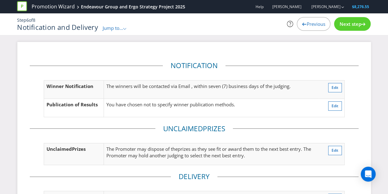
click at [353, 25] on span "Next step" at bounding box center [351, 24] width 22 height 6
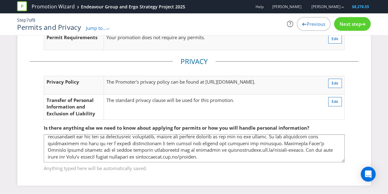
scroll to position [63, 0]
click at [355, 25] on span "Next step" at bounding box center [351, 24] width 22 height 6
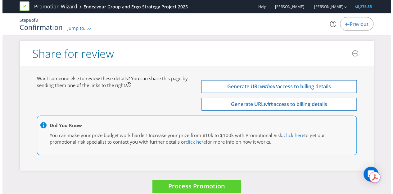
scroll to position [2054, 0]
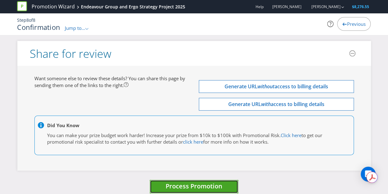
click at [189, 182] on span "Process Promotion" at bounding box center [194, 186] width 57 height 8
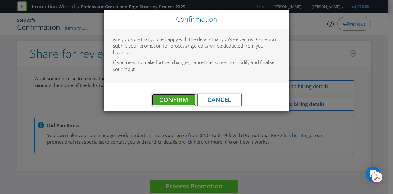
click at [167, 102] on span "Confirm" at bounding box center [173, 99] width 29 height 8
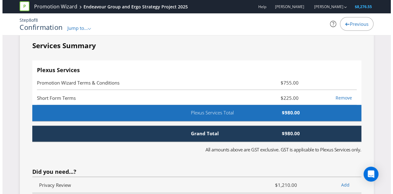
scroll to position [0, 0]
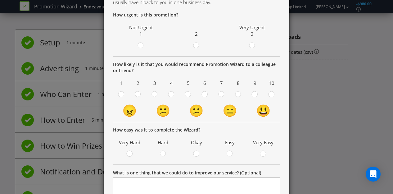
scroll to position [138, 0]
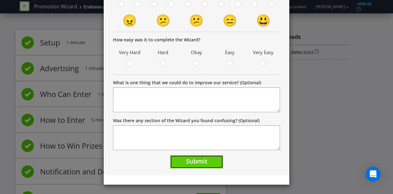
click at [197, 161] on span "Submit" at bounding box center [196, 161] width 21 height 8
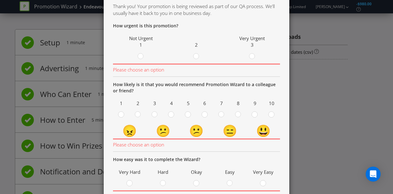
scroll to position [29, 0]
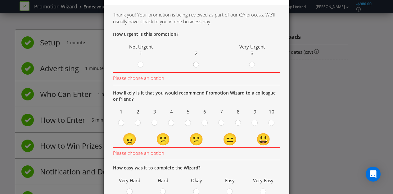
click at [193, 65] on circle at bounding box center [196, 65] width 6 height 6
click at [0, 0] on input "radio" at bounding box center [0, 0] width 0 height 0
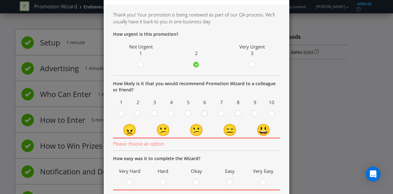
click at [204, 110] on div at bounding box center [204, 111] width 3 height 3
click at [0, 0] on input "radio" at bounding box center [0, 0] width 0 height 0
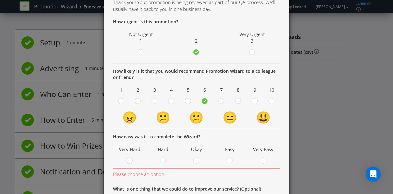
scroll to position [60, 0]
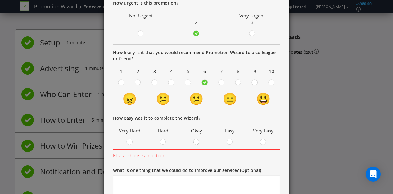
click at [193, 141] on circle at bounding box center [196, 142] width 6 height 6
click at [0, 0] on input "radio" at bounding box center [0, 0] width 0 height 0
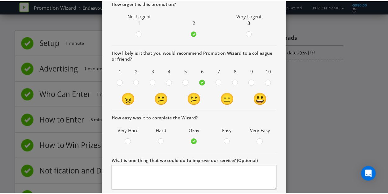
scroll to position [138, 0]
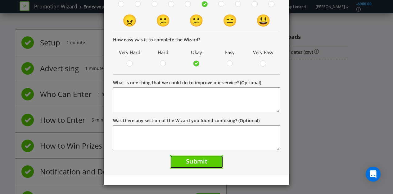
click at [189, 158] on span "Submit" at bounding box center [196, 161] width 21 height 8
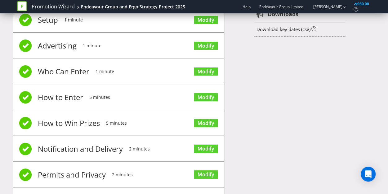
scroll to position [55, 0]
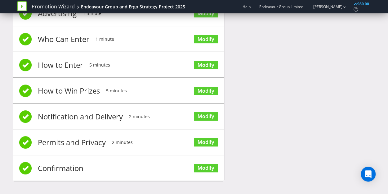
click at [276, 78] on div "Setup 1 minute Modify Advertising 1 minute Modify Who Can Enter 1 minute Modify…" at bounding box center [194, 81] width 363 height 232
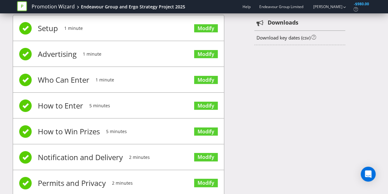
scroll to position [0, 0]
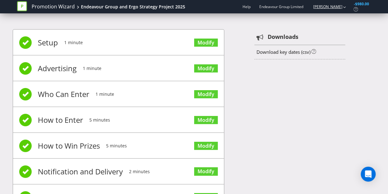
click at [335, 7] on link "[PERSON_NAME]" at bounding box center [324, 6] width 35 height 5
drag, startPoint x: 285, startPoint y: 10, endPoint x: 336, endPoint y: 8, distance: 50.9
click at [285, 10] on div "Help Endeavour Group Limited Meaghan Gall Logout -$980.00" at bounding box center [305, 6] width 132 height 11
click at [20, 7] on icon at bounding box center [22, 6] width 10 height 10
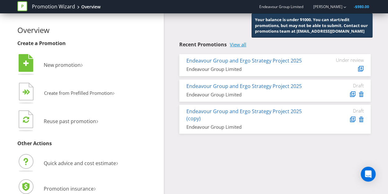
click at [240, 46] on link "View all" at bounding box center [238, 44] width 16 height 5
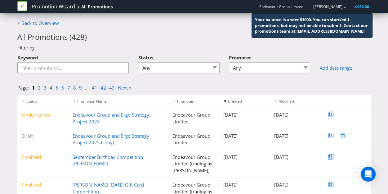
click at [357, 7] on span "-$980.00" at bounding box center [361, 6] width 15 height 5
click at [333, 5] on link "[PERSON_NAME]" at bounding box center [324, 6] width 35 height 5
click at [187, 37] on h2 "All Promotions ( 428 )" at bounding box center [194, 37] width 354 height 8
click at [74, 120] on link "Endeavour Group and Ergo Strategy Project 2025" at bounding box center [111, 117] width 77 height 13
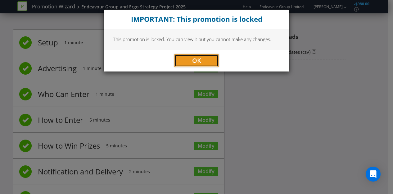
click at [191, 55] on button "OK" at bounding box center [196, 60] width 44 height 12
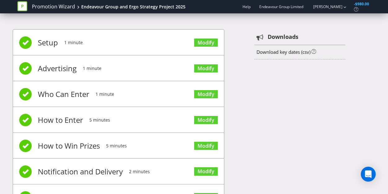
click at [25, 7] on icon at bounding box center [22, 6] width 10 height 10
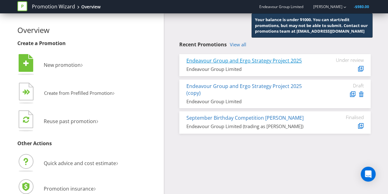
click at [247, 58] on link "Endeavour Group and Ergo Strategy Project 2025" at bounding box center [244, 60] width 115 height 7
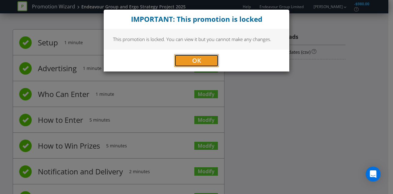
click at [200, 58] on span "OK" at bounding box center [196, 60] width 9 height 8
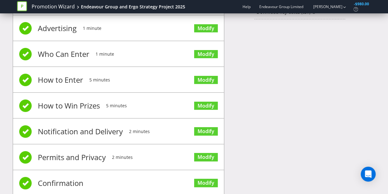
scroll to position [55, 0]
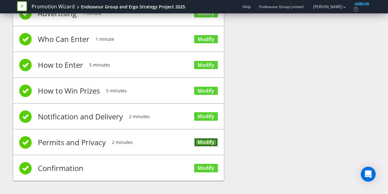
click at [200, 140] on link "Modify" at bounding box center [206, 142] width 24 height 8
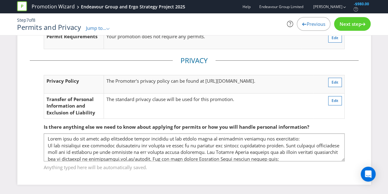
scroll to position [39, 0]
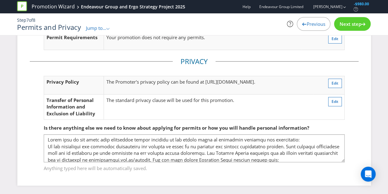
click at [357, 20] on div "Next step" at bounding box center [352, 24] width 37 height 14
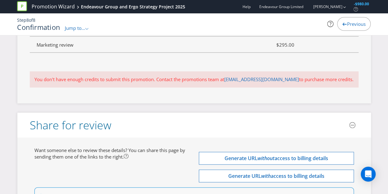
scroll to position [1808, 0]
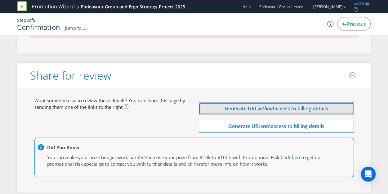
click at [275, 105] on span "access to billing details" at bounding box center [302, 108] width 54 height 7
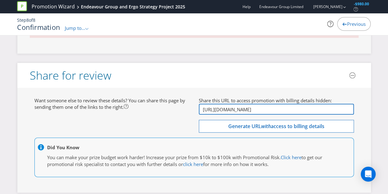
click at [240, 104] on input "http://app.plexuspromotions.com.au/p/eyJpZCI6MjUxNzcsImluY2x1ZGVfZmluYW5jaWFsX2…" at bounding box center [276, 109] width 155 height 11
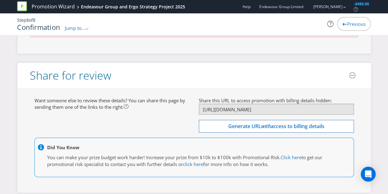
click at [24, 7] on g at bounding box center [22, 6] width 10 height 10
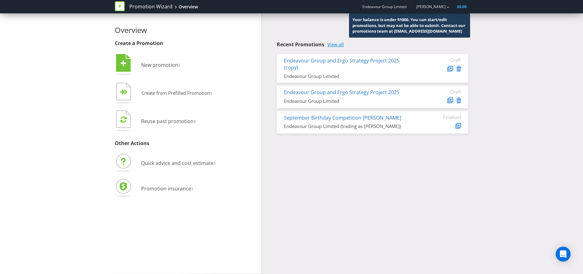
click at [338, 44] on link "View all" at bounding box center [336, 44] width 16 height 5
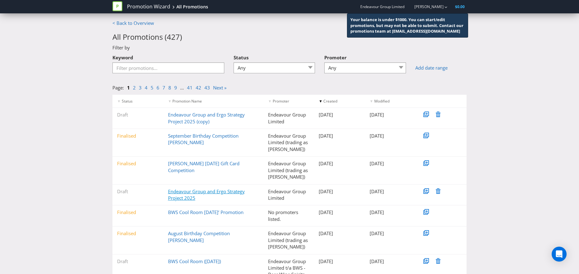
click at [197, 192] on link "Endeavour Group and Ergo Strategy Project 2025" at bounding box center [206, 194] width 77 height 13
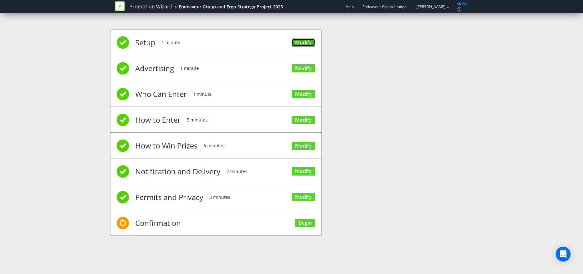
click at [308, 42] on link "Modify" at bounding box center [304, 42] width 24 height 8
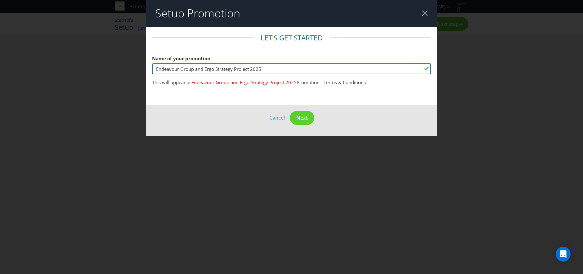
drag, startPoint x: 269, startPoint y: 67, endPoint x: 89, endPoint y: 70, distance: 179.8
click at [89, 70] on div "Setup Promotion Let's get started Name of your promotion Endeavour Group and Er…" at bounding box center [291, 137] width 583 height 274
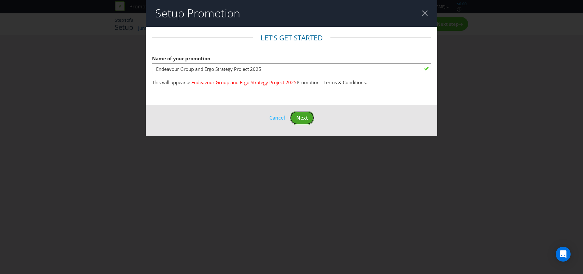
click at [301, 111] on button "Next" at bounding box center [302, 118] width 25 height 14
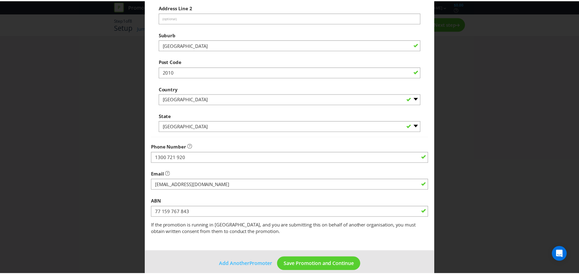
scroll to position [191, 0]
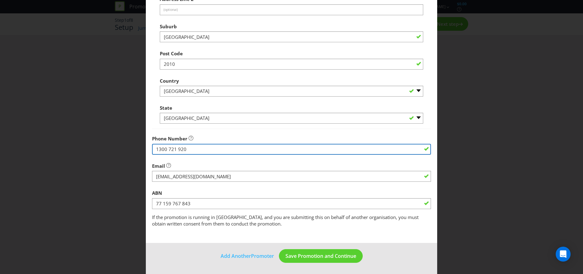
drag, startPoint x: 196, startPoint y: 149, endPoint x: 133, endPoint y: 147, distance: 63.0
click at [133, 147] on div "Edit Promoter Promoter Information Promoters on file for Endeavour Group Limite…" at bounding box center [291, 137] width 583 height 274
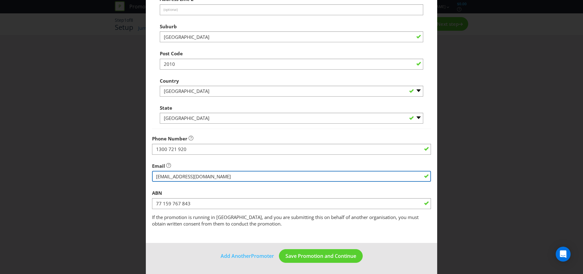
drag, startPoint x: 229, startPoint y: 178, endPoint x: 76, endPoint y: 185, distance: 153.5
click at [76, 185] on div "Edit Promoter Promoter Information Promoters on file for Endeavour Group Limite…" at bounding box center [291, 137] width 583 height 274
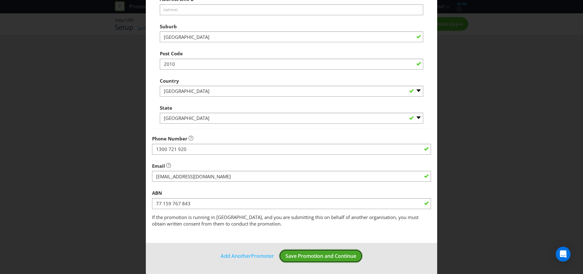
click at [317, 257] on span "Save Promotion and Continue" at bounding box center [321, 255] width 71 height 7
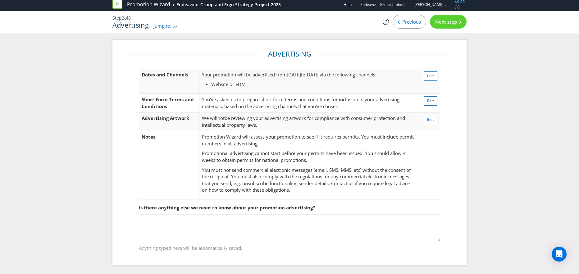
scroll to position [3, 0]
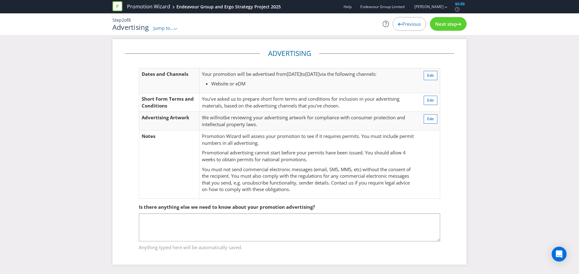
click at [446, 24] on span "Next step" at bounding box center [446, 24] width 22 height 6
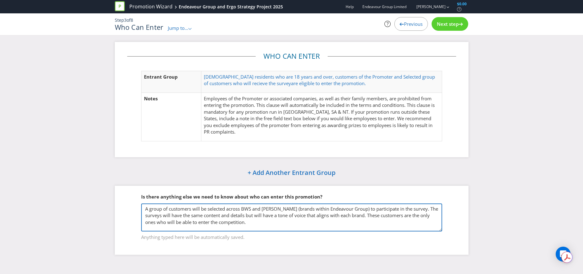
drag, startPoint x: 262, startPoint y: 223, endPoint x: 143, endPoint y: 203, distance: 120.8
click at [143, 203] on textarea "A group of customers will be selected across BWS and [PERSON_NAME] (brands with…" at bounding box center [291, 217] width 301 height 28
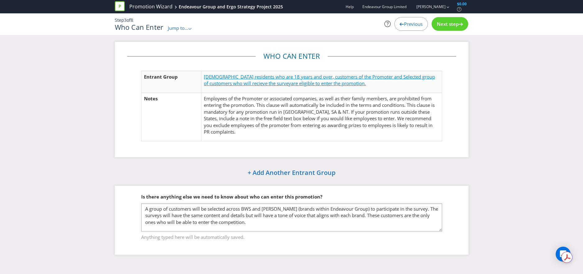
click at [350, 80] on span "are eligible to enter the promotion." at bounding box center [328, 83] width 75 height 6
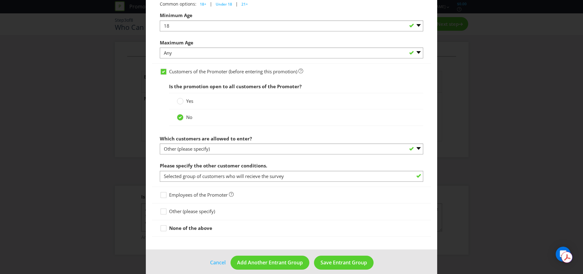
scroll to position [363, 0]
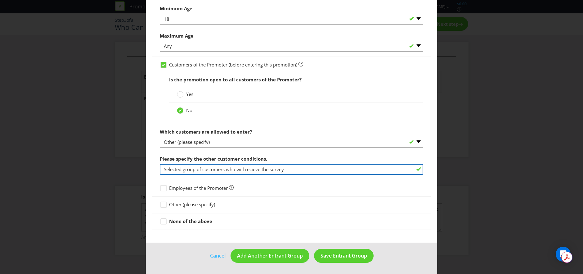
drag, startPoint x: 302, startPoint y: 170, endPoint x: 149, endPoint y: 170, distance: 153.4
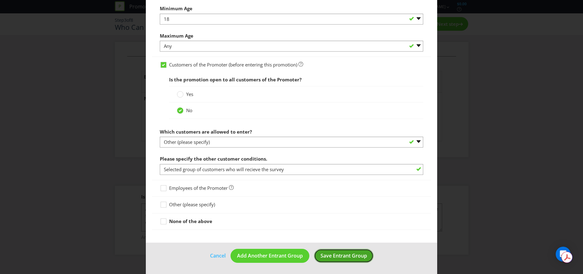
click at [336, 255] on span "Save Entrant Group" at bounding box center [344, 255] width 47 height 7
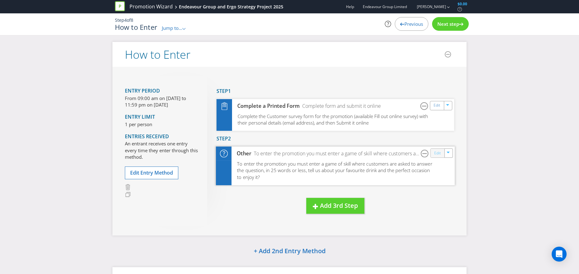
click at [436, 151] on link "Edit" at bounding box center [437, 152] width 7 height 7
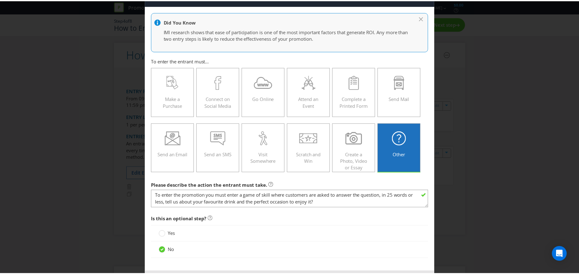
scroll to position [49, 0]
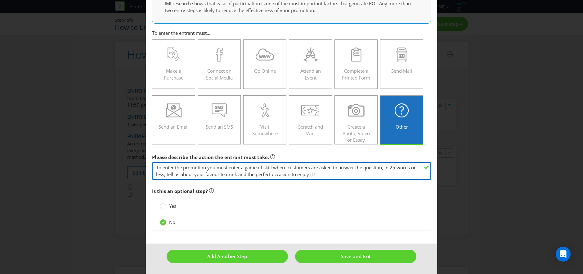
drag, startPoint x: 333, startPoint y: 175, endPoint x: 145, endPoint y: 162, distance: 188.3
click at [146, 162] on main "Did You Know IMI research shows that ease of participation is one of the most i…" at bounding box center [292, 110] width 292 height 265
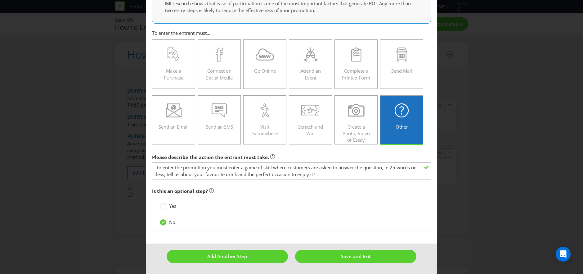
click at [478, 149] on div "How to Enter Did You Know IMI research shows that ease of participation is one …" at bounding box center [291, 137] width 583 height 274
click at [332, 261] on button "Save and Exit" at bounding box center [355, 256] width 121 height 13
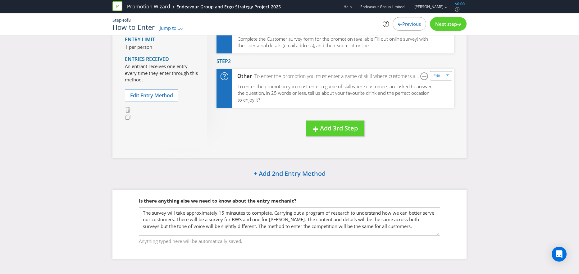
scroll to position [79, 0]
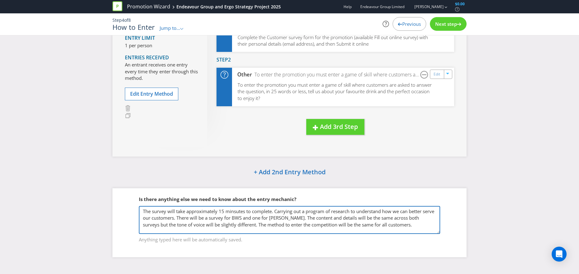
click at [165, 221] on textarea "The survey will take approximately 15 minsutes to complete. Carrying out a prog…" at bounding box center [289, 220] width 301 height 28
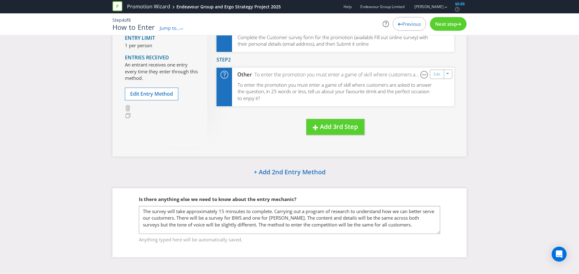
click at [402, 26] on span "Previous" at bounding box center [411, 24] width 19 height 6
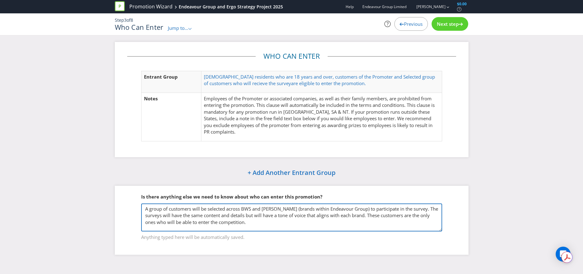
click at [275, 213] on textarea "A group of customers will be selected across BWS and [PERSON_NAME] (brands with…" at bounding box center [291, 217] width 301 height 28
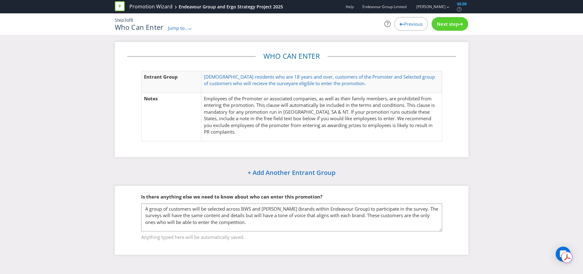
click at [405, 26] on span "Previous" at bounding box center [413, 24] width 19 height 6
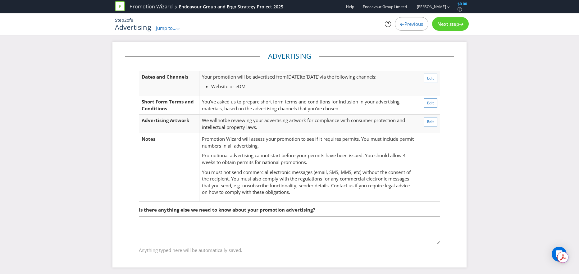
click at [443, 25] on span "Next step" at bounding box center [448, 24] width 22 height 6
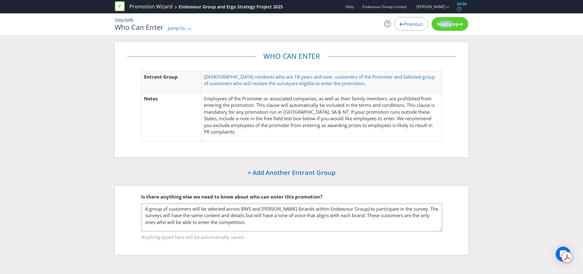
click at [443, 25] on span "Next step" at bounding box center [448, 24] width 22 height 6
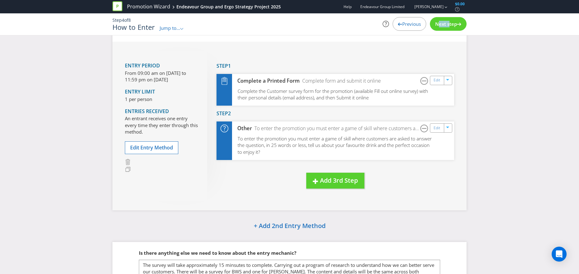
scroll to position [79, 0]
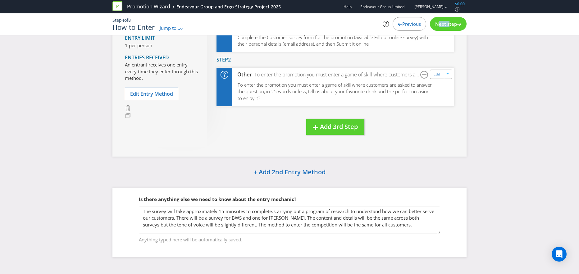
click at [441, 22] on span "Next step" at bounding box center [446, 24] width 22 height 6
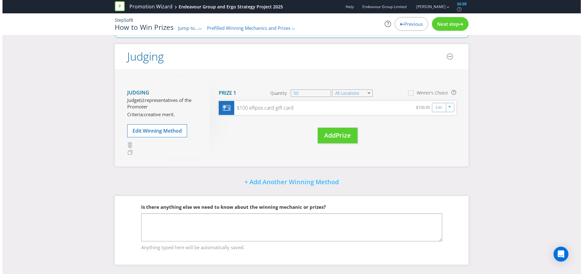
scroll to position [44, 0]
click at [437, 110] on link "Edit" at bounding box center [437, 107] width 7 height 7
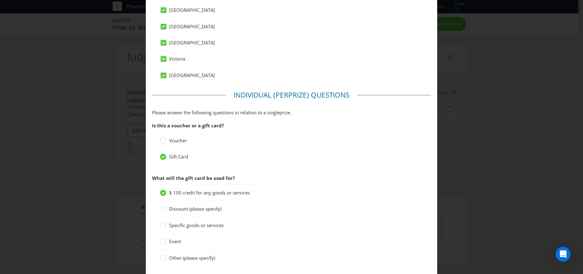
scroll to position [559, 0]
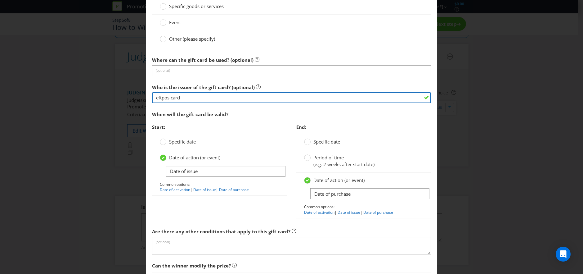
drag, startPoint x: 203, startPoint y: 97, endPoint x: 112, endPoint y: 94, distance: 90.7
click at [112, 94] on div "Edit Prize Australian Capital Territory New South Wales Northern Territory Quee…" at bounding box center [291, 137] width 583 height 274
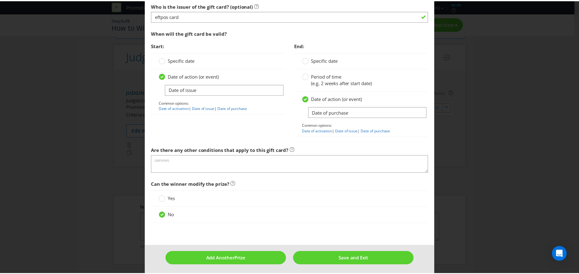
scroll to position [642, 0]
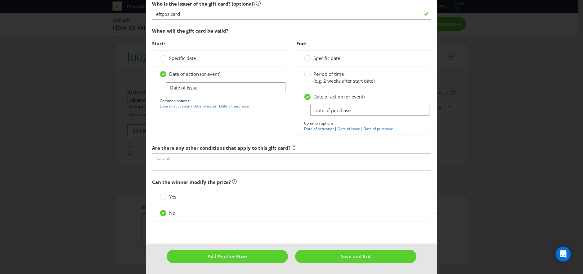
click at [488, 228] on div "Edit Prize Australian Capital Territory New South Wales Northern Territory Quee…" at bounding box center [291, 137] width 583 height 274
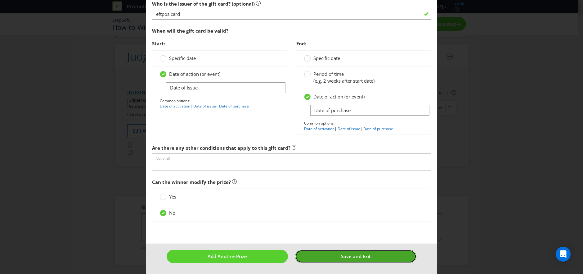
click at [335, 256] on button "Save and Exit" at bounding box center [355, 256] width 121 height 13
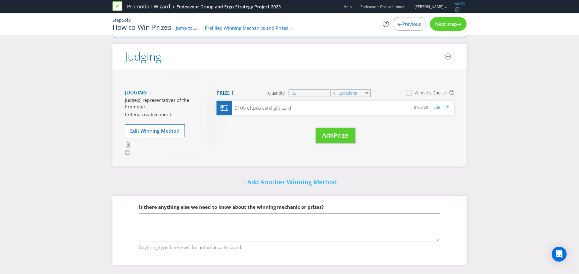
click at [454, 26] on span "Next step" at bounding box center [446, 24] width 22 height 6
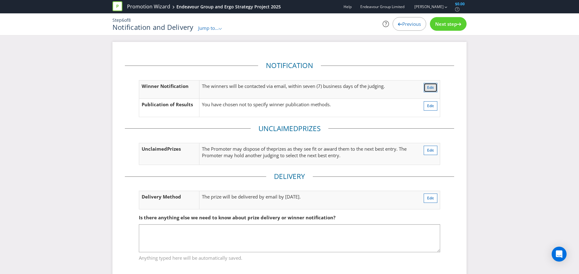
click at [429, 83] on button "Edit" at bounding box center [430, 87] width 14 height 9
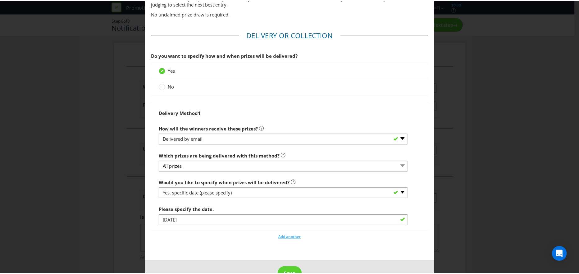
scroll to position [351, 0]
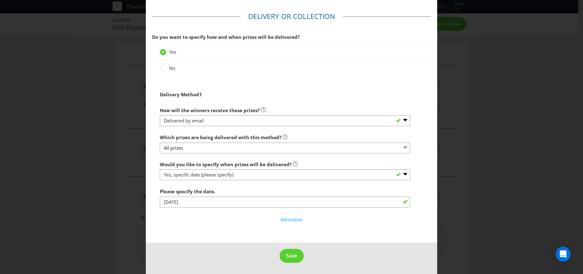
click at [508, 196] on div "Notification and Delivery Based on your previous answers, you are not required …" at bounding box center [291, 137] width 583 height 274
click at [286, 255] on span "Save" at bounding box center [291, 255] width 11 height 7
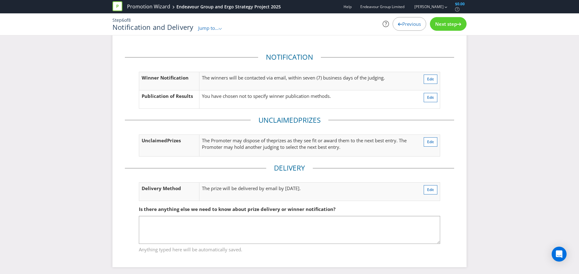
scroll to position [11, 0]
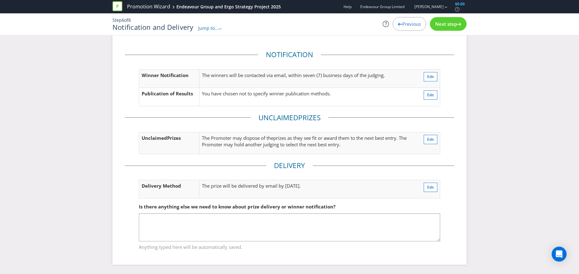
click at [448, 27] on div "Next step" at bounding box center [448, 24] width 37 height 14
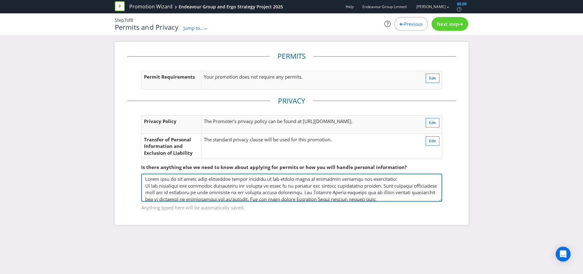
click at [323, 190] on textarea at bounding box center [291, 188] width 301 height 28
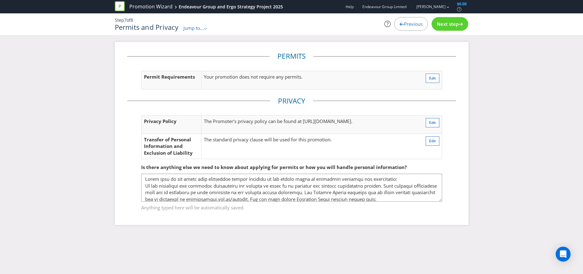
click at [449, 25] on span "Next step" at bounding box center [448, 24] width 22 height 6
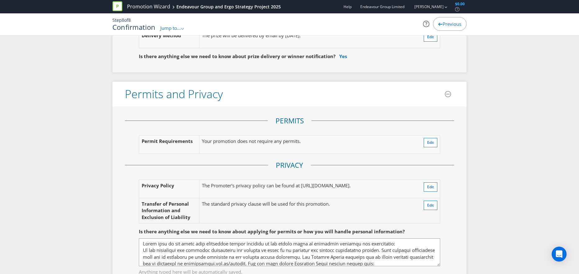
scroll to position [1211, 0]
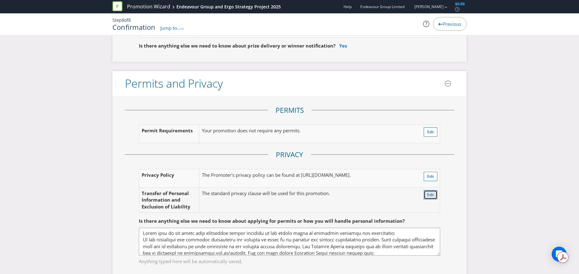
click at [429, 194] on span "Edit" at bounding box center [430, 194] width 7 height 5
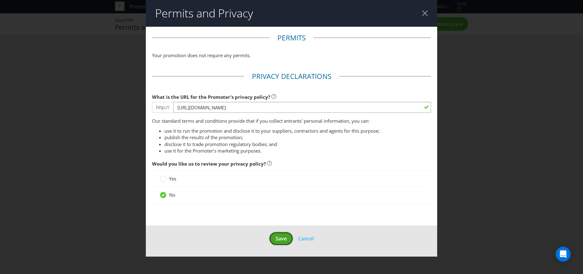
click at [277, 239] on span "Save" at bounding box center [281, 238] width 11 height 7
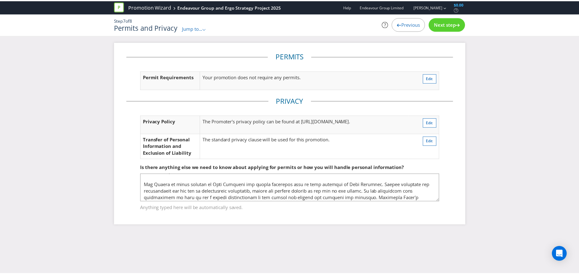
scroll to position [63, 0]
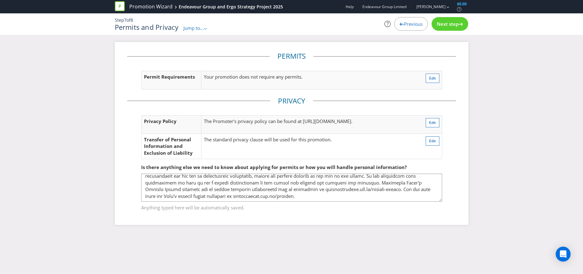
click at [453, 25] on span "Next step" at bounding box center [448, 24] width 22 height 6
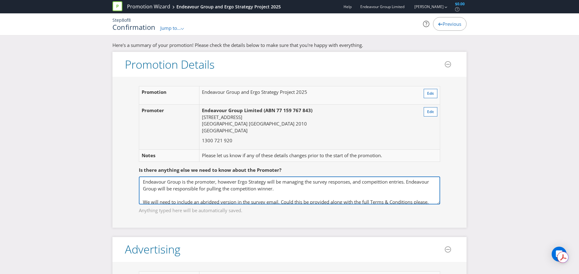
click at [242, 188] on textarea "Endeavour Group is the promoter, however Ergo Strategy will be managing the sur…" at bounding box center [289, 190] width 301 height 28
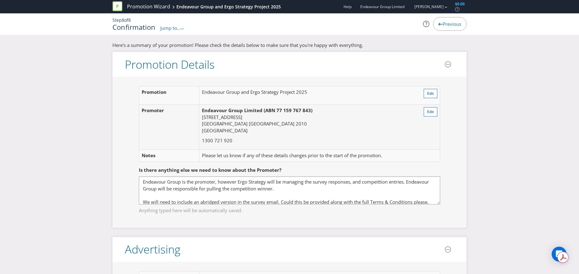
click at [431, 93] on span "Edit" at bounding box center [430, 93] width 7 height 5
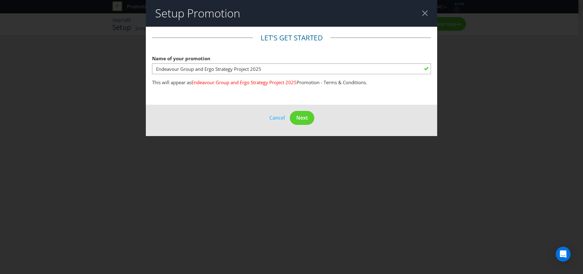
click at [420, 11] on header "Setup Promotion" at bounding box center [292, 13] width 292 height 27
click at [423, 14] on div at bounding box center [425, 13] width 6 height 6
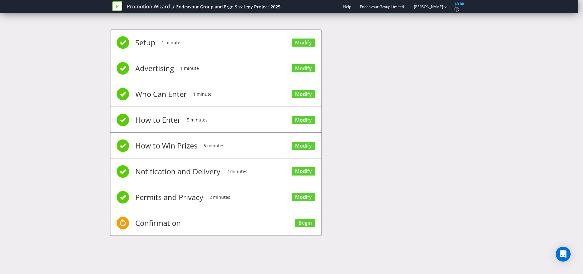
click at [428, 87] on div "Setup 1 minute Modify Advertising 1 minute Modify Who Can Enter 1 minute Modify…" at bounding box center [291, 136] width 363 height 232
click at [302, 121] on link "Modify" at bounding box center [304, 120] width 24 height 8
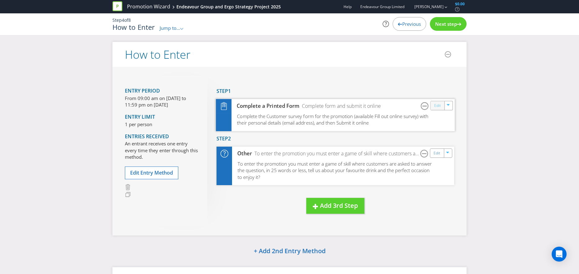
click at [439, 109] on link "Edit" at bounding box center [437, 105] width 7 height 7
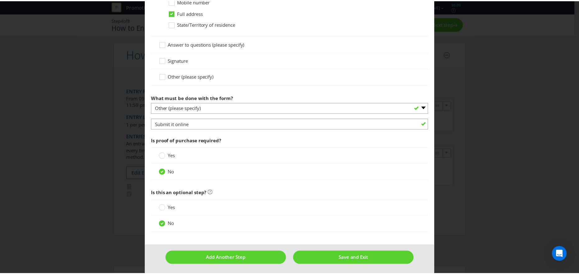
scroll to position [386, 0]
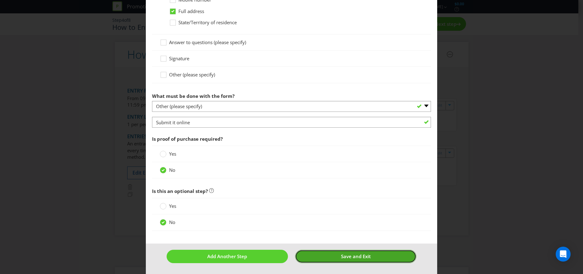
click at [332, 257] on button "Save and Exit" at bounding box center [355, 256] width 121 height 13
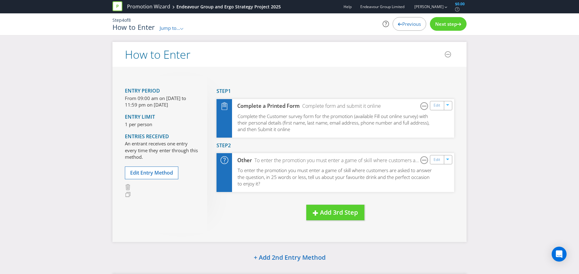
click at [450, 22] on span "Next step" at bounding box center [446, 24] width 22 height 6
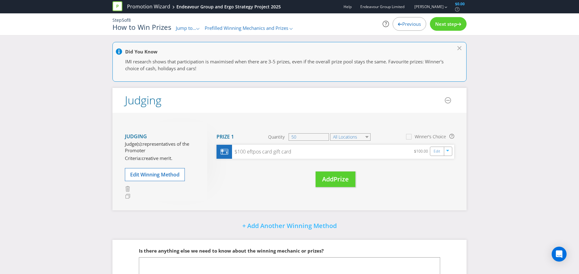
click at [446, 26] on span "Next step" at bounding box center [446, 24] width 22 height 6
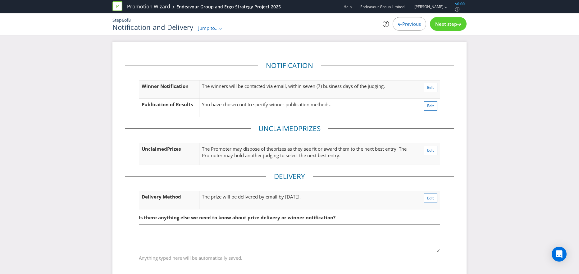
click at [447, 28] on div "Next step" at bounding box center [448, 24] width 37 height 14
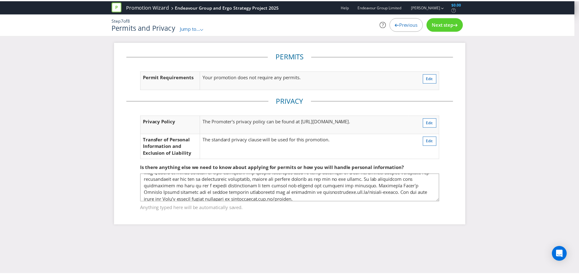
scroll to position [63, 0]
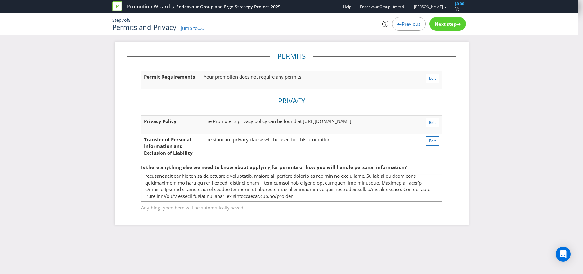
click at [446, 24] on span "Next step" at bounding box center [446, 24] width 22 height 6
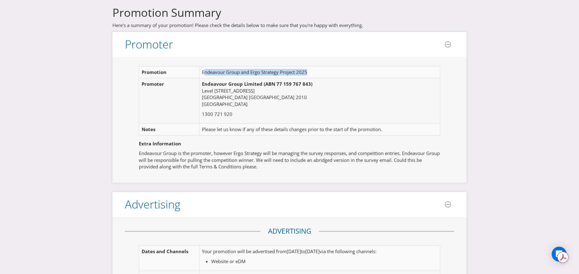
drag, startPoint x: 329, startPoint y: 68, endPoint x: 203, endPoint y: 73, distance: 125.8
click at [203, 73] on td "Endeavour Group and Ergo Strategy Project 2025" at bounding box center [316, 72] width 234 height 12
copy td "ndeavour Group and Ergo Strategy Project 2025"
drag, startPoint x: 237, startPoint y: 111, endPoint x: 201, endPoint y: 117, distance: 37.0
click at [201, 117] on td "Endeavour Group Limited (ABN 77 159 767 843) [STREET_ADDRESS] 1300 721 920" at bounding box center [316, 100] width 234 height 45
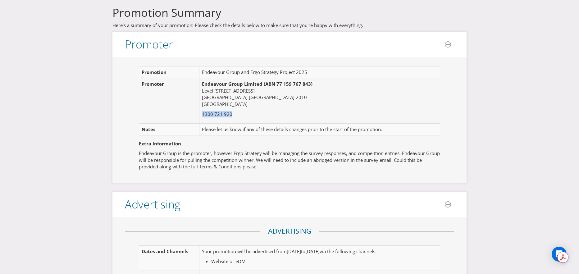
copy p "1300 721 920"
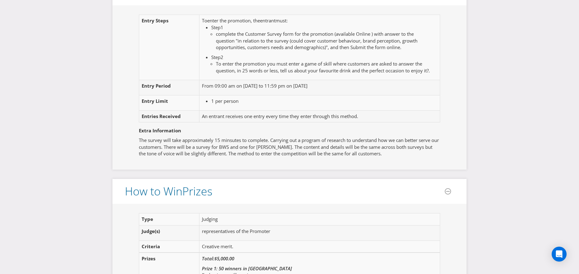
scroll to position [559, 0]
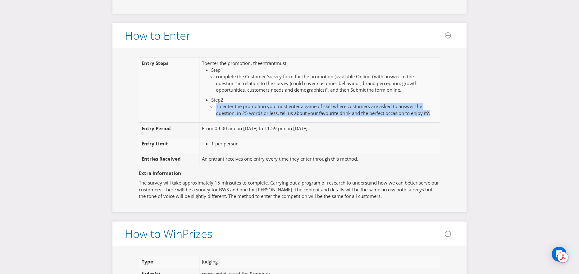
drag, startPoint x: 216, startPoint y: 105, endPoint x: 433, endPoint y: 114, distance: 217.5
click at [433, 114] on td "To enter the promotion , the entrant must : Step 1 complete the Customer Survey…" at bounding box center [317, 89] width 236 height 65
copy li "To enter the promotion you must enter a game of skill where customers are asked…"
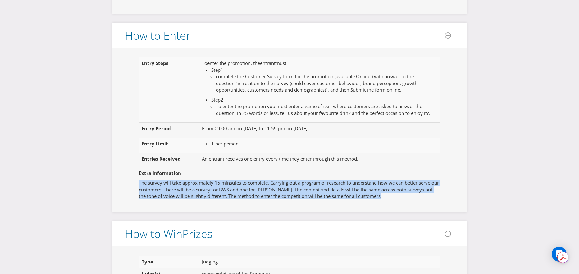
drag, startPoint x: 411, startPoint y: 200, endPoint x: 124, endPoint y: 184, distance: 287.6
click at [124, 184] on div "Entry Step s To enter the promotion , the entrant must : Step 1 complete the Cu…" at bounding box center [289, 130] width 354 height 164
copy p "The survey will take approximately 15 minsutes to complete. Carrying out a prog…"
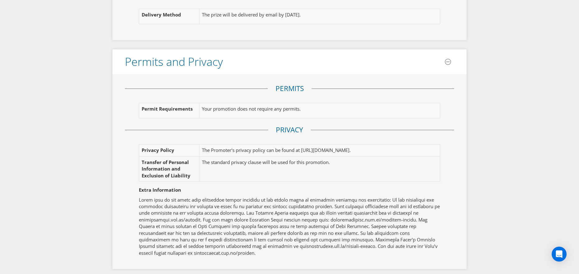
scroll to position [1131, 0]
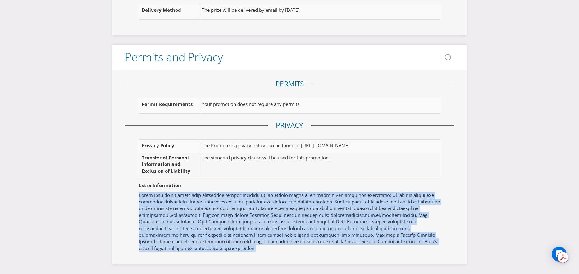
drag, startPoint x: 137, startPoint y: 194, endPoint x: 207, endPoint y: 248, distance: 89.2
click at [207, 248] on fieldset "Extra Information" at bounding box center [289, 212] width 329 height 85
copy p "There will be the below data collection notice included in the survey prior to …"
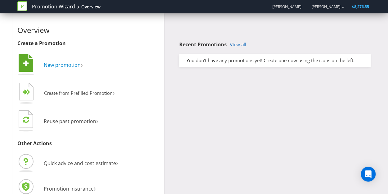
click at [48, 65] on span "New promotion" at bounding box center [62, 64] width 37 height 7
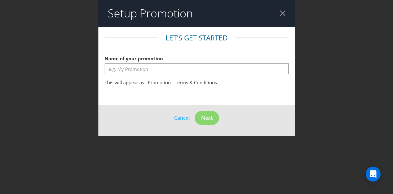
click at [138, 63] on div "Name of your promotion" at bounding box center [197, 63] width 184 height 22
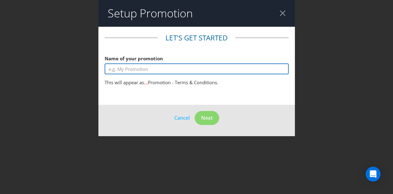
click at [130, 66] on input "text" at bounding box center [197, 68] width 184 height 11
paste input "ndeavour Group and Ergo Strategy Project 2025"
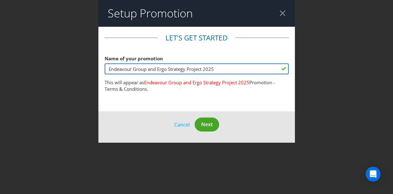
type input "Endeavour Group and Ergo Strategy Project 2025"
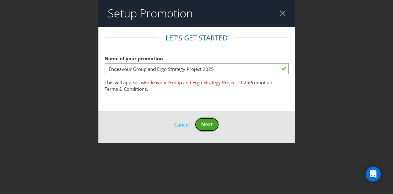
click at [212, 123] on span "Next" at bounding box center [206, 124] width 11 height 7
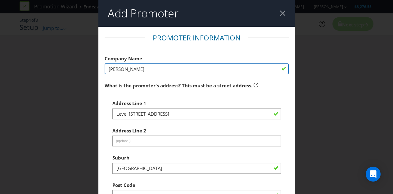
drag, startPoint x: 153, startPoint y: 68, endPoint x: 57, endPoint y: 69, distance: 96.2
click at [58, 69] on div "Add Promoter Promoter Information Company Name [PERSON_NAME] What is the promot…" at bounding box center [196, 97] width 393 height 194
type input "Endeavour Group Limited"
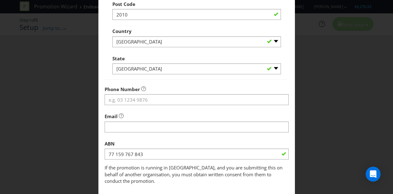
scroll to position [211, 0]
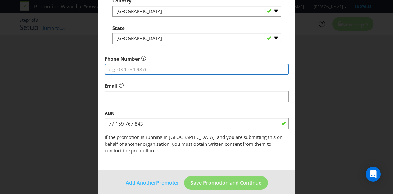
drag, startPoint x: 129, startPoint y: 66, endPoint x: 26, endPoint y: 67, distance: 102.8
click at [129, 66] on input "tel" at bounding box center [197, 69] width 184 height 11
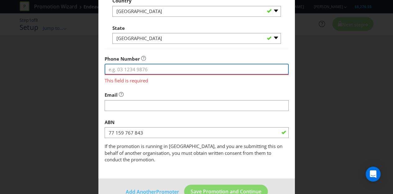
click at [141, 69] on input "tel" at bounding box center [197, 69] width 184 height 11
paste input "1300 721 920"
type input "1300 721 920"
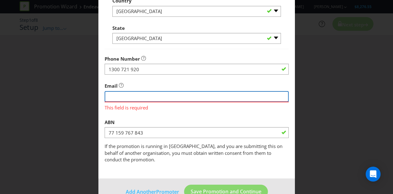
click at [159, 97] on input "string" at bounding box center [197, 96] width 184 height 11
type input "[EMAIL_ADDRESS][DOMAIN_NAME]"
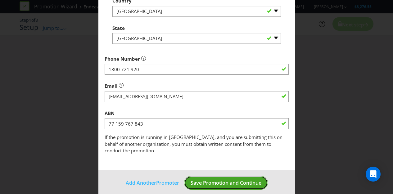
click at [213, 179] on span "Save Promotion and Continue" at bounding box center [226, 182] width 71 height 7
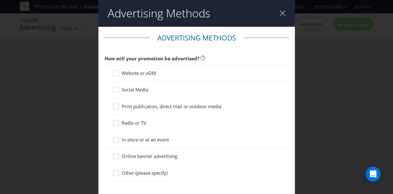
click at [111, 69] on div "Website or eDM" at bounding box center [197, 73] width 184 height 17
click at [115, 73] on icon at bounding box center [116, 74] width 9 height 9
click at [0, 0] on input "Website or eDM" at bounding box center [0, 0] width 0 height 0
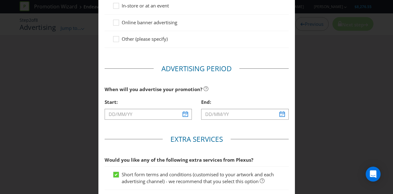
scroll to position [217, 0]
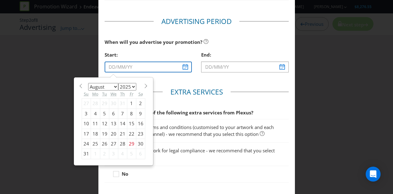
click at [184, 66] on input "text" at bounding box center [149, 66] width 88 height 11
click at [106, 85] on select "January February March April May June July August September October November De…" at bounding box center [103, 86] width 30 height 7
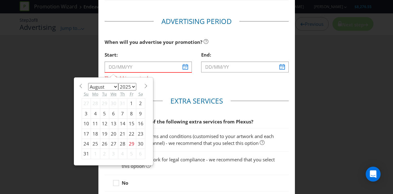
select select "8"
click at [88, 83] on select "January February March April May June July August September October November De…" at bounding box center [103, 86] width 30 height 7
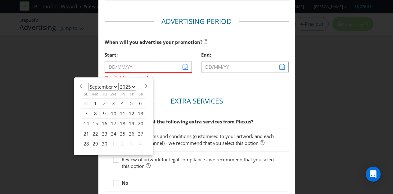
click at [95, 111] on div "8" at bounding box center [95, 113] width 9 height 10
type input "[DATE]"
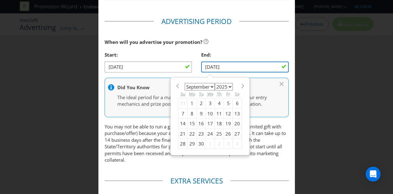
click at [231, 67] on input "[DATE]" at bounding box center [245, 66] width 88 height 11
click at [179, 120] on div "14" at bounding box center [183, 124] width 9 height 10
type input "[DATE]"
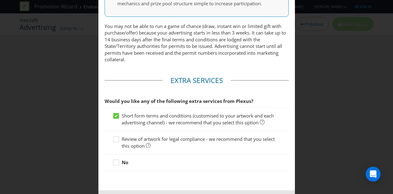
scroll to position [341, 0]
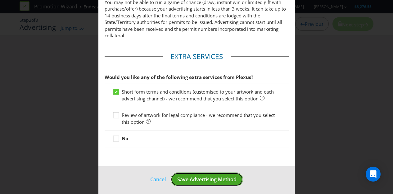
click at [205, 183] on span "Save Advertising Method" at bounding box center [206, 179] width 59 height 7
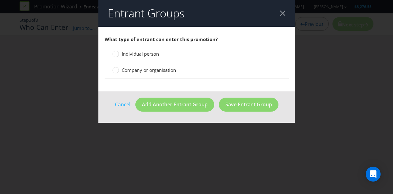
click at [134, 57] on div "Individual person" at bounding box center [197, 54] width 184 height 16
click at [152, 54] on span "Individual person" at bounding box center [140, 54] width 37 height 6
click at [0, 0] on input "Individual person" at bounding box center [0, 0] width 0 height 0
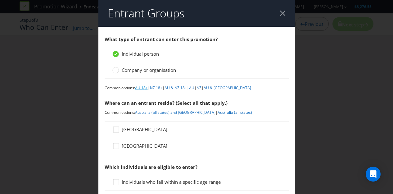
click at [142, 86] on link "AU 18+" at bounding box center [141, 87] width 13 height 5
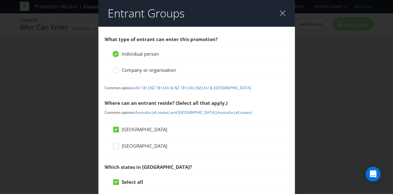
scroll to position [334, 0]
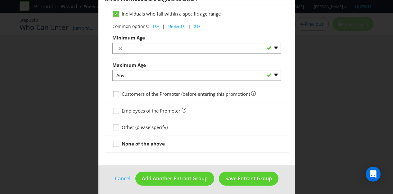
click at [116, 92] on icon at bounding box center [116, 95] width 9 height 9
click at [0, 0] on input "Customers of the Promoter (before entering this promotion)" at bounding box center [0, 0] width 0 height 0
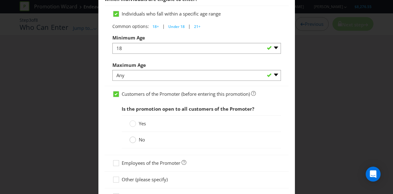
click at [131, 138] on circle at bounding box center [132, 140] width 6 height 6
click at [0, 0] on input "No" at bounding box center [0, 0] width 0 height 0
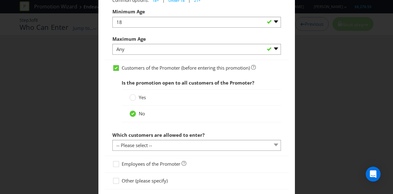
scroll to position [396, 0]
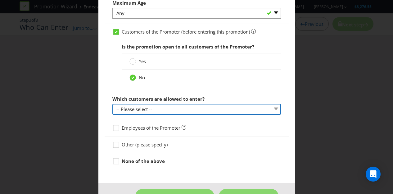
click at [195, 105] on select "-- Please select -- Have a certain type of account Purchased a particular produ…" at bounding box center [196, 109] width 169 height 11
select select "OTHER"
click at [112, 104] on select "-- Please select -- Have a certain type of account Purchased a particular produ…" at bounding box center [196, 109] width 169 height 11
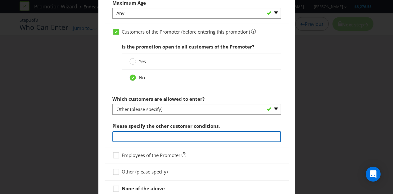
click at [158, 132] on input "text" at bounding box center [196, 136] width 169 height 11
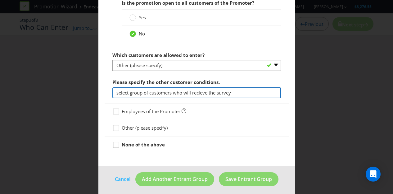
scroll to position [440, 0]
type input "select group of customers who will recieve the survey"
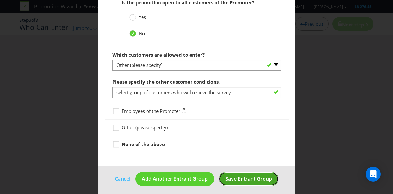
click at [247, 177] on span "Save Entrant Group" at bounding box center [248, 178] width 47 height 7
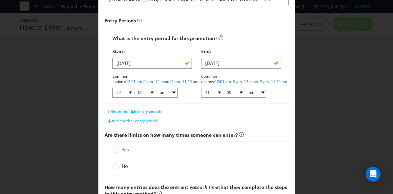
scroll to position [93, 0]
click at [153, 79] on link "9 am" at bounding box center [148, 81] width 9 height 5
click at [271, 81] on link "11:59 pm" at bounding box center [279, 81] width 16 height 5
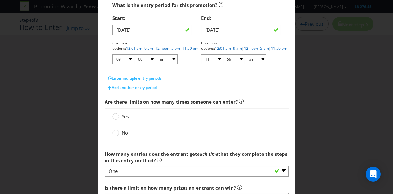
scroll to position [155, 0]
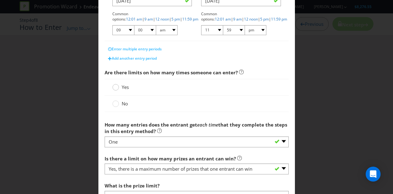
click at [114, 86] on div at bounding box center [115, 85] width 3 height 3
click at [0, 0] on input "Yes" at bounding box center [0, 0] width 0 height 0
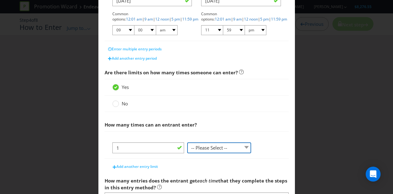
click at [211, 145] on select "-- Please Select -- per person per day per purchase per transaction Other (plea…" at bounding box center [219, 147] width 64 height 11
select select "PER_PERSON"
click at [187, 142] on select "-- Please Select -- per person per day per purchase per transaction Other (plea…" at bounding box center [219, 147] width 64 height 11
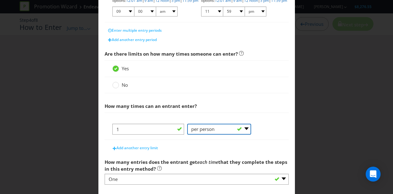
scroll to position [206, 0]
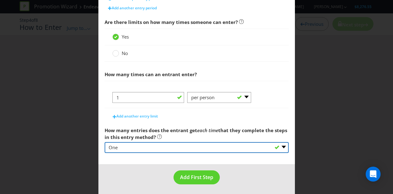
click at [165, 144] on select "-- Please select -- One More than one Other (please specify) Not applicable - g…" at bounding box center [197, 147] width 184 height 11
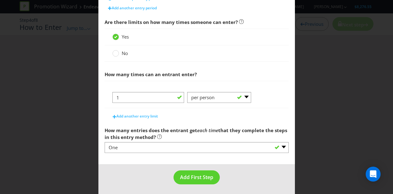
click at [129, 169] on footer "Add First Step" at bounding box center [196, 179] width 197 height 31
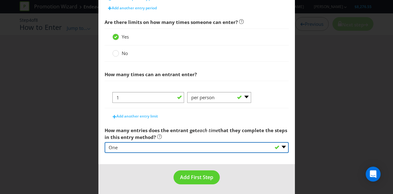
click at [140, 147] on select "-- Please select -- One More than one Other (please specify) Not applicable - g…" at bounding box center [197, 147] width 184 height 11
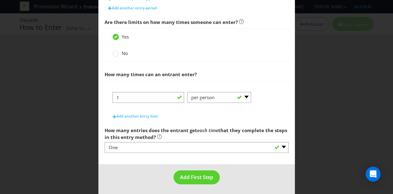
click at [142, 152] on div at bounding box center [197, 152] width 184 height 1
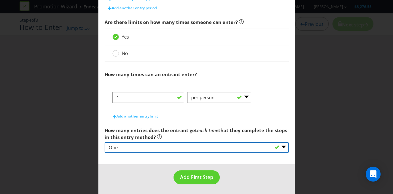
click at [142, 145] on select "-- Please select -- One More than one Other (please specify) Not applicable - g…" at bounding box center [197, 147] width 184 height 11
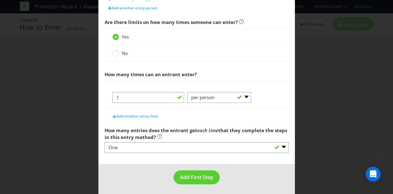
click at [190, 174] on span "Add First Step" at bounding box center [196, 177] width 33 height 7
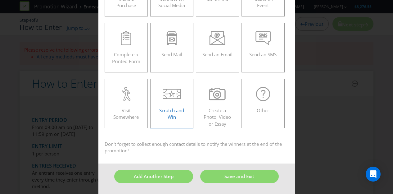
scroll to position [26, 0]
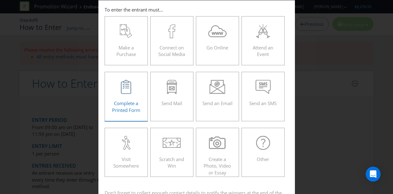
click at [113, 99] on div "Complete a Printed Form" at bounding box center [126, 94] width 30 height 28
click at [0, 0] on input "Complete a Printed Form" at bounding box center [0, 0] width 0 height 0
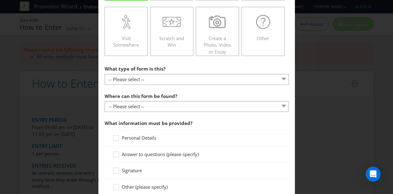
scroll to position [151, 0]
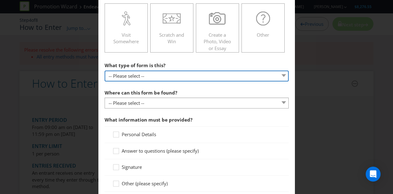
click at [152, 76] on select "-- Please select -- Entry form for a competition Claim form for a gift with pur…" at bounding box center [197, 75] width 184 height 11
select select "OTHER"
click at [105, 70] on select "-- Please select -- Entry form for a competition Claim form for a gift with pur…" at bounding box center [197, 75] width 184 height 11
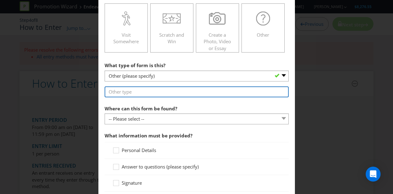
click at [141, 90] on input "text" at bounding box center [197, 91] width 184 height 11
type input "Customer Survey"
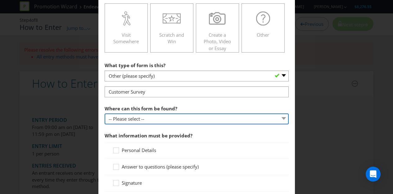
click at [149, 119] on select "-- Please select -- In-store Online (download and print) On back of game card O…" at bounding box center [197, 118] width 184 height 11
select select "OTHER"
click at [105, 113] on select "-- Please select -- In-store Online (download and print) On back of game card O…" at bounding box center [197, 118] width 184 height 11
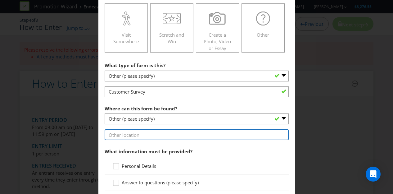
click at [148, 137] on input "text" at bounding box center [197, 134] width 184 height 11
type input "Online"
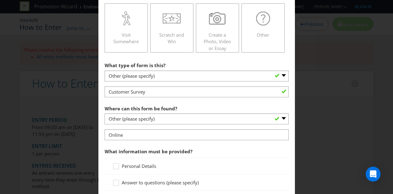
click at [229, 145] on span "What information must be provided?" at bounding box center [197, 151] width 184 height 13
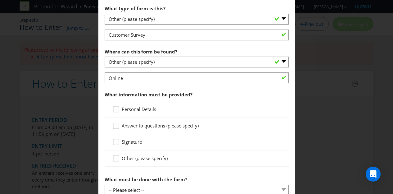
scroll to position [213, 0]
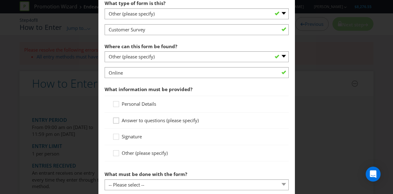
click at [112, 121] on icon at bounding box center [116, 121] width 9 height 9
click at [0, 0] on input "Answer to questions (please specify)" at bounding box center [0, 0] width 0 height 0
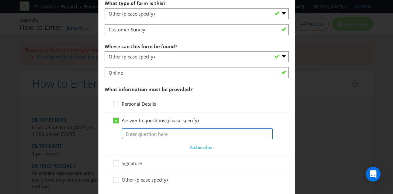
click at [147, 134] on input "text" at bounding box center [197, 133] width 151 height 11
type input "in relation to the survey (could cover customer behaviour, brand perception, gr…"
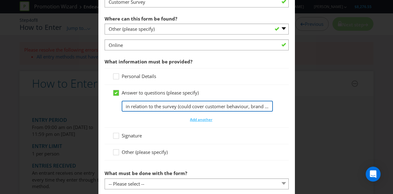
scroll to position [275, 0]
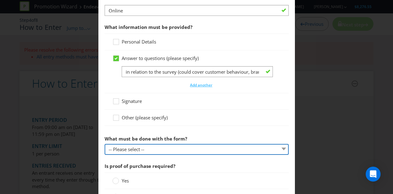
click at [189, 151] on select "-- Please select -- Send it by mail Submit it in person Scan it and send by ema…" at bounding box center [197, 149] width 184 height 11
select select "OTHER"
click at [105, 144] on select "-- Please select -- Send it by mail Submit it in person Scan it and send by ema…" at bounding box center [197, 149] width 184 height 11
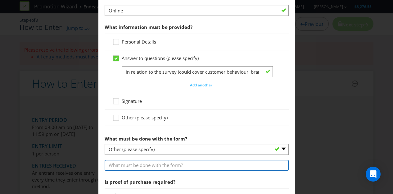
click at [148, 163] on input "text" at bounding box center [197, 165] width 184 height 11
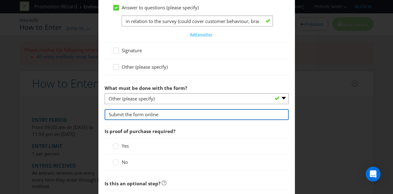
scroll to position [368, 0]
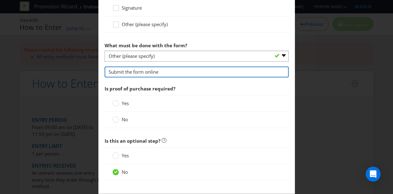
type input "Submit the form online"
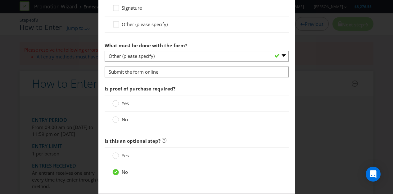
click at [114, 113] on div "No" at bounding box center [197, 119] width 184 height 16
click at [115, 118] on circle at bounding box center [115, 119] width 6 height 6
click at [0, 0] on input "No" at bounding box center [0, 0] width 0 height 0
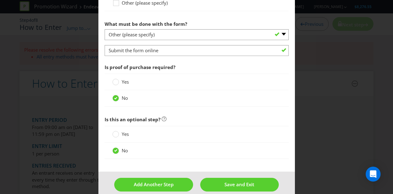
scroll to position [395, 0]
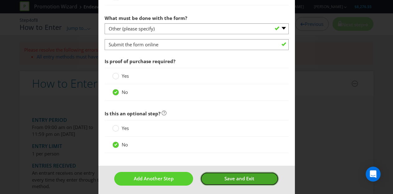
click at [229, 176] on span "Save and Exit" at bounding box center [239, 178] width 30 height 6
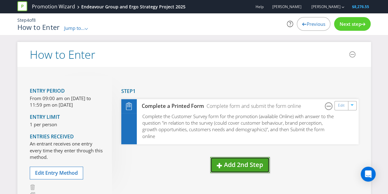
click at [234, 165] on span "Add 2nd Step" at bounding box center [243, 164] width 39 height 8
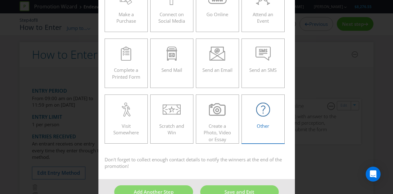
scroll to position [62, 0]
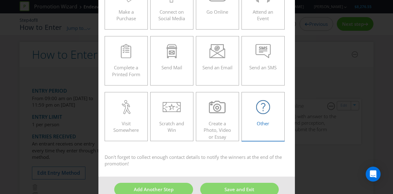
click at [270, 120] on div "Other" at bounding box center [263, 114] width 30 height 28
click at [0, 0] on input "Other" at bounding box center [0, 0] width 0 height 0
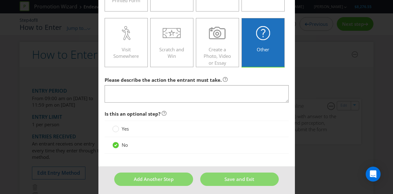
scroll to position [137, 0]
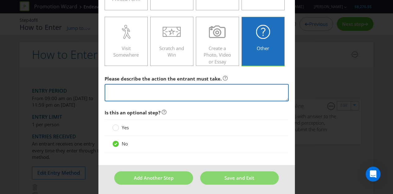
click at [183, 97] on textarea at bounding box center [197, 93] width 184 height 18
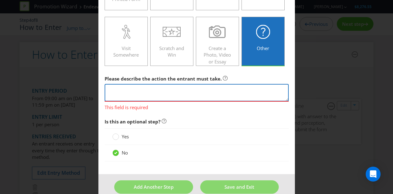
click at [142, 87] on textarea at bounding box center [197, 93] width 184 height 18
paste textarea "To enter the promotion you must enter a game of skill where customers are asked…"
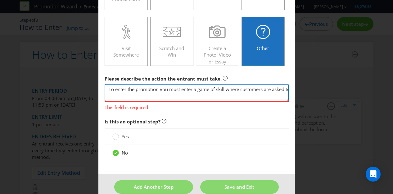
scroll to position [0, 247]
type textarea "To enter the promotion you must enter a game of skill where customers are asked…"
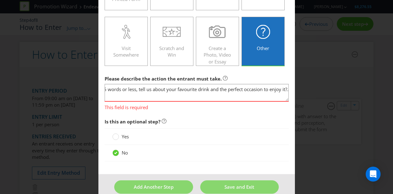
click at [184, 124] on div "Is this an optional step? Yes No" at bounding box center [197, 139] width 184 height 49
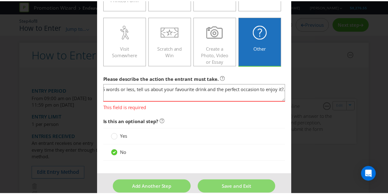
scroll to position [0, 0]
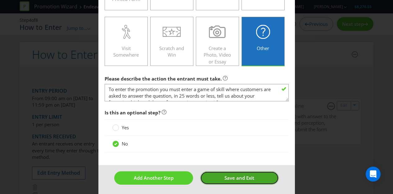
click at [234, 175] on span "Save and Exit" at bounding box center [239, 177] width 30 height 6
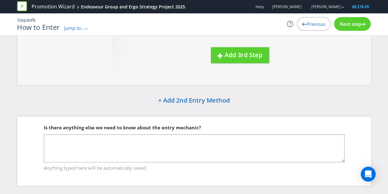
scroll to position [171, 0]
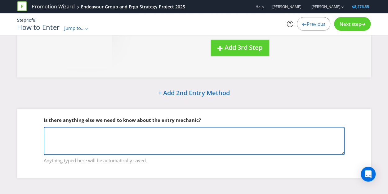
click at [129, 138] on textarea at bounding box center [194, 141] width 301 height 28
paste textarea "The survey will take approximately 15 minsutes to complete. Carrying out a prog…"
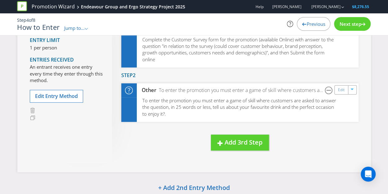
scroll to position [124, 0]
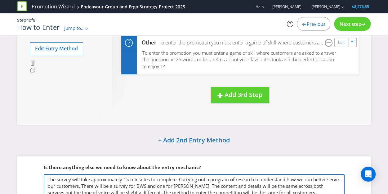
type textarea "The survey will take approximately 15 minsutes to complete. Carrying out a prog…"
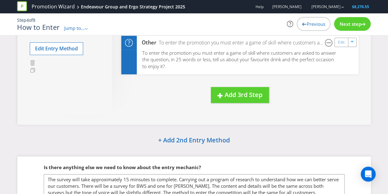
click at [345, 25] on span "Next step" at bounding box center [351, 24] width 22 height 6
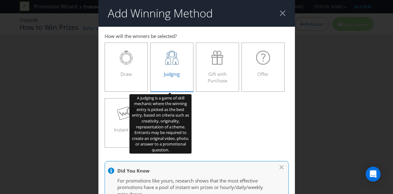
click at [169, 63] on icon at bounding box center [171, 58] width 13 height 14
click at [0, 0] on input "Judging" at bounding box center [0, 0] width 0 height 0
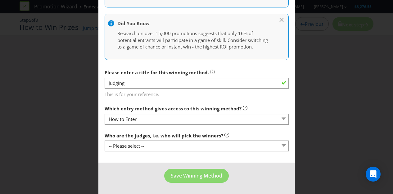
scroll to position [198, 0]
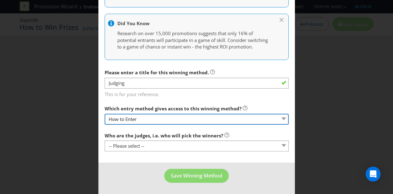
click at [150, 121] on select "How to Enter" at bounding box center [197, 119] width 184 height 11
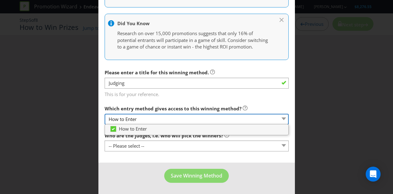
click at [153, 120] on select "How to Enter" at bounding box center [197, 119] width 184 height 11
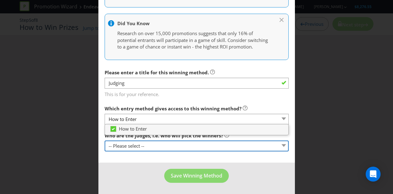
click at [146, 143] on select "-- Please select -- Representatives of the Promoter A specific person (please s…" at bounding box center [197, 145] width 184 height 11
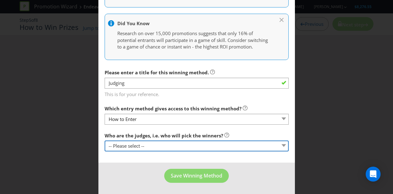
select select "PROMOTER_REPS"
click at [105, 140] on select "-- Please select -- Representatives of the Promoter A specific person (please s…" at bounding box center [197, 145] width 184 height 11
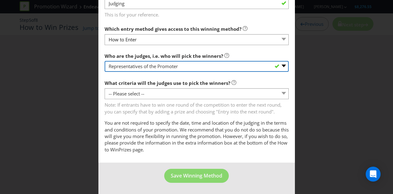
scroll to position [278, 0]
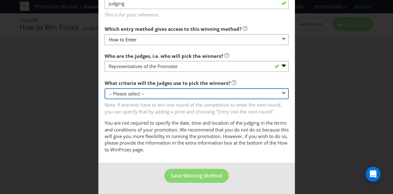
click at [143, 94] on select "-- Please select -- Creative Merit Originality Literary Merit Originality, crea…" at bounding box center [197, 93] width 184 height 11
select select "CREATIVE_MERIT"
click at [105, 88] on select "-- Please select -- Creative Merit Originality Literary Merit Originality, crea…" at bounding box center [197, 93] width 184 height 11
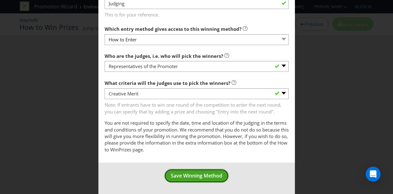
click at [183, 179] on button "Save Winning Method" at bounding box center [196, 176] width 65 height 14
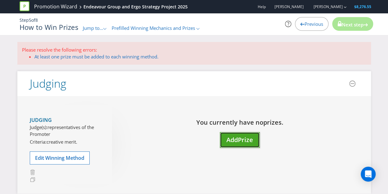
click at [243, 140] on span "Prize" at bounding box center [245, 139] width 15 height 8
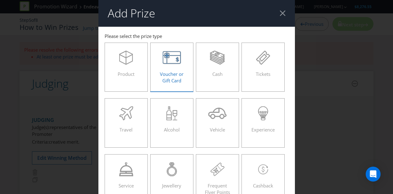
click at [165, 71] on span "Voucher or Gift Card" at bounding box center [172, 77] width 24 height 13
click at [0, 0] on input "Voucher or Gift Card" at bounding box center [0, 0] width 0 height 0
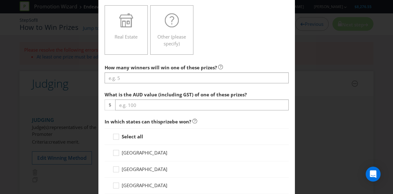
scroll to position [217, 0]
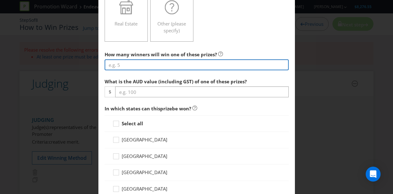
click at [152, 66] on input "number" at bounding box center [197, 64] width 184 height 11
type input "50"
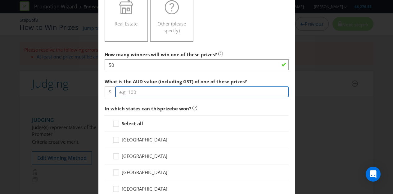
click at [154, 90] on input "number" at bounding box center [202, 91] width 174 height 11
type input "100"
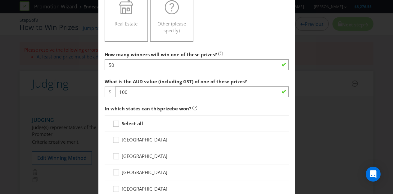
click at [115, 121] on div at bounding box center [116, 121] width 3 height 3
click at [0, 0] on input "Select all" at bounding box center [0, 0] width 0 height 0
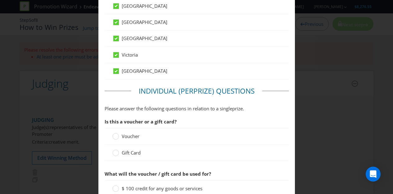
scroll to position [404, 0]
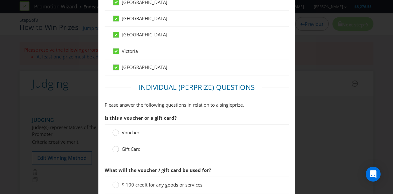
click at [115, 148] on circle at bounding box center [115, 149] width 6 height 6
click at [0, 0] on input "Gift Card" at bounding box center [0, 0] width 0 height 0
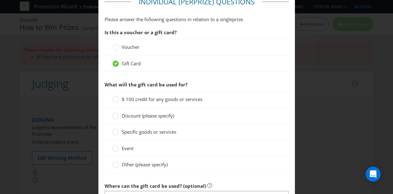
scroll to position [497, 0]
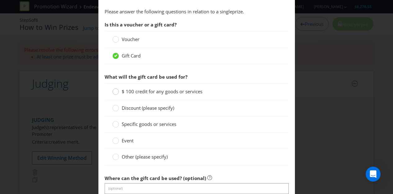
click at [112, 91] on circle at bounding box center [115, 91] width 6 height 6
click at [0, 0] on input "$ 100 credit for any goods or services" at bounding box center [0, 0] width 0 height 0
click at [116, 155] on circle at bounding box center [115, 157] width 6 height 6
click at [0, 0] on input "Other (please specify)" at bounding box center [0, 0] width 0 height 0
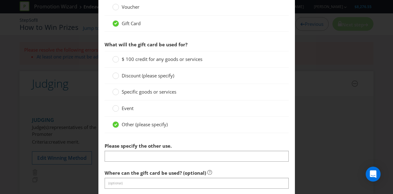
scroll to position [590, 0]
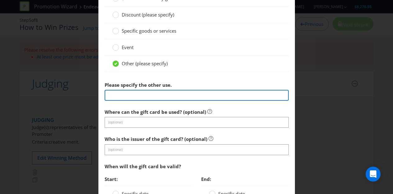
click at [143, 94] on input "text" at bounding box center [197, 95] width 184 height 11
click at [124, 93] on input "$100 Ethpos card" at bounding box center [197, 95] width 184 height 11
type input "$100 Eftpos card"
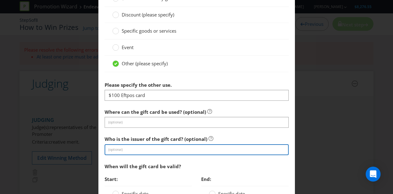
click at [118, 145] on input "text" at bounding box center [197, 149] width 184 height 11
type input "Eftpos card"
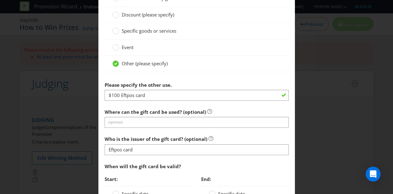
click at [113, 163] on span "When will the gift card be valid?" at bounding box center [143, 166] width 76 height 6
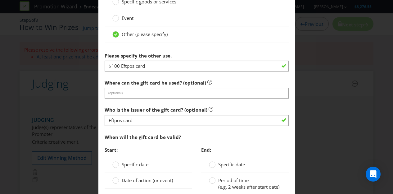
scroll to position [683, 0]
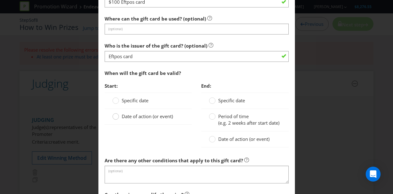
click at [116, 114] on circle at bounding box center [115, 116] width 6 height 6
click at [0, 0] on input "Date of action (or event)" at bounding box center [0, 0] width 0 height 0
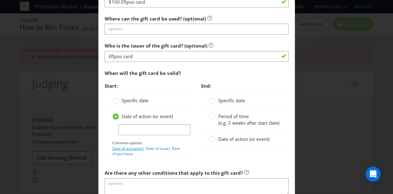
click at [135, 146] on link "Date of activation" at bounding box center [127, 148] width 30 height 5
click at [211, 142] on circle at bounding box center [212, 139] width 6 height 6
click at [0, 0] on input "Date of action (or event)" at bounding box center [0, 0] width 0 height 0
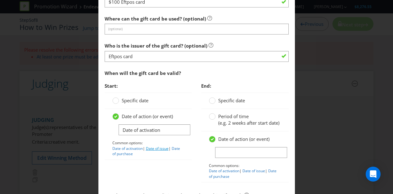
click at [157, 146] on link "Date of issue" at bounding box center [157, 148] width 23 height 5
type input "Date of issue"
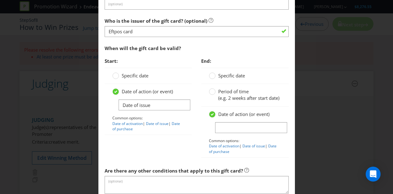
scroll to position [745, 0]
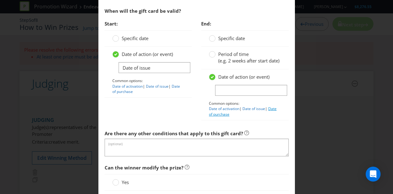
click at [216, 116] on link "Date of purchase" at bounding box center [243, 111] width 68 height 11
type input "Date of purchase"
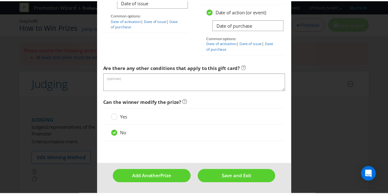
scroll to position [813, 0]
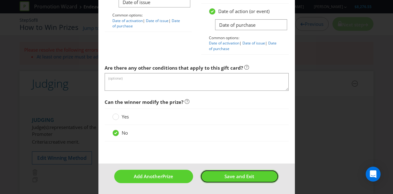
click at [225, 178] on span "Save and Exit" at bounding box center [239, 176] width 30 height 6
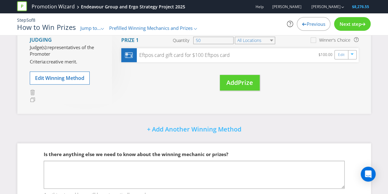
scroll to position [123, 0]
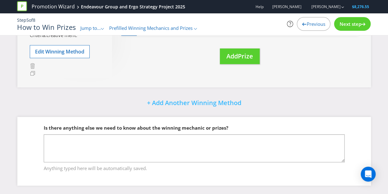
click at [345, 21] on span "Next step" at bounding box center [351, 24] width 22 height 6
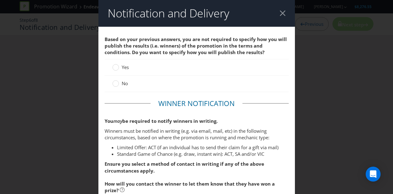
click at [117, 86] on icon at bounding box center [115, 83] width 7 height 7
click at [0, 0] on input "No" at bounding box center [0, 0] width 0 height 0
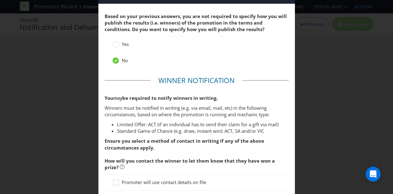
scroll to position [62, 0]
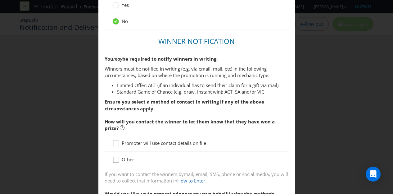
click at [117, 160] on icon at bounding box center [116, 160] width 9 height 9
click at [0, 0] on input "Other" at bounding box center [0, 0] width 0 height 0
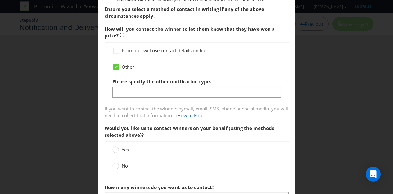
scroll to position [155, 0]
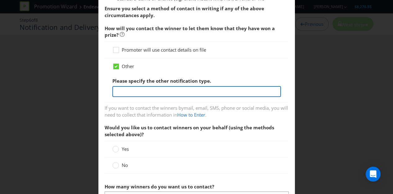
click at [133, 93] on input "text" at bounding box center [196, 91] width 169 height 11
type input "Email"
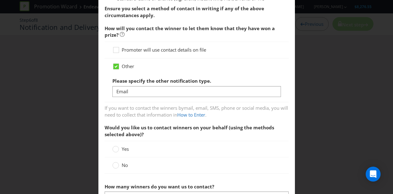
click at [151, 111] on span ", you will need to collect that information in" at bounding box center [196, 111] width 183 height 13
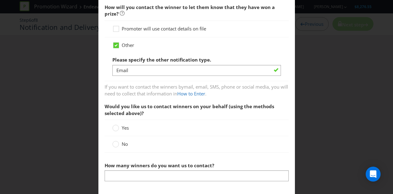
scroll to position [186, 0]
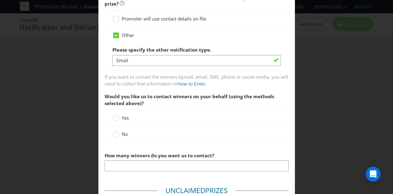
drag, startPoint x: 115, startPoint y: 134, endPoint x: 119, endPoint y: 134, distance: 3.7
click at [115, 134] on circle at bounding box center [115, 134] width 6 height 6
click at [0, 0] on input "No" at bounding box center [0, 0] width 0 height 0
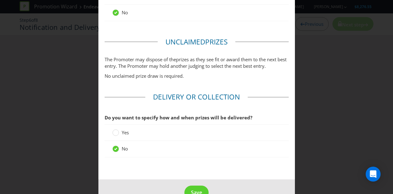
scroll to position [310, 0]
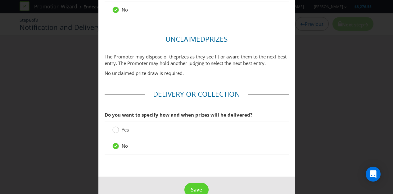
click at [115, 129] on circle at bounding box center [115, 130] width 6 height 6
click at [0, 0] on input "Yes" at bounding box center [0, 0] width 0 height 0
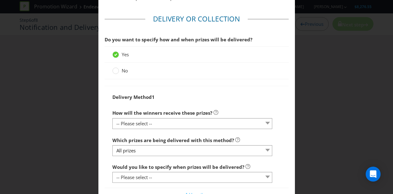
scroll to position [404, 0]
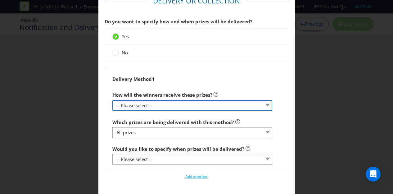
click at [146, 102] on select "-- Please select -- Delivered by mail Delivered by email Delivered in-person Co…" at bounding box center [192, 105] width 160 height 11
select select "EMAIL"
click at [112, 100] on select "-- Please select -- Delivered by mail Delivered by email Delivered in-person Co…" at bounding box center [192, 105] width 160 height 11
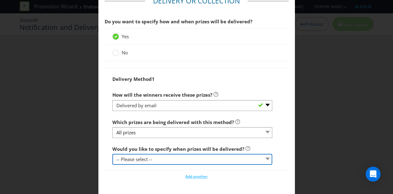
click at [155, 160] on select "-- Please select -- Yes, specific date (please specify) Yes, within a certain p…" at bounding box center [192, 159] width 160 height 11
select select "YES_SPECIFIC"
click at [112, 154] on select "-- Please select -- Yes, specific date (please specify) Yes, within a certain p…" at bounding box center [192, 159] width 160 height 11
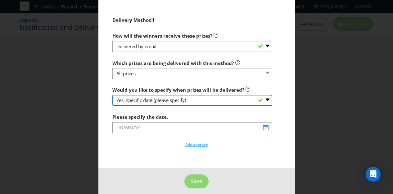
scroll to position [466, 0]
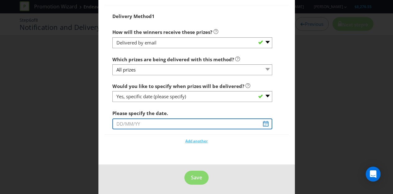
drag, startPoint x: 155, startPoint y: 121, endPoint x: 161, endPoint y: 121, distance: 5.6
click at [156, 121] on input "text" at bounding box center [192, 123] width 160 height 11
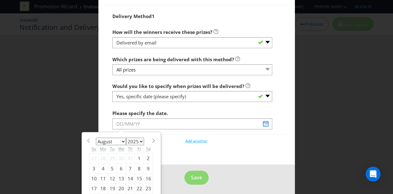
click at [120, 138] on select "January February March April May June July August September October November De…" at bounding box center [111, 141] width 30 height 7
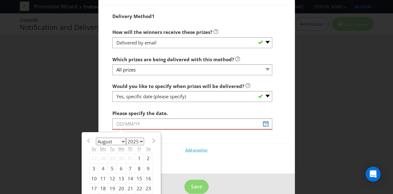
select select "9"
click at [96, 138] on select "January February March April May June July August September October November De…" at bounding box center [111, 141] width 30 height 7
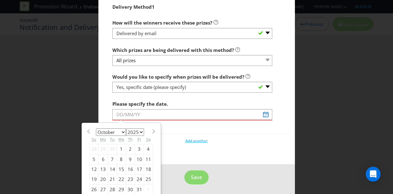
scroll to position [481, 0]
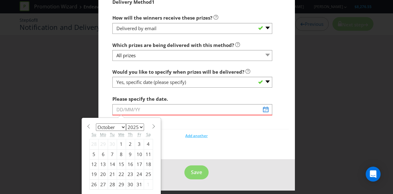
click at [120, 163] on div "15" at bounding box center [121, 164] width 9 height 10
type input "[DATE]"
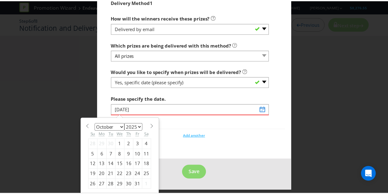
scroll to position [466, 0]
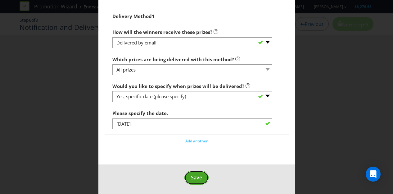
click at [191, 175] on span "Save" at bounding box center [196, 177] width 11 height 7
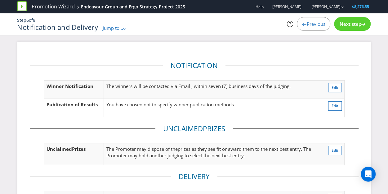
scroll to position [89, 0]
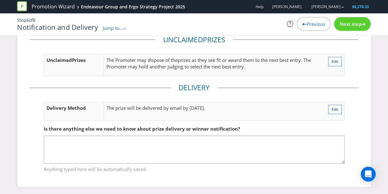
click at [340, 25] on span "Next step" at bounding box center [351, 24] width 22 height 6
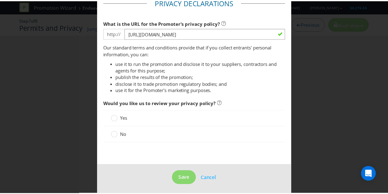
scroll to position [75, 0]
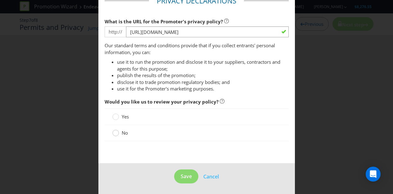
click at [113, 133] on circle at bounding box center [115, 133] width 6 height 6
click at [0, 0] on input "No" at bounding box center [0, 0] width 0 height 0
click at [191, 175] on button "Save" at bounding box center [186, 176] width 24 height 14
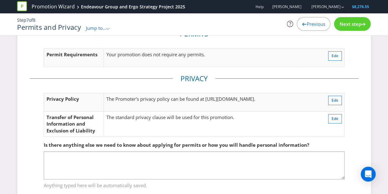
scroll to position [39, 0]
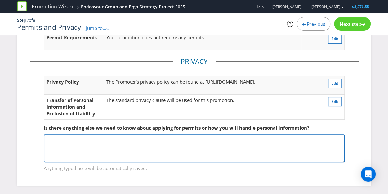
click at [85, 153] on textarea at bounding box center [194, 148] width 301 height 28
paste textarea "There will be the below data collection notice included in the survey prior to …"
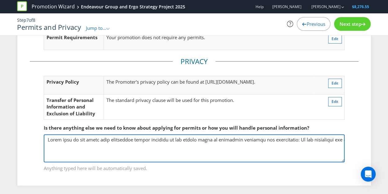
scroll to position [34, 0]
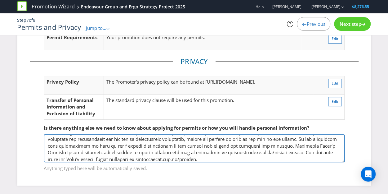
type textarea "There will be the below data collection notice included in the survey prior to …"
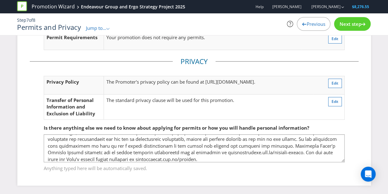
click at [356, 25] on span "Next step" at bounding box center [351, 24] width 22 height 6
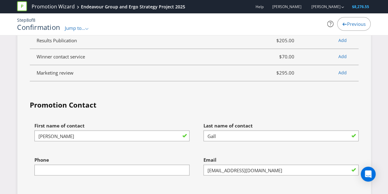
scroll to position [1716, 0]
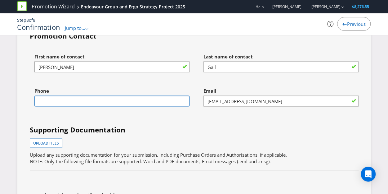
click at [131, 95] on input "text" at bounding box center [111, 100] width 155 height 11
type input "0424011313"
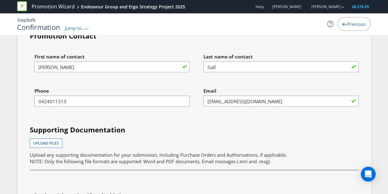
click at [169, 112] on div "First name of contact [PERSON_NAME] Last name of contact [PERSON_NAME] Phone [P…" at bounding box center [194, 136] width 338 height 173
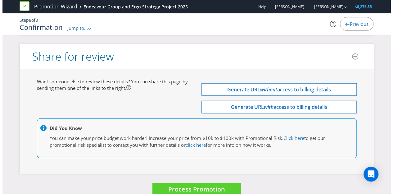
scroll to position [1953, 0]
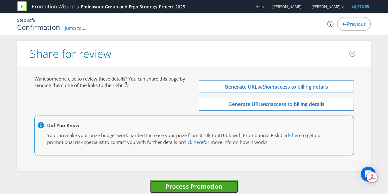
click at [189, 182] on span "Process Promotion" at bounding box center [194, 186] width 57 height 8
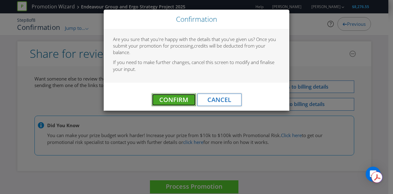
click at [165, 100] on span "Confirm" at bounding box center [173, 99] width 29 height 8
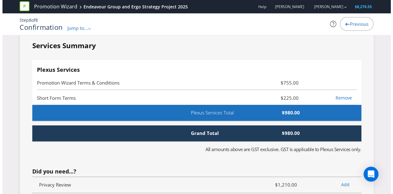
scroll to position [0, 0]
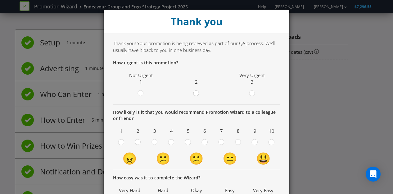
click at [193, 91] on circle at bounding box center [196, 93] width 6 height 6
click at [0, 0] on input "radio" at bounding box center [0, 0] width 0 height 0
click at [203, 141] on div at bounding box center [204, 139] width 3 height 3
click at [0, 0] on input "radio" at bounding box center [0, 0] width 0 height 0
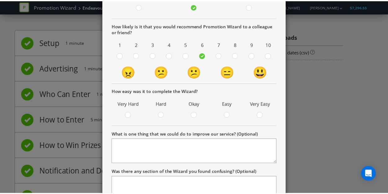
scroll to position [138, 0]
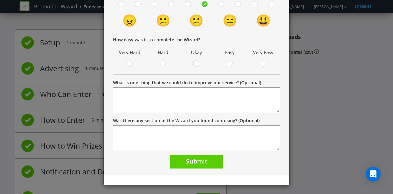
click at [196, 62] on circle at bounding box center [196, 64] width 6 height 6
click at [0, 0] on input "radio" at bounding box center [0, 0] width 0 height 0
click at [198, 162] on span "Submit" at bounding box center [196, 161] width 21 height 8
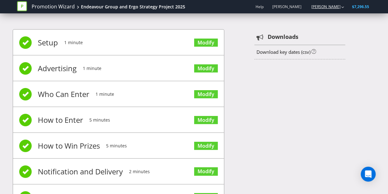
click at [335, 9] on link "[PERSON_NAME]" at bounding box center [322, 6] width 35 height 5
click at [328, 61] on div "Setup 1 minute Modify Advertising 1 minute Modify Who Can Enter 1 minute Modify…" at bounding box center [194, 136] width 363 height 232
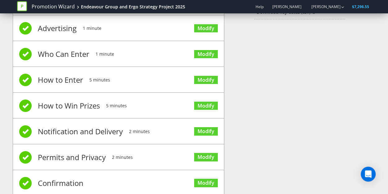
scroll to position [55, 0]
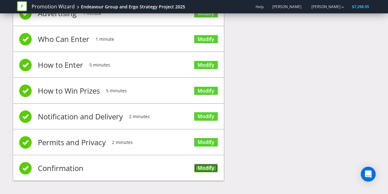
click at [201, 165] on link "Modify" at bounding box center [206, 168] width 24 height 8
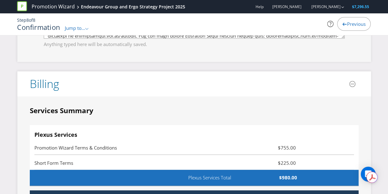
scroll to position [1331, 0]
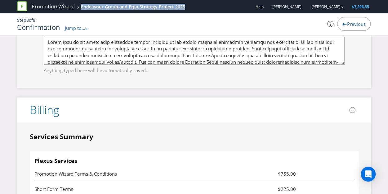
drag, startPoint x: 195, startPoint y: 5, endPoint x: 79, endPoint y: 8, distance: 115.5
click at [79, 8] on div "Promotion Wizard Endeavour Group and Ergo Strategy Project 2025 Help [PERSON_NA…" at bounding box center [194, 6] width 354 height 13
copy div "Endeavour Group and Ergo Strategy Project 2025"
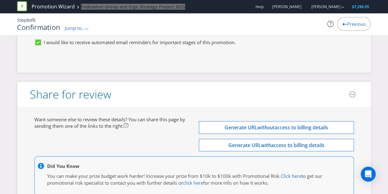
scroll to position [1921, 0]
